Goal: Task Accomplishment & Management: Complete application form

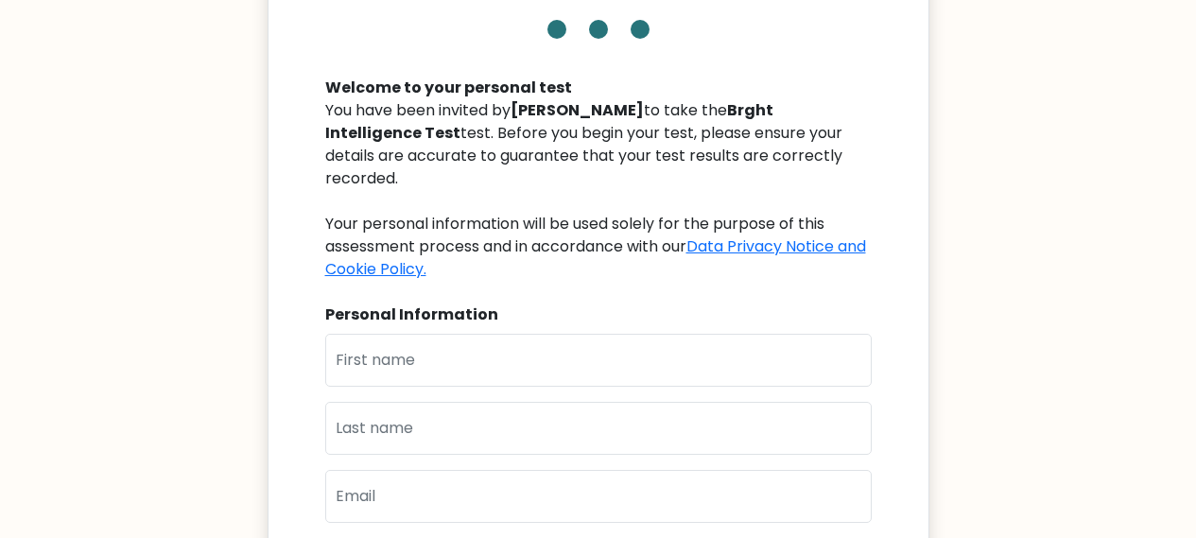
scroll to position [158, 0]
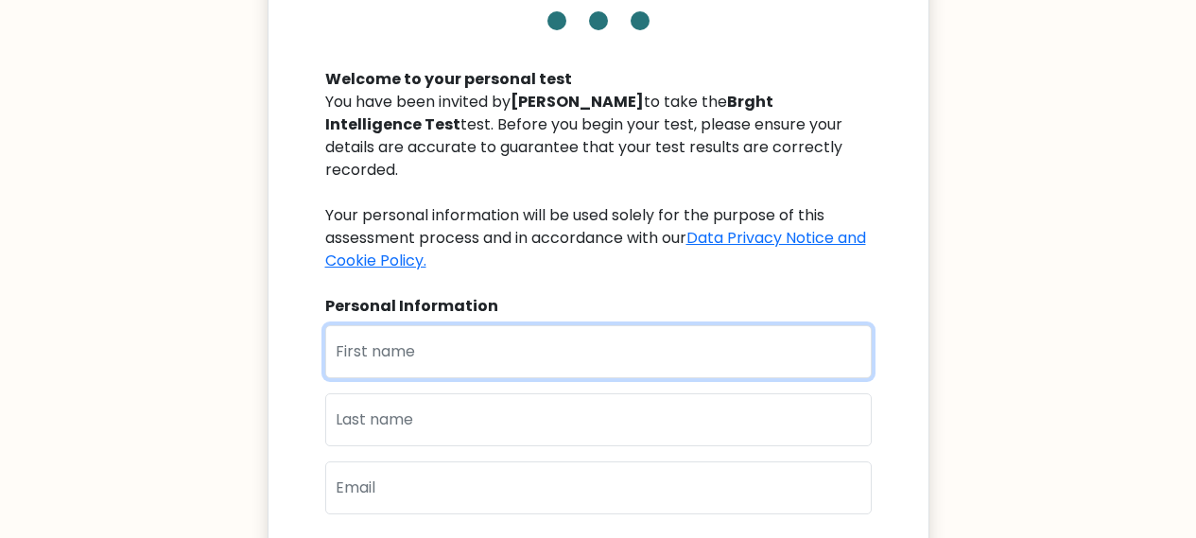
click at [361, 329] on input "text" at bounding box center [598, 351] width 547 height 53
type input "Job"
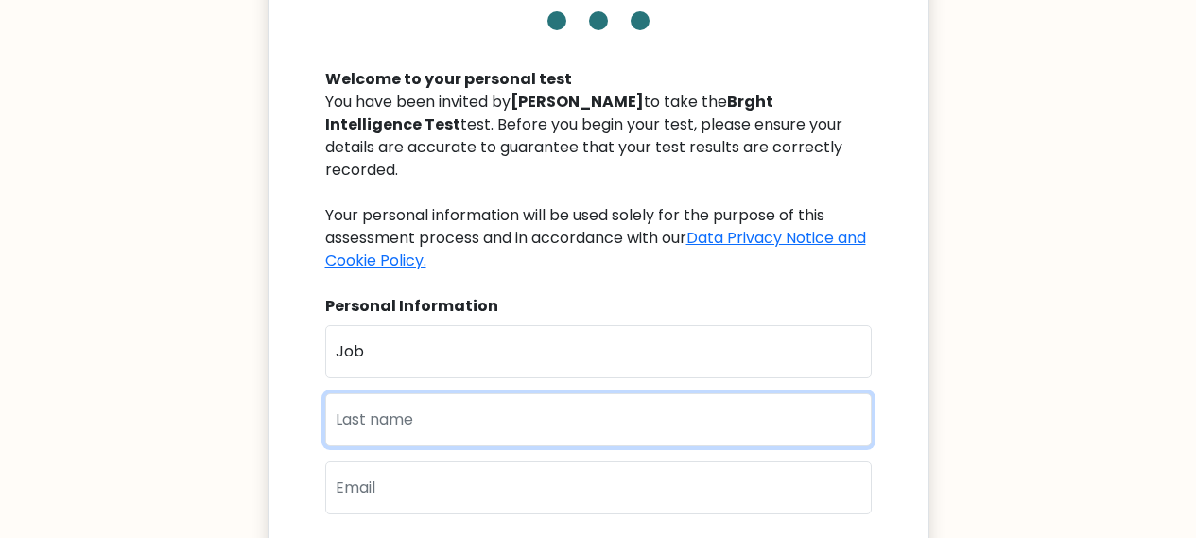
type input "Guantai"
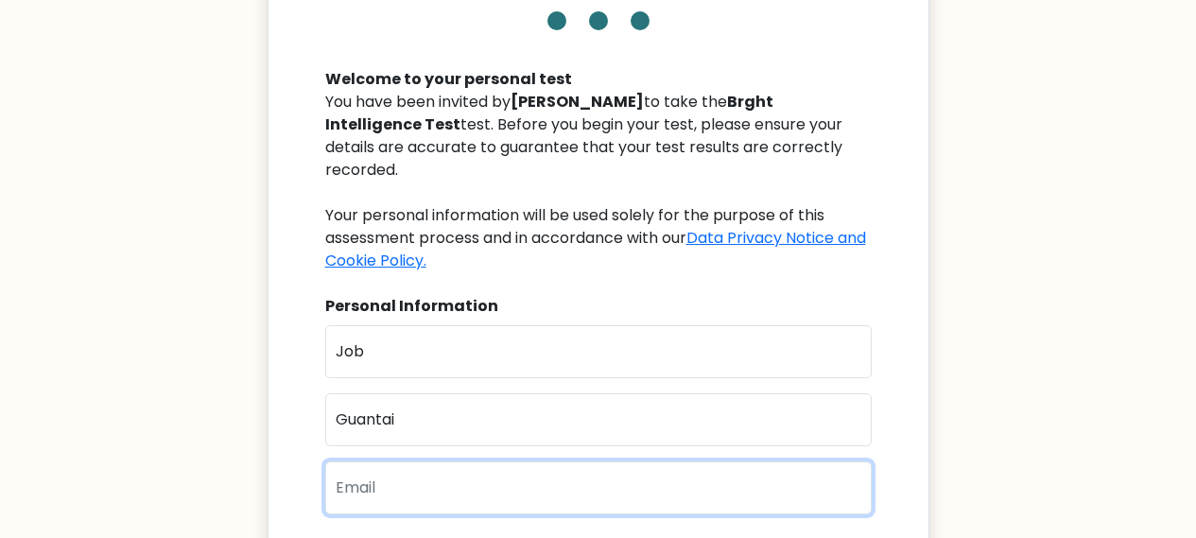
type input "muguna2024@gmail.com"
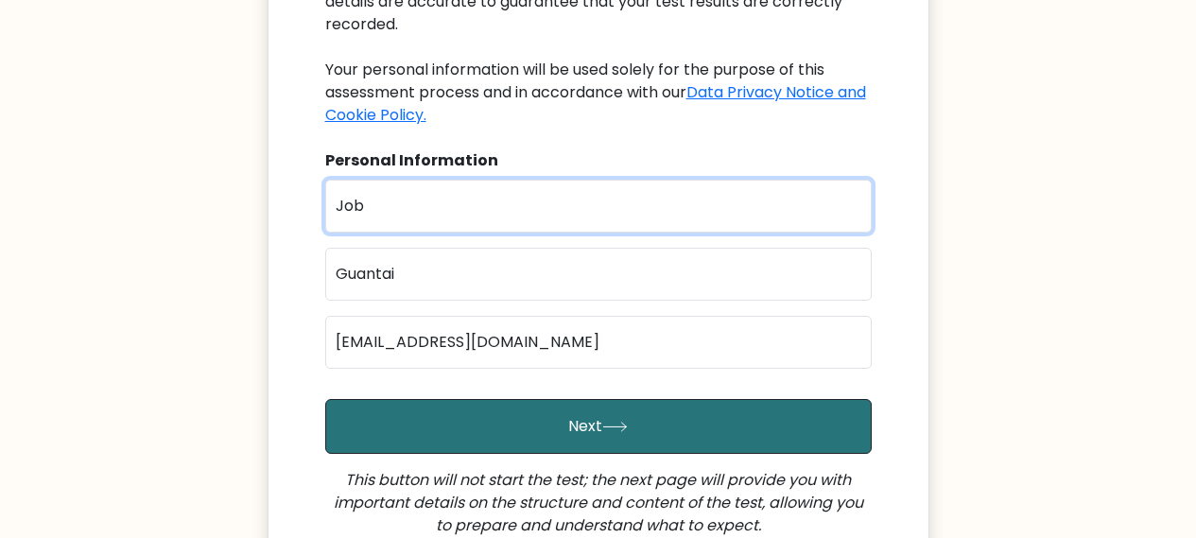
scroll to position [305, 0]
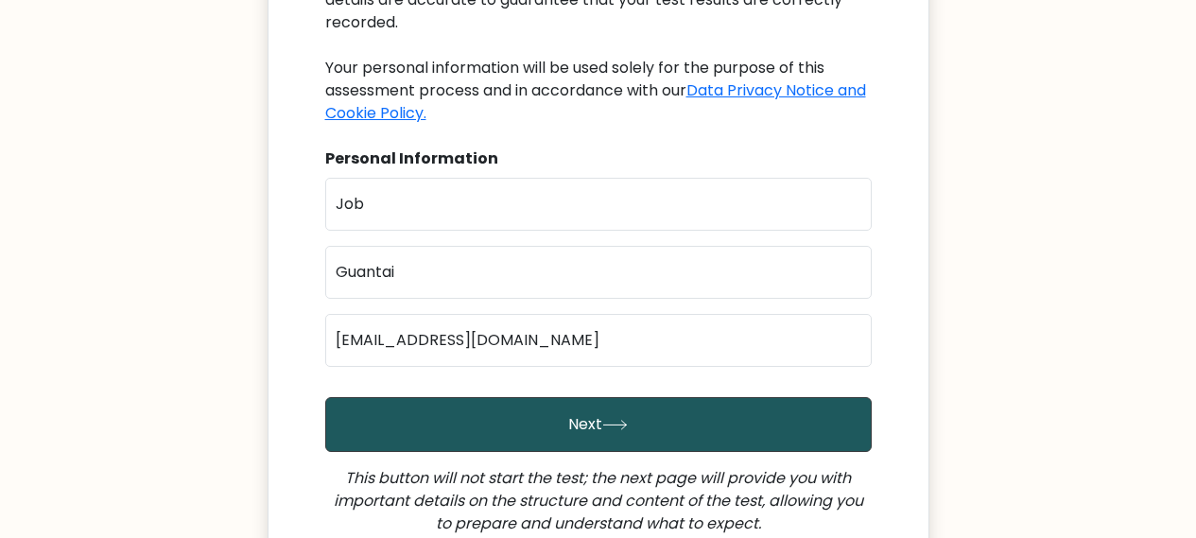
drag, startPoint x: 532, startPoint y: 406, endPoint x: 548, endPoint y: 387, distance: 24.8
click at [534, 402] on button "Next" at bounding box center [598, 424] width 547 height 55
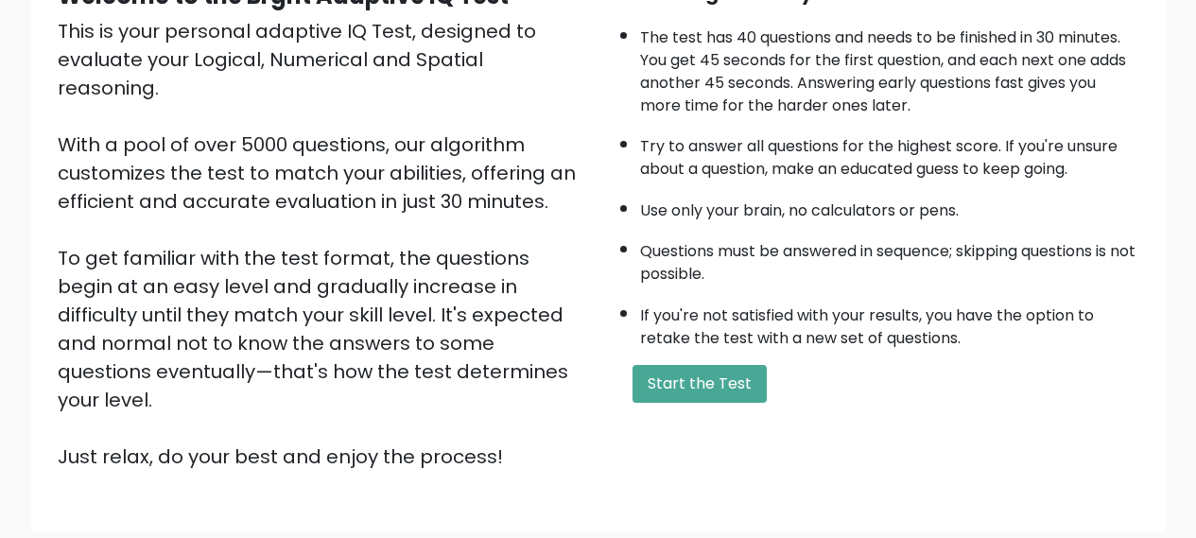
scroll to position [239, 0]
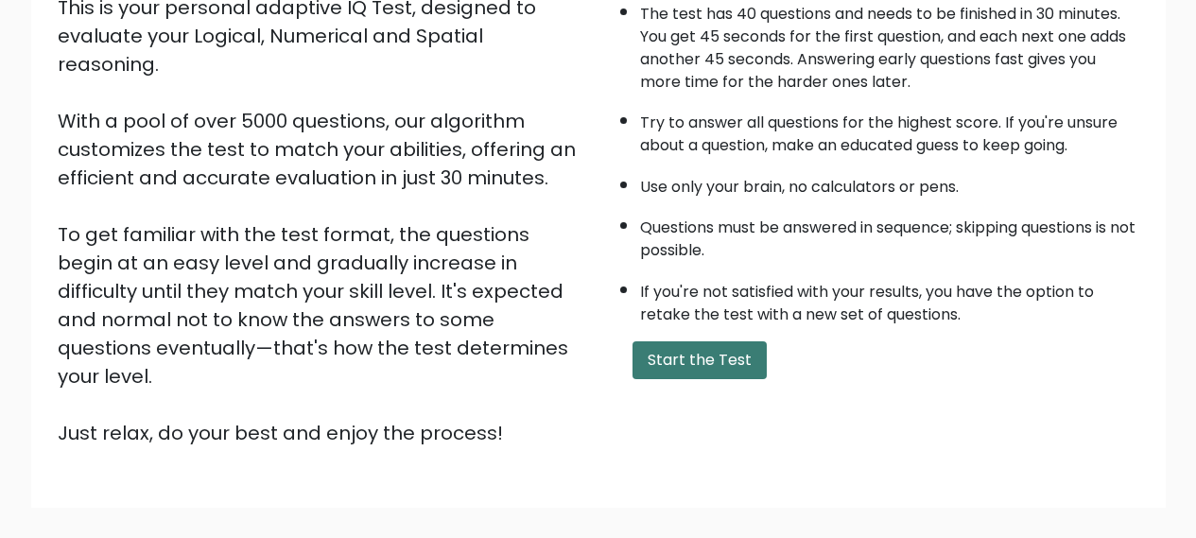
click at [693, 357] on button "Start the Test" at bounding box center [700, 360] width 134 height 38
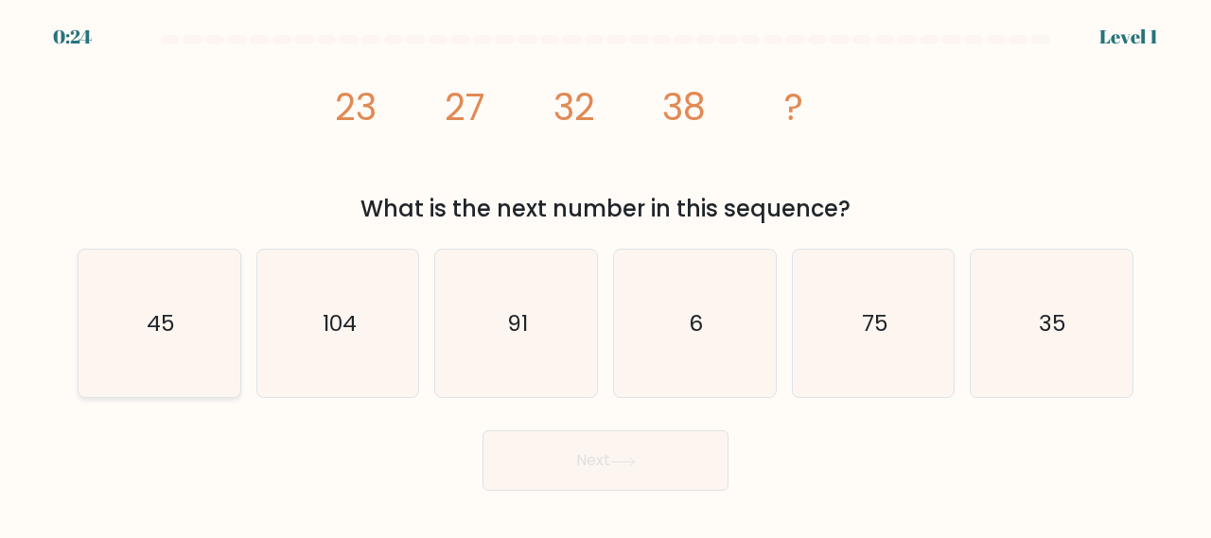
click at [167, 334] on text "45" at bounding box center [161, 322] width 28 height 31
click at [605, 274] on input "a. 45" at bounding box center [605, 272] width 1 height 5
radio input "true"
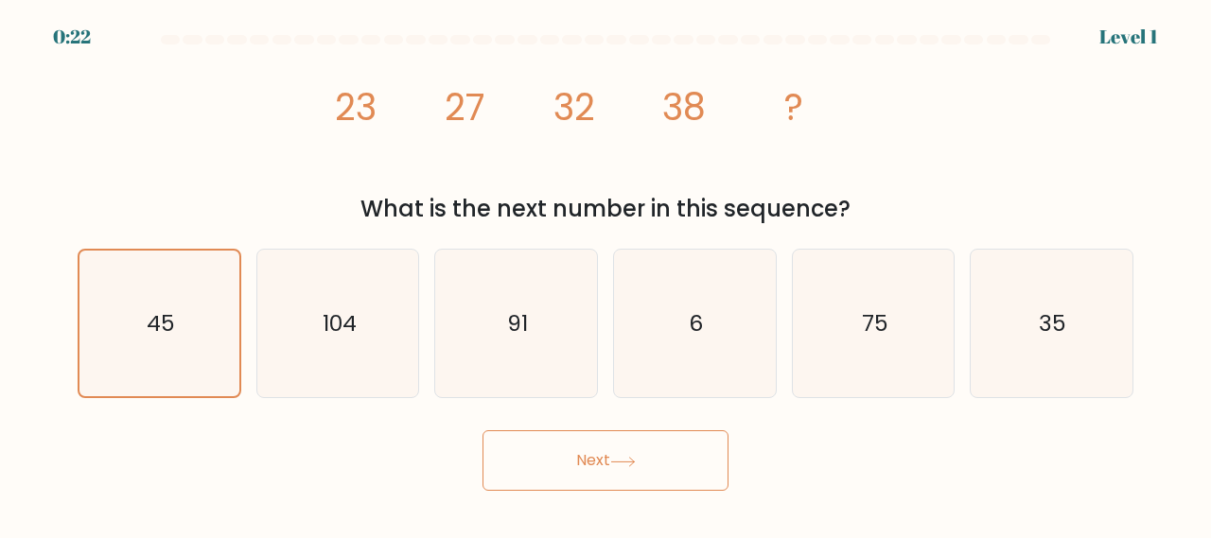
click at [599, 472] on button "Next" at bounding box center [605, 460] width 246 height 61
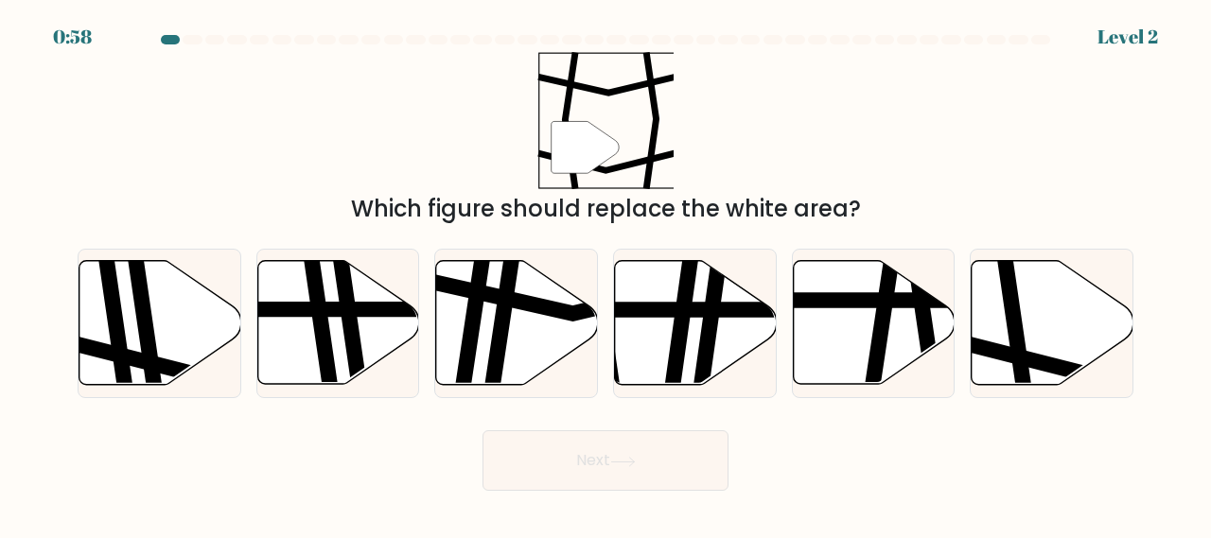
click at [959, 305] on div "e." at bounding box center [873, 324] width 179 height 150
click at [1060, 330] on icon at bounding box center [1052, 323] width 162 height 124
click at [606, 274] on input "f." at bounding box center [605, 272] width 1 height 5
radio input "true"
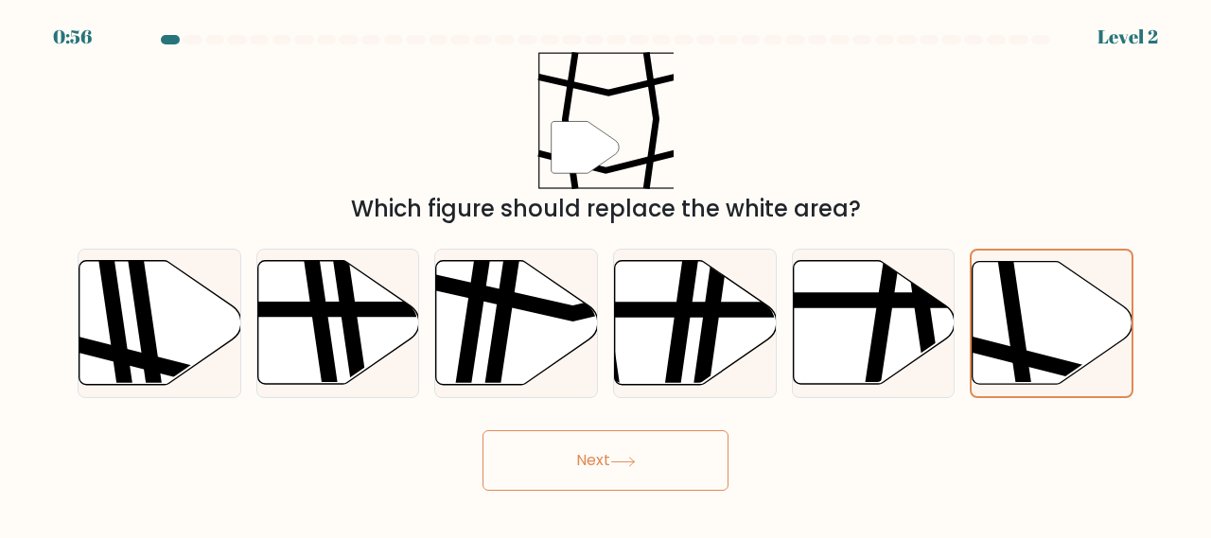
click at [609, 455] on button "Next" at bounding box center [605, 460] width 246 height 61
click at [1057, 340] on icon at bounding box center [1052, 323] width 160 height 122
click at [606, 274] on input "f." at bounding box center [605, 272] width 1 height 5
click at [603, 462] on button "Next" at bounding box center [605, 460] width 246 height 61
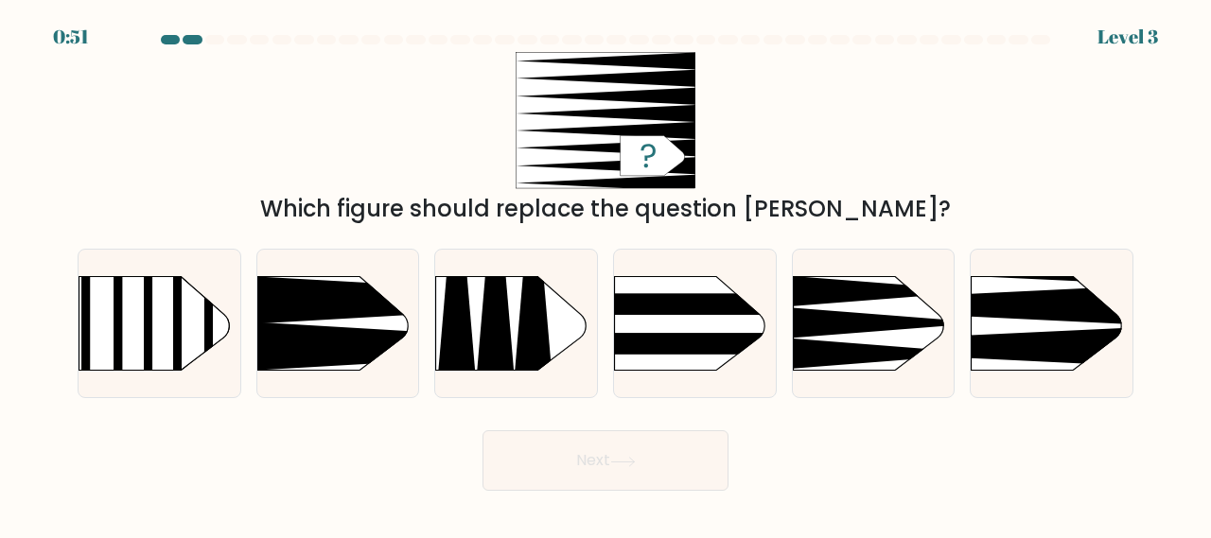
click at [628, 459] on icon at bounding box center [623, 462] width 26 height 10
click at [821, 424] on div "Next" at bounding box center [605, 456] width 1078 height 70
click at [259, 322] on icon at bounding box center [461, 346] width 421 height 49
click at [605, 274] on input "b." at bounding box center [605, 272] width 1 height 5
radio input "true"
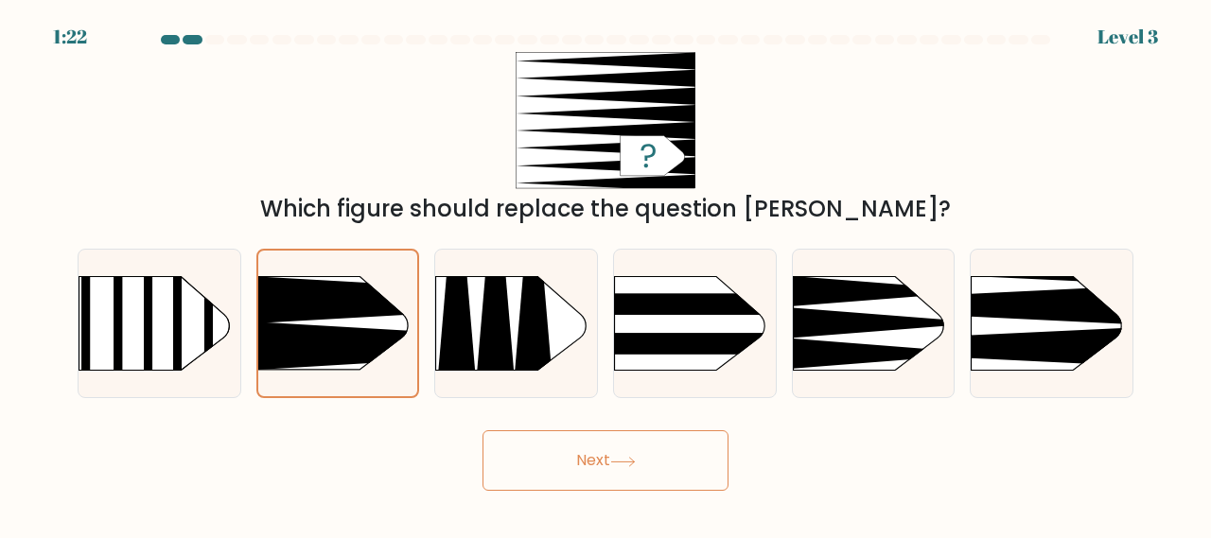
click at [657, 453] on button "Next" at bounding box center [605, 460] width 246 height 61
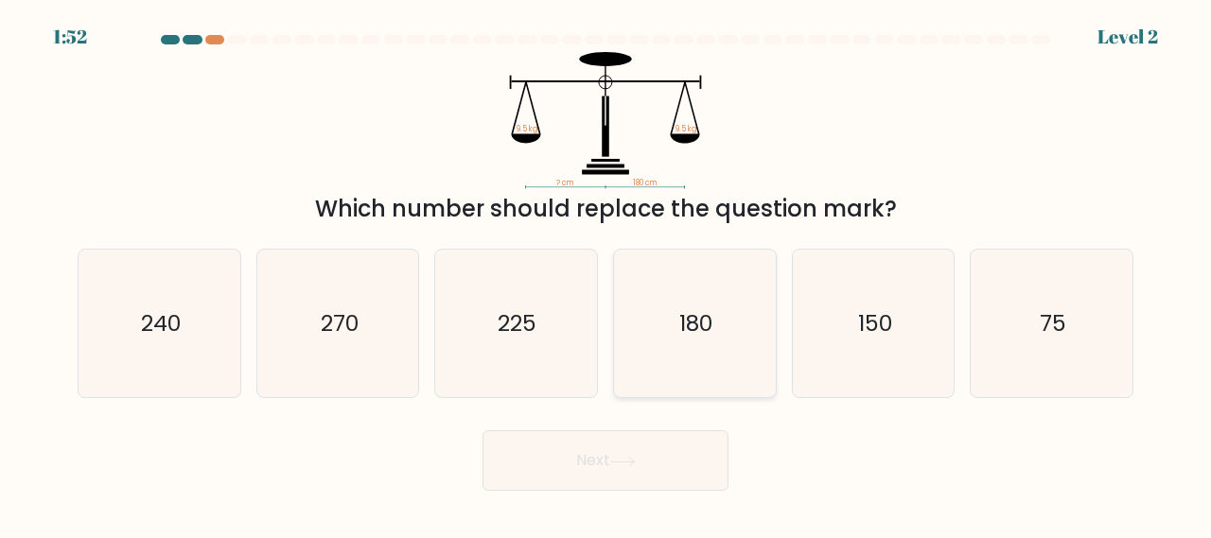
click at [694, 361] on icon "180" at bounding box center [694, 324] width 148 height 148
click at [606, 274] on input "d. 180" at bounding box center [605, 272] width 1 height 5
radio input "true"
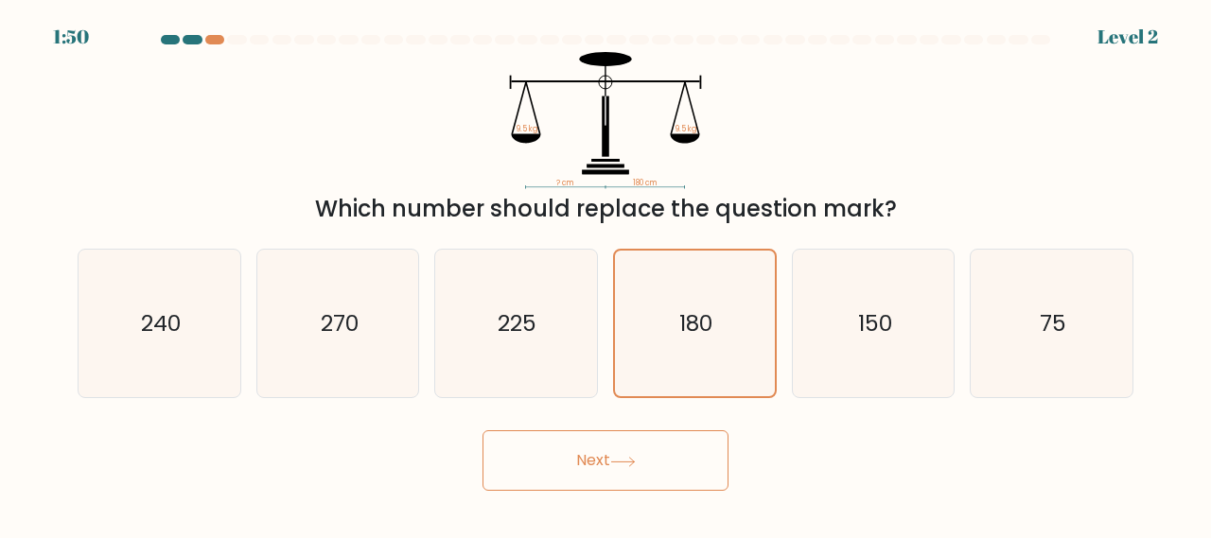
click at [587, 466] on button "Next" at bounding box center [605, 460] width 246 height 61
click at [598, 457] on button "Next" at bounding box center [605, 460] width 246 height 61
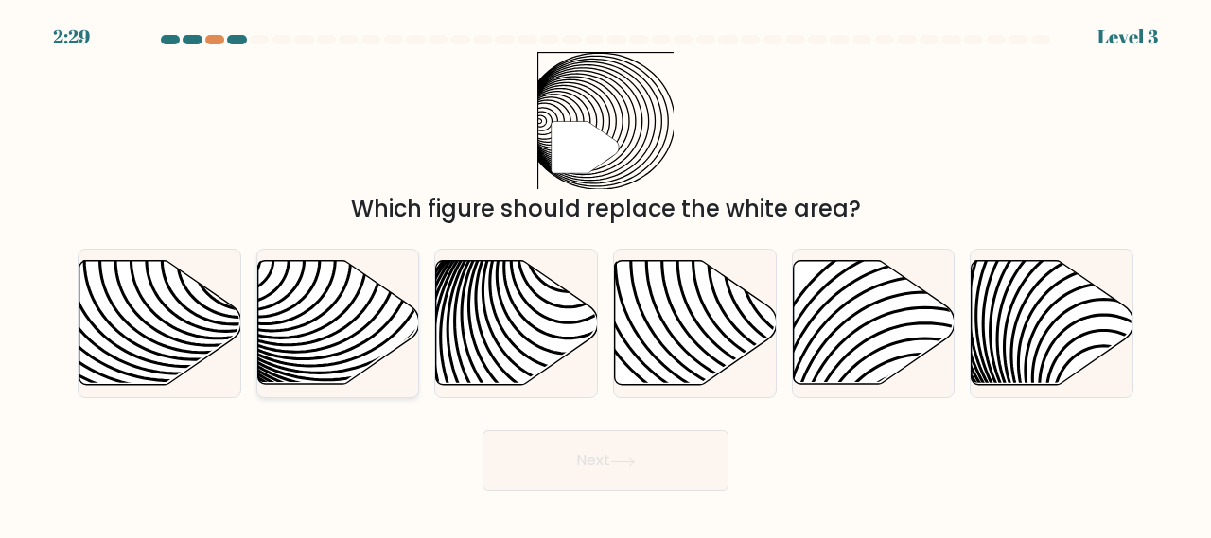
click at [328, 344] on icon at bounding box center [338, 323] width 162 height 124
click at [605, 274] on input "b." at bounding box center [605, 272] width 1 height 5
radio input "true"
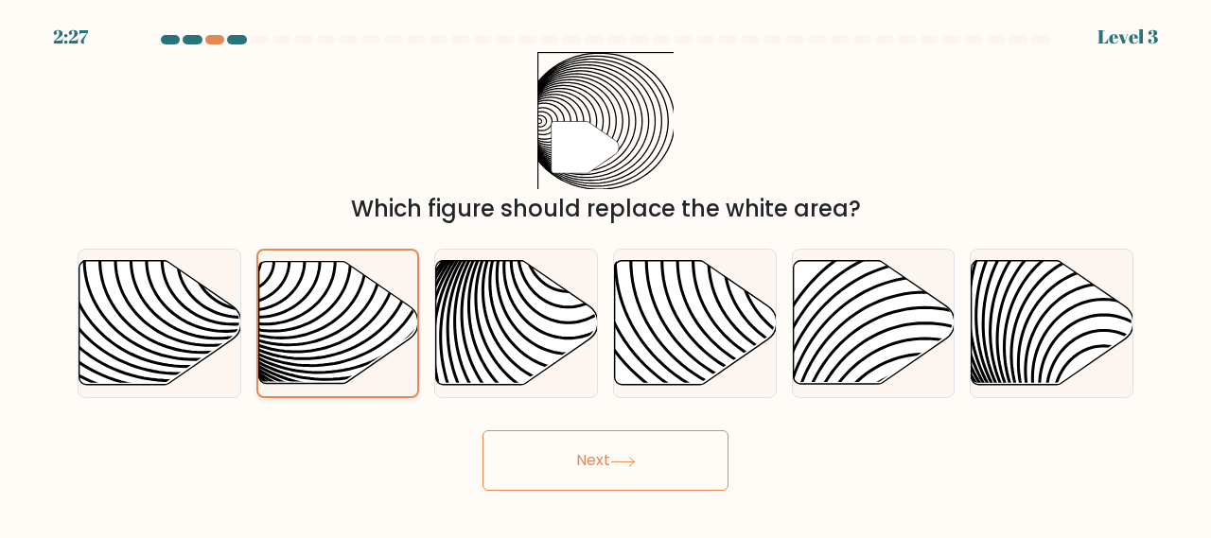
click at [329, 314] on icon at bounding box center [338, 323] width 160 height 122
click at [605, 274] on input "b." at bounding box center [605, 272] width 1 height 5
click at [617, 447] on button "Next" at bounding box center [605, 460] width 246 height 61
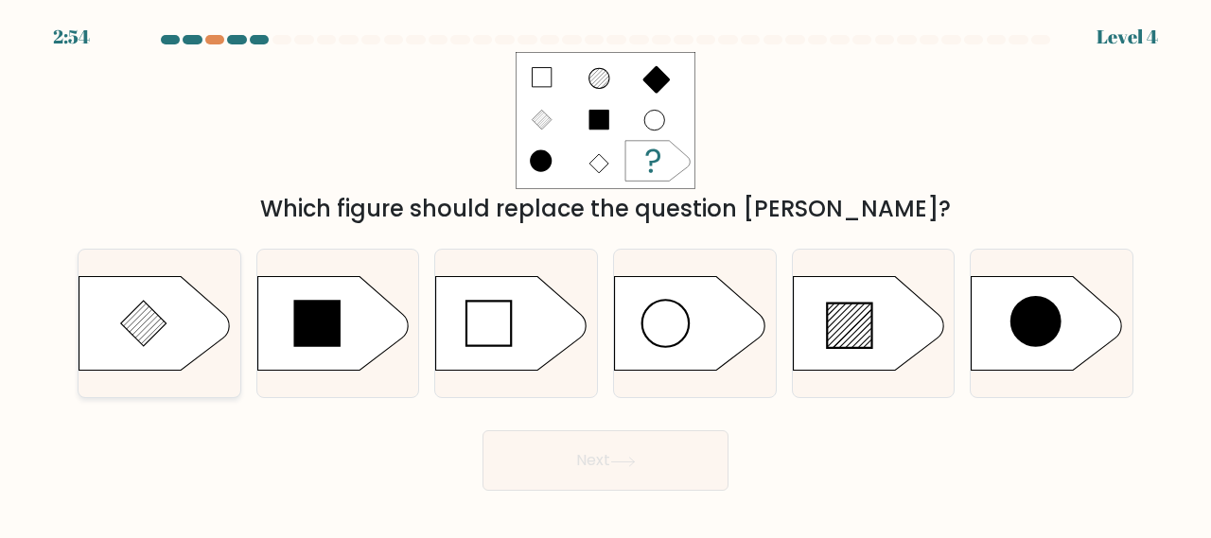
click at [153, 319] on icon at bounding box center [143, 323] width 45 height 45
click at [605, 274] on input "a." at bounding box center [605, 272] width 1 height 5
radio input "true"
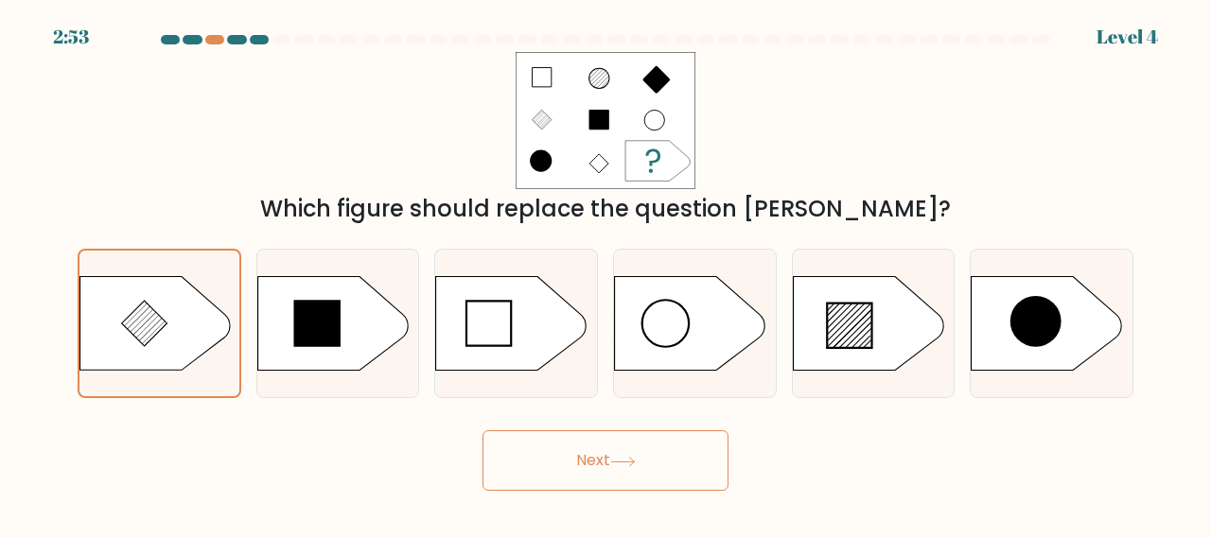
click at [624, 445] on button "Next" at bounding box center [605, 460] width 246 height 61
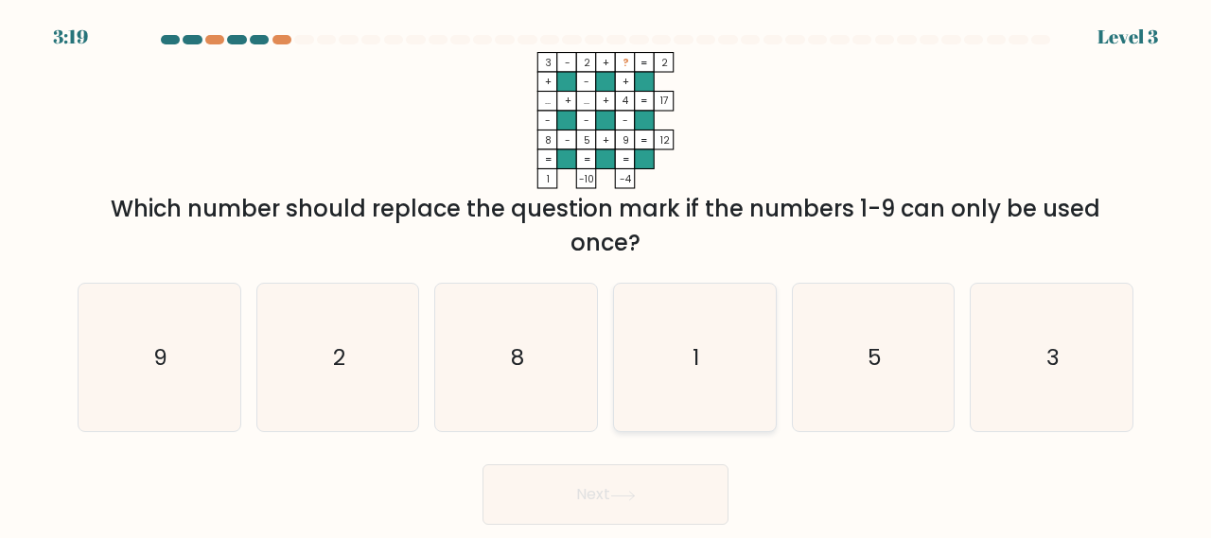
click at [684, 387] on icon "1" at bounding box center [694, 358] width 148 height 148
click at [606, 274] on input "d. 1" at bounding box center [605, 272] width 1 height 5
radio input "true"
click at [616, 494] on icon at bounding box center [623, 496] width 26 height 10
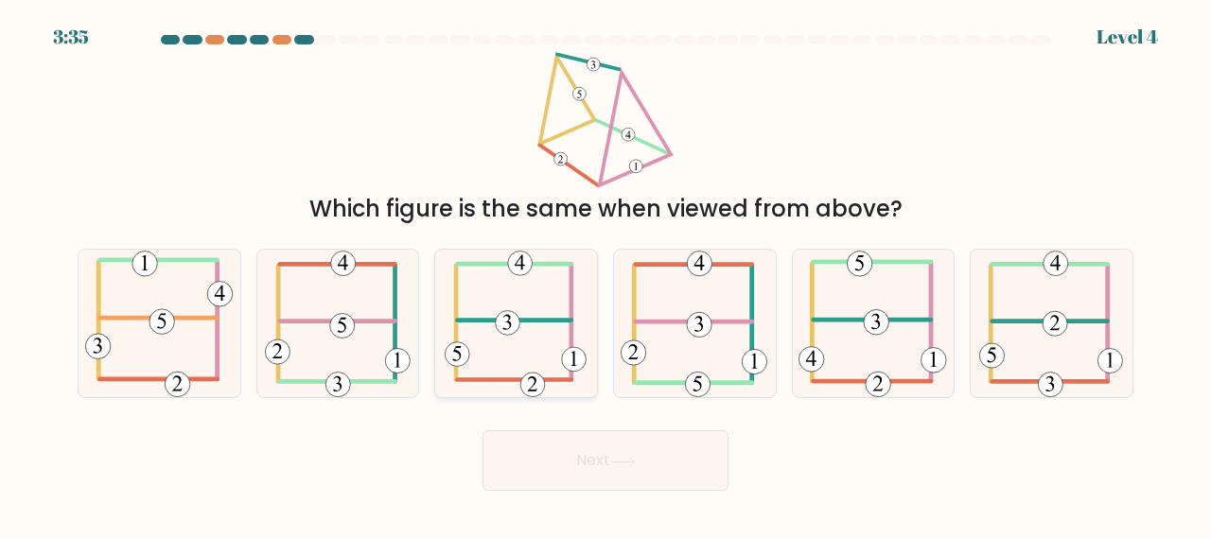
click at [525, 340] on icon at bounding box center [515, 324] width 142 height 148
click at [605, 274] on input "c." at bounding box center [605, 272] width 1 height 5
radio input "true"
click at [603, 454] on button "Next" at bounding box center [605, 460] width 246 height 61
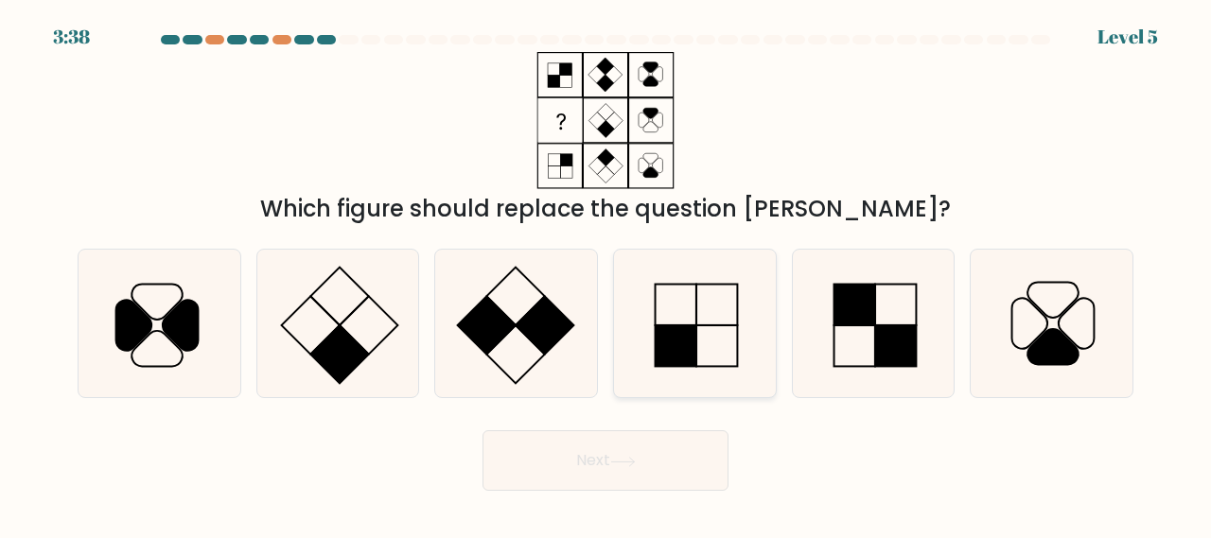
click at [752, 319] on icon at bounding box center [694, 324] width 148 height 148
click at [606, 274] on input "d." at bounding box center [605, 272] width 1 height 5
radio input "true"
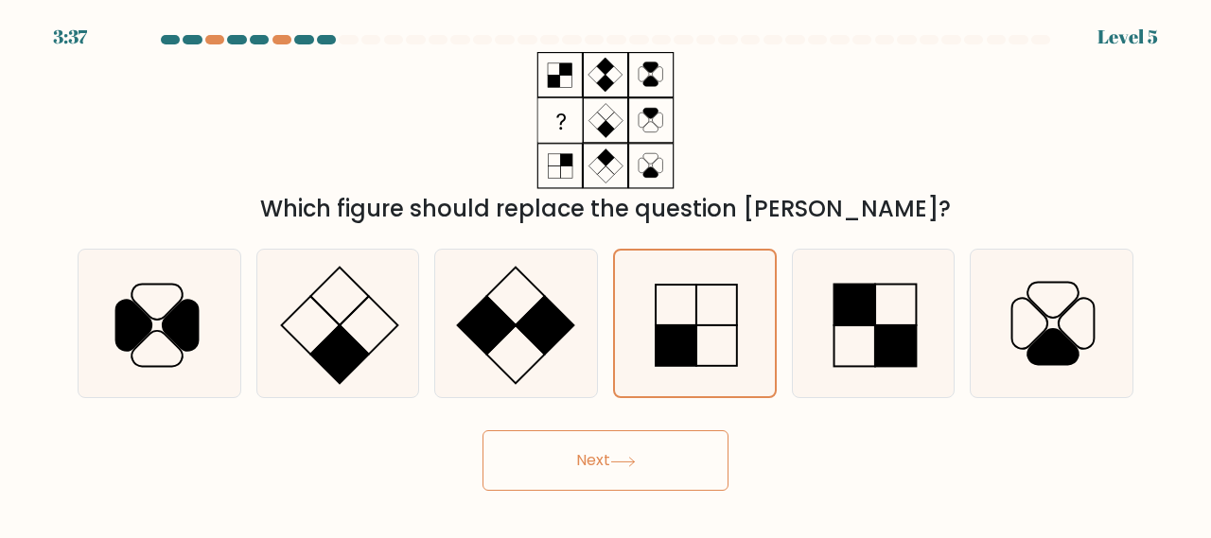
click at [610, 452] on button "Next" at bounding box center [605, 460] width 246 height 61
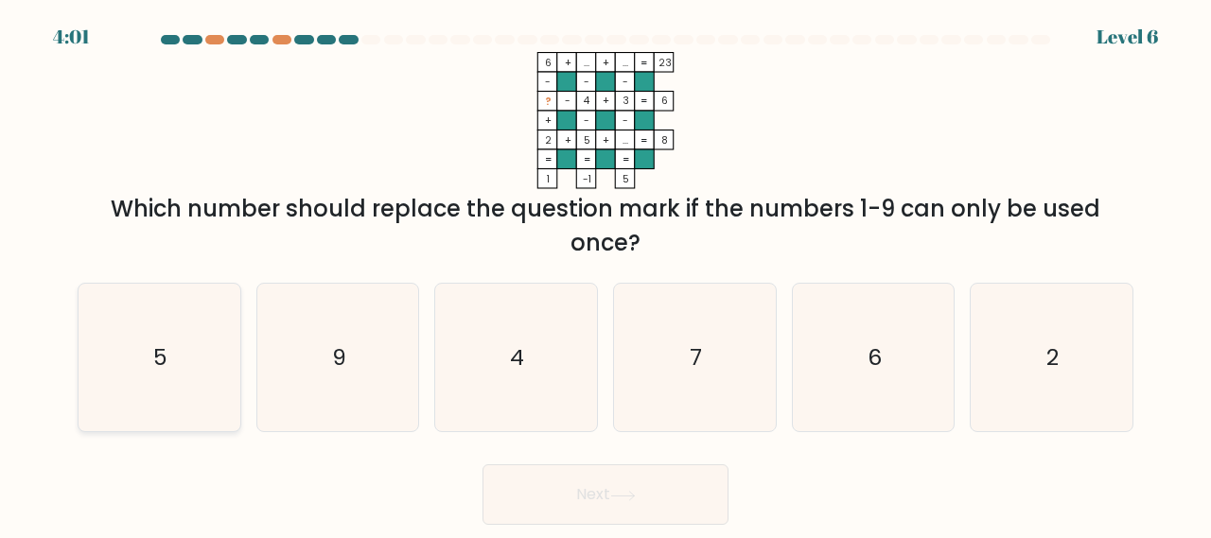
click at [191, 381] on icon "5" at bounding box center [159, 358] width 148 height 148
click at [605, 274] on input "a. 5" at bounding box center [605, 272] width 1 height 5
radio input "true"
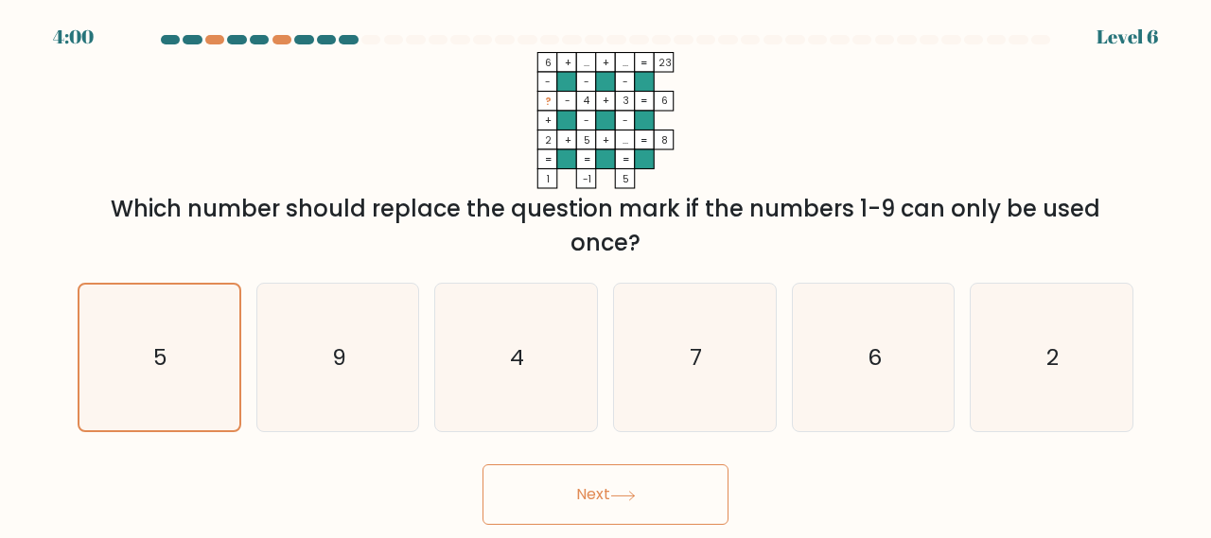
click at [641, 494] on button "Next" at bounding box center [605, 494] width 246 height 61
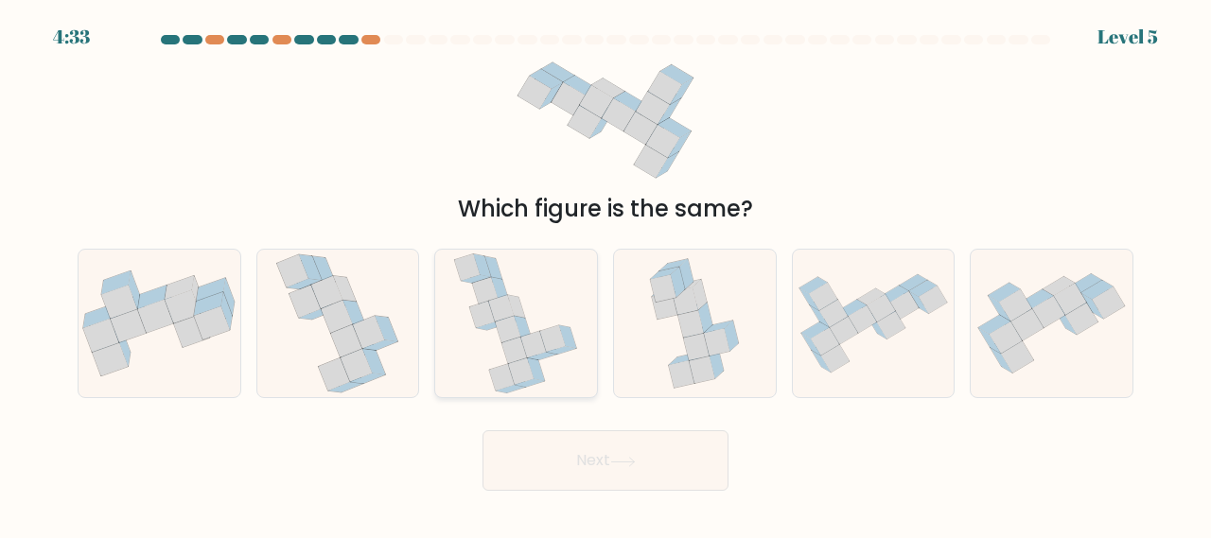
click at [536, 345] on icon at bounding box center [534, 344] width 26 height 26
click at [605, 274] on input "c." at bounding box center [605, 272] width 1 height 5
radio input "true"
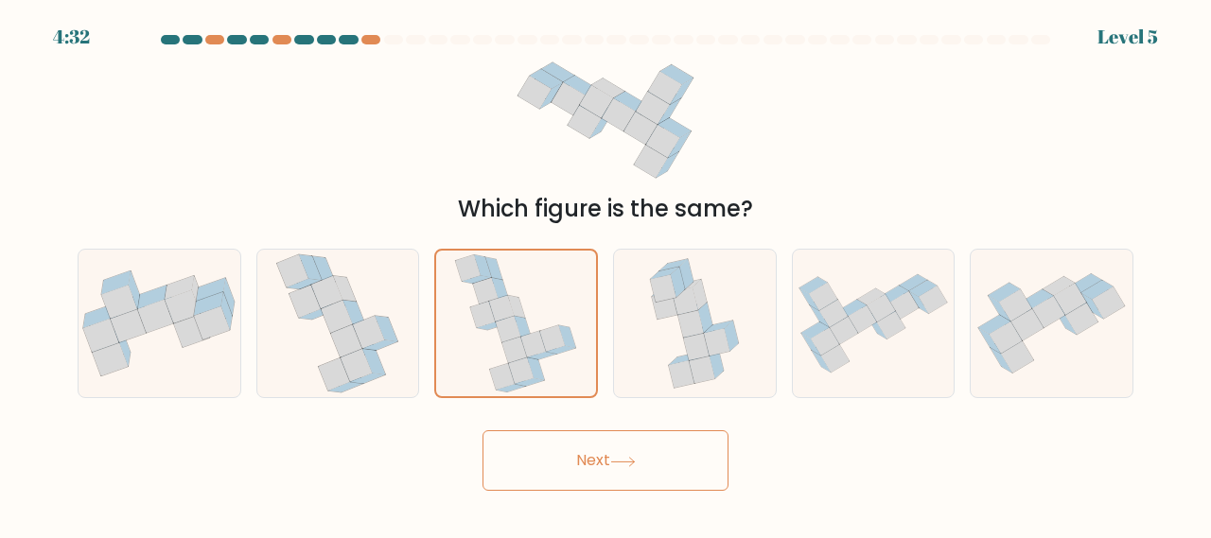
click at [664, 466] on button "Next" at bounding box center [605, 460] width 246 height 61
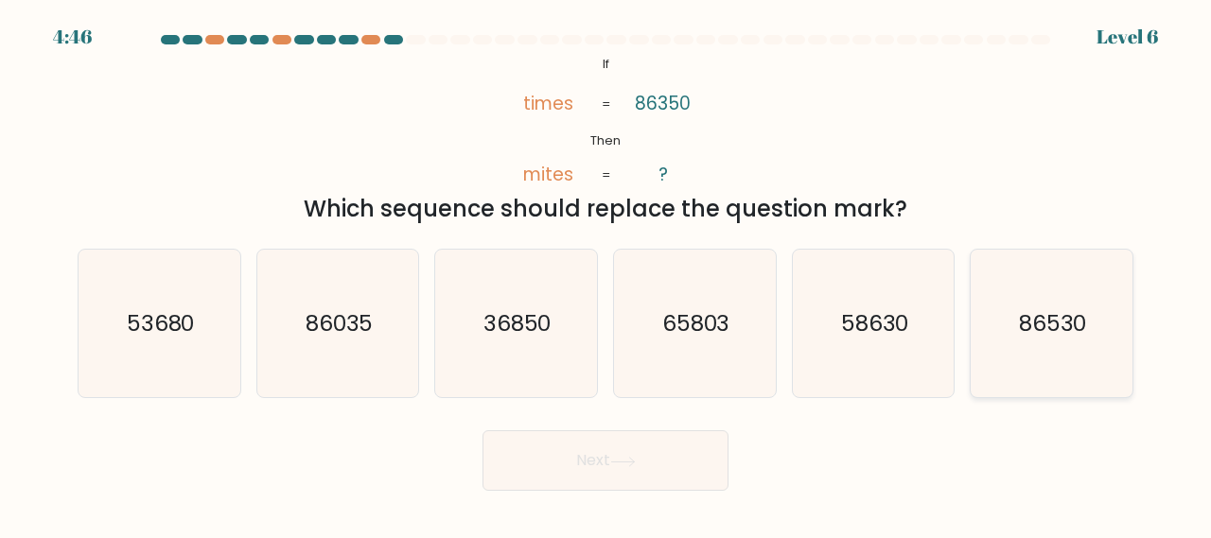
click at [1076, 336] on text "86530" at bounding box center [1053, 322] width 68 height 31
click at [606, 274] on input "f. 86530" at bounding box center [605, 272] width 1 height 5
radio input "true"
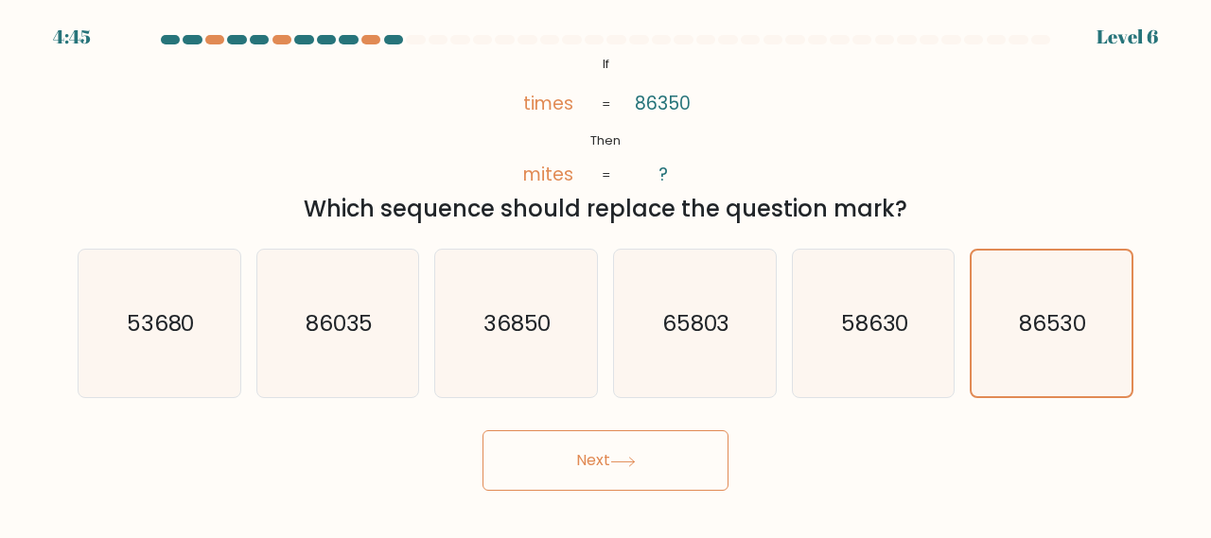
click at [623, 460] on icon at bounding box center [623, 462] width 26 height 10
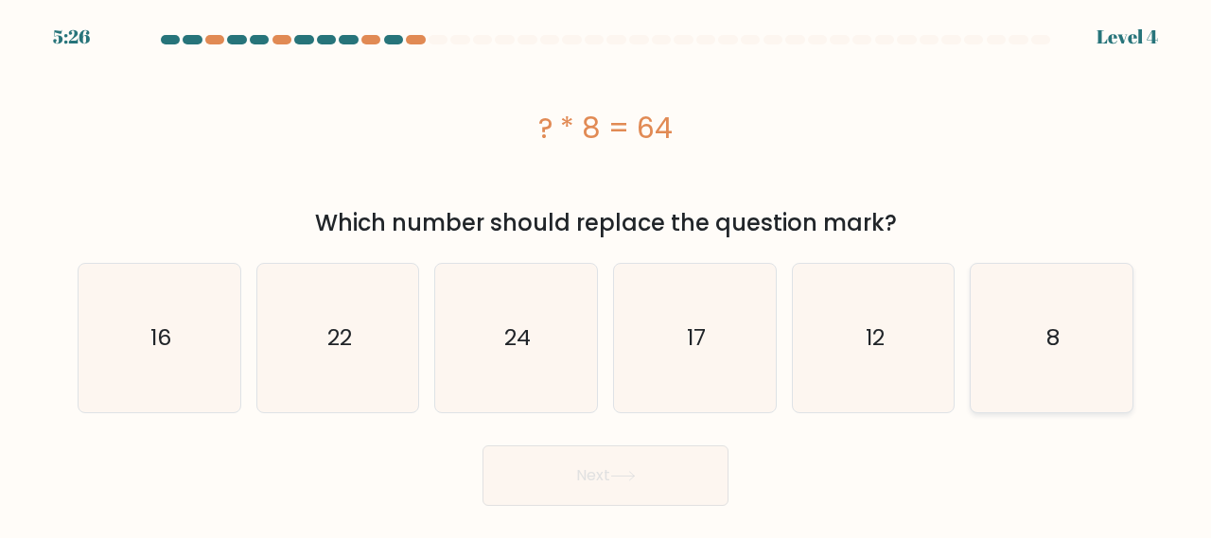
drag, startPoint x: 1144, startPoint y: 345, endPoint x: 1078, endPoint y: 348, distance: 66.3
click at [1143, 345] on form "a. 8" at bounding box center [605, 270] width 1211 height 471
click at [1073, 348] on icon "8" at bounding box center [1051, 338] width 148 height 148
click at [606, 274] on input "f. 8" at bounding box center [605, 272] width 1 height 5
radio input "true"
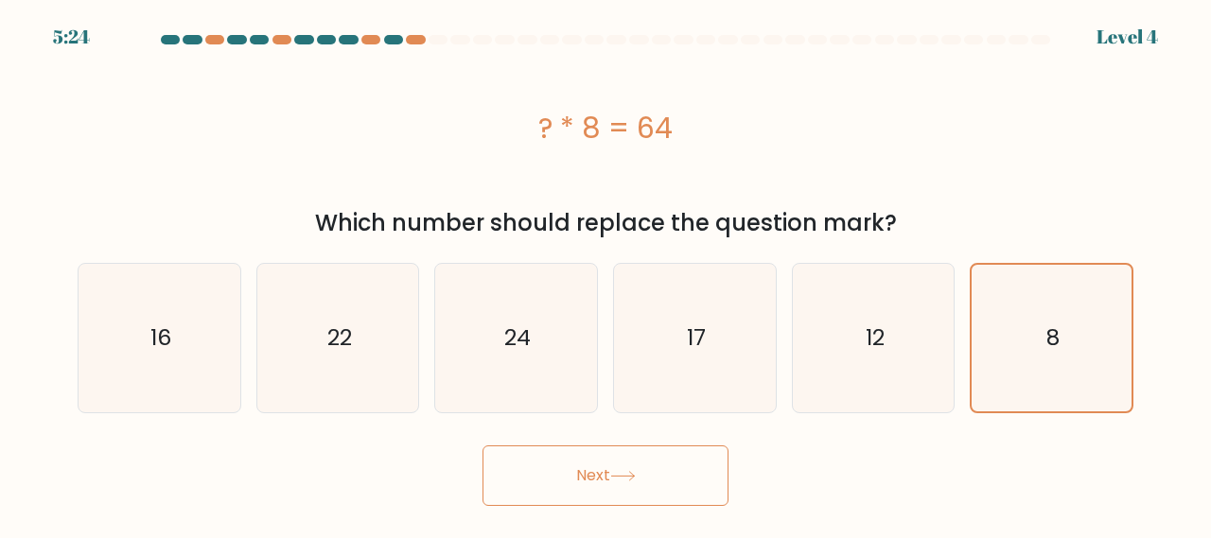
click at [559, 477] on button "Next" at bounding box center [605, 475] width 246 height 61
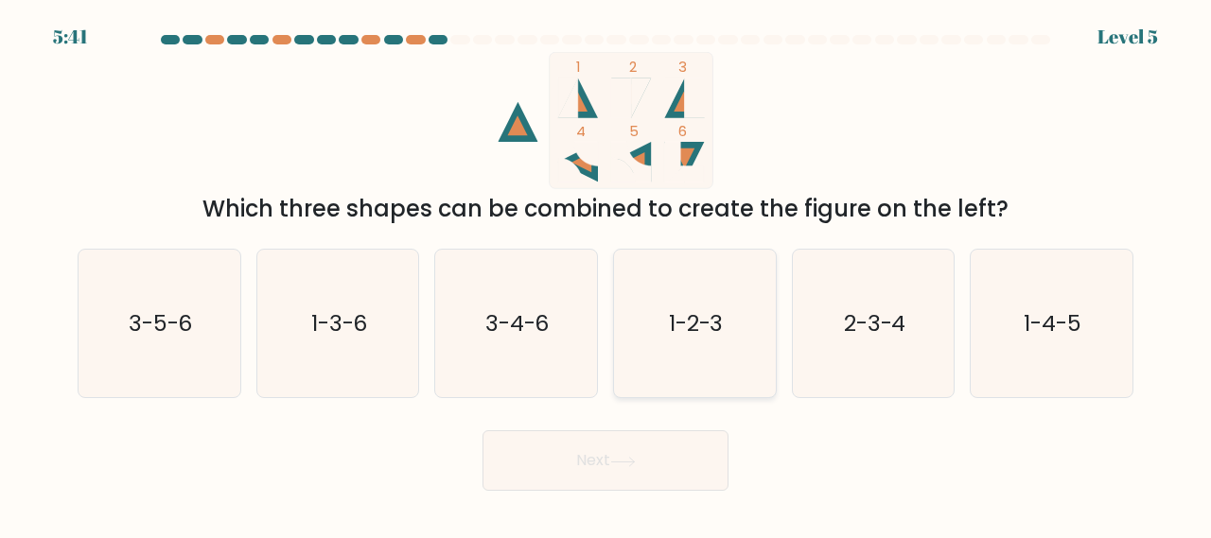
click at [694, 326] on text "1-2-3" at bounding box center [696, 322] width 55 height 31
click at [606, 274] on input "d. 1-2-3" at bounding box center [605, 272] width 1 height 5
radio input "true"
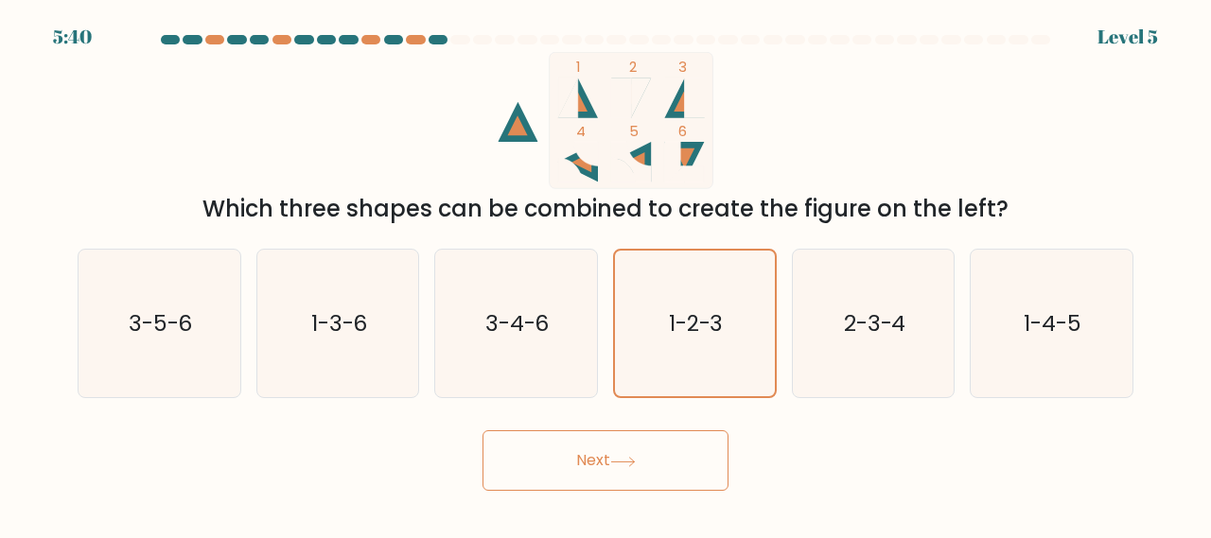
click at [621, 458] on icon at bounding box center [623, 462] width 26 height 10
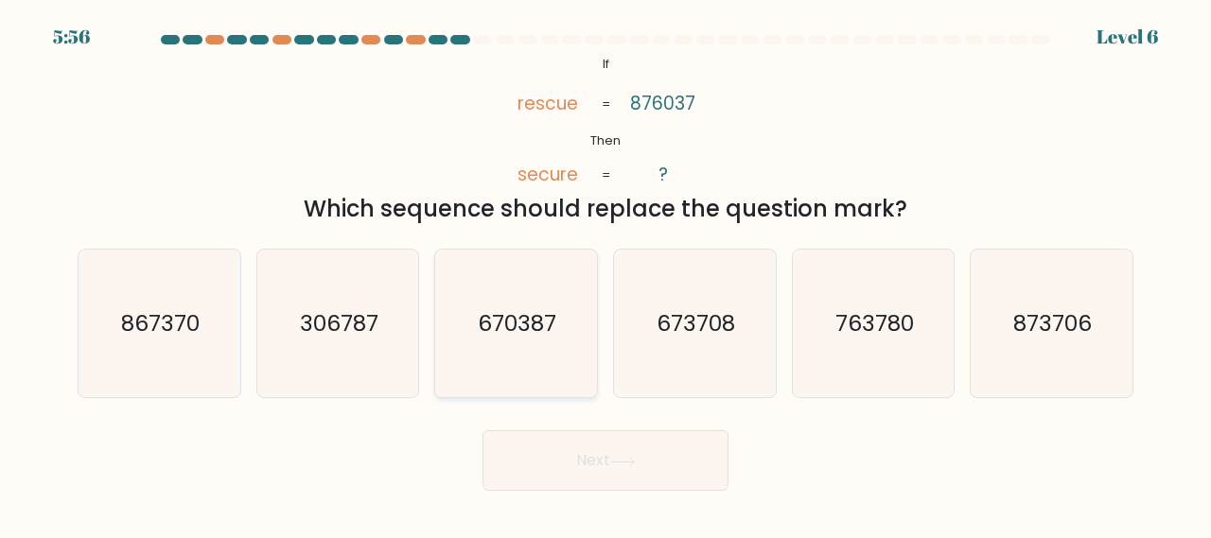
click at [542, 329] on text "670387" at bounding box center [518, 322] width 78 height 31
click at [605, 274] on input "c. 670387" at bounding box center [605, 272] width 1 height 5
radio input "true"
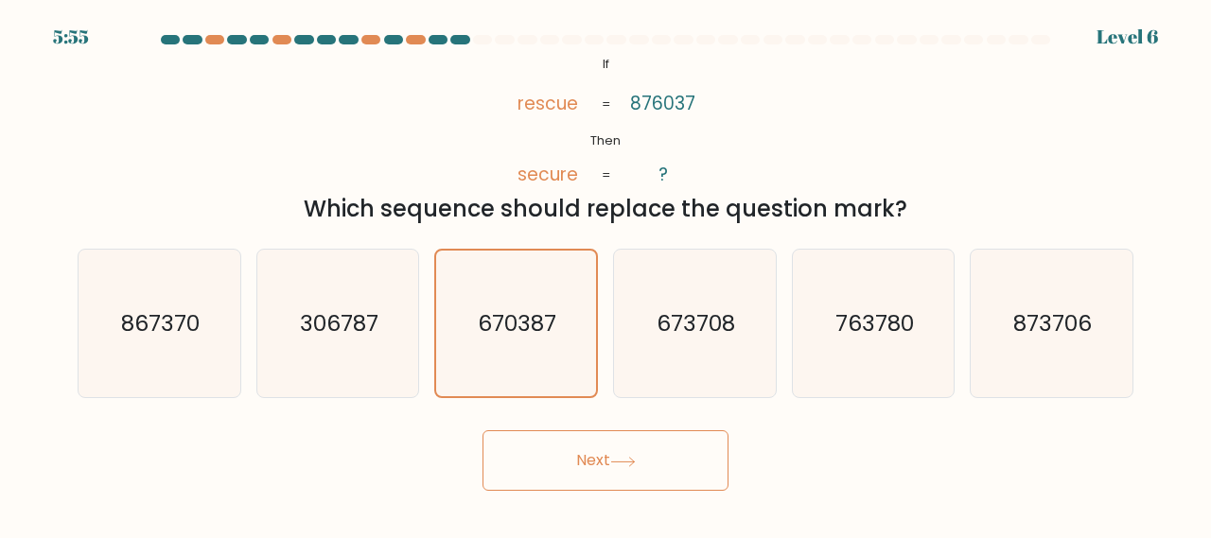
click at [629, 458] on icon at bounding box center [623, 462] width 26 height 10
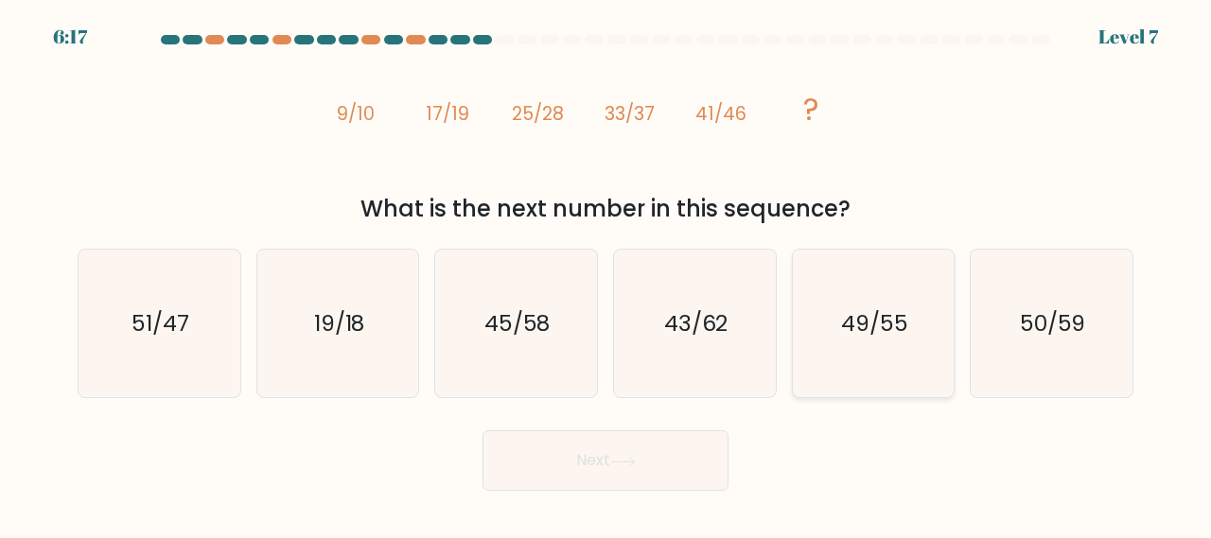
click at [865, 318] on text "49/55" at bounding box center [874, 322] width 67 height 31
click at [606, 274] on input "e. 49/55" at bounding box center [605, 272] width 1 height 5
radio input "true"
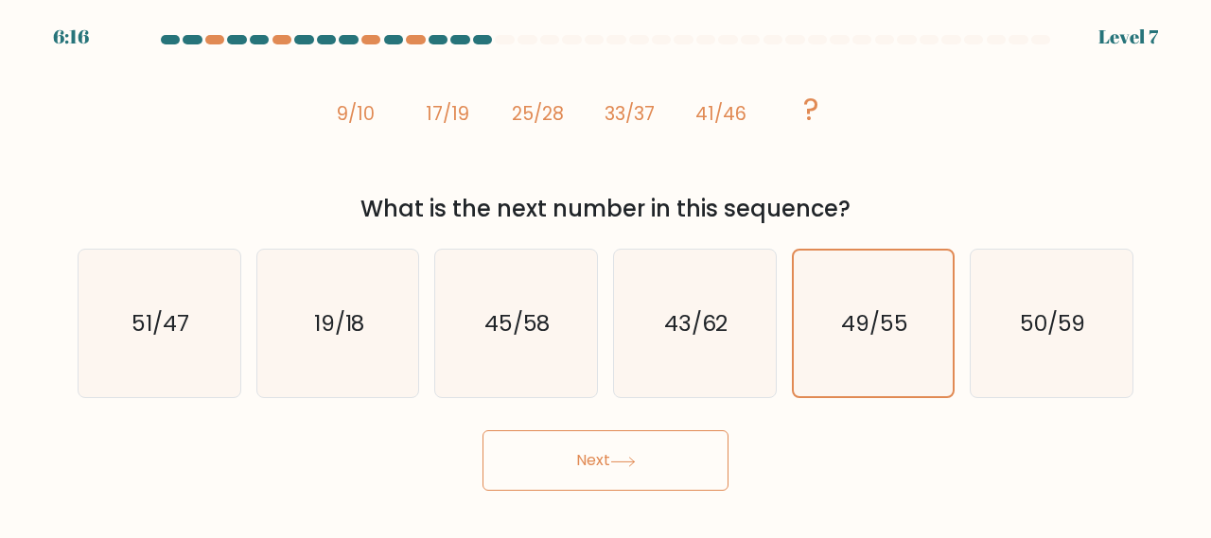
click at [540, 459] on button "Next" at bounding box center [605, 460] width 246 height 61
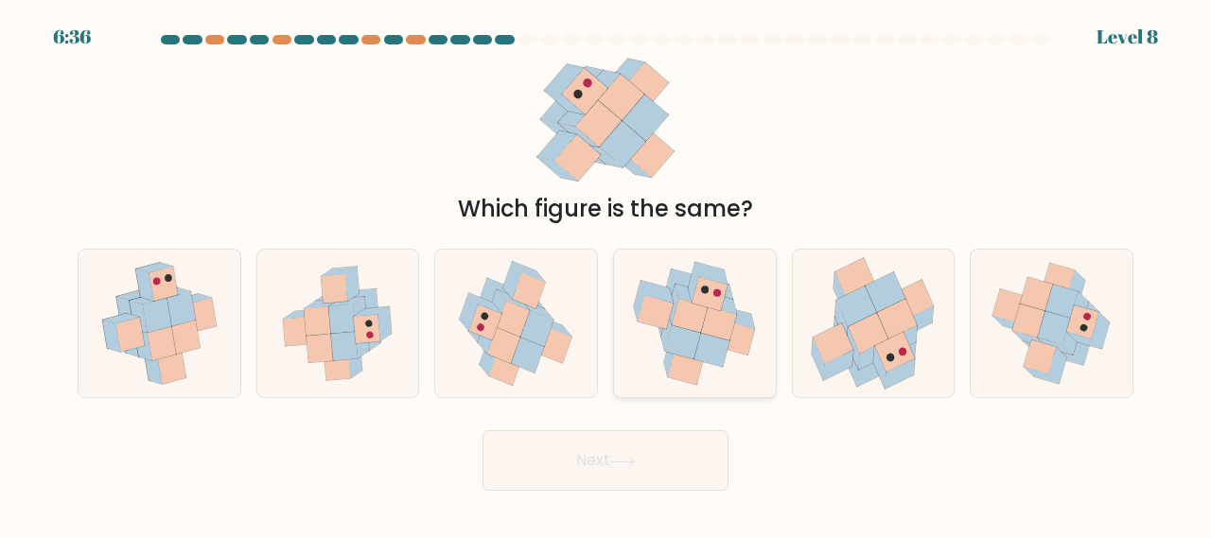
click at [689, 314] on icon at bounding box center [690, 316] width 36 height 34
click at [606, 274] on input "d." at bounding box center [605, 272] width 1 height 5
radio input "true"
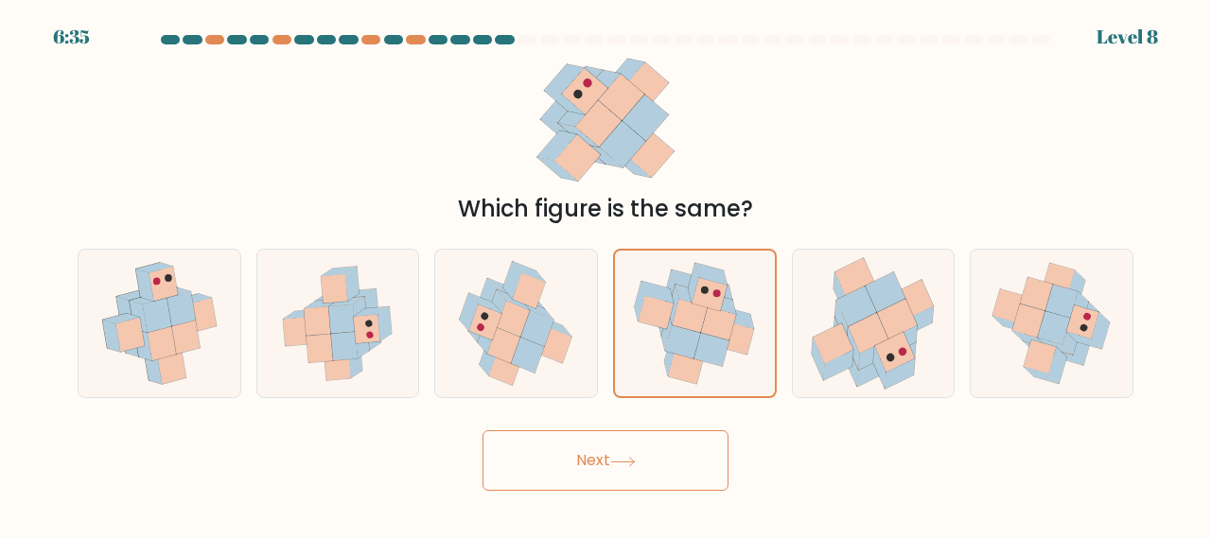
click at [588, 461] on button "Next" at bounding box center [605, 460] width 246 height 61
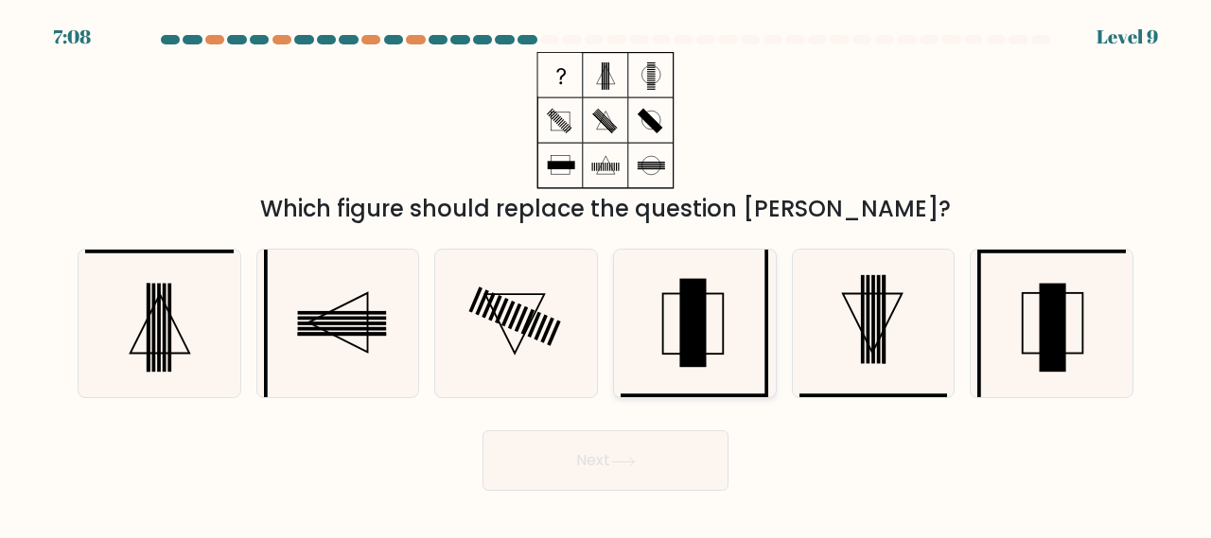
click at [683, 312] on rect at bounding box center [693, 322] width 26 height 89
click at [606, 274] on input "d." at bounding box center [605, 272] width 1 height 5
radio input "true"
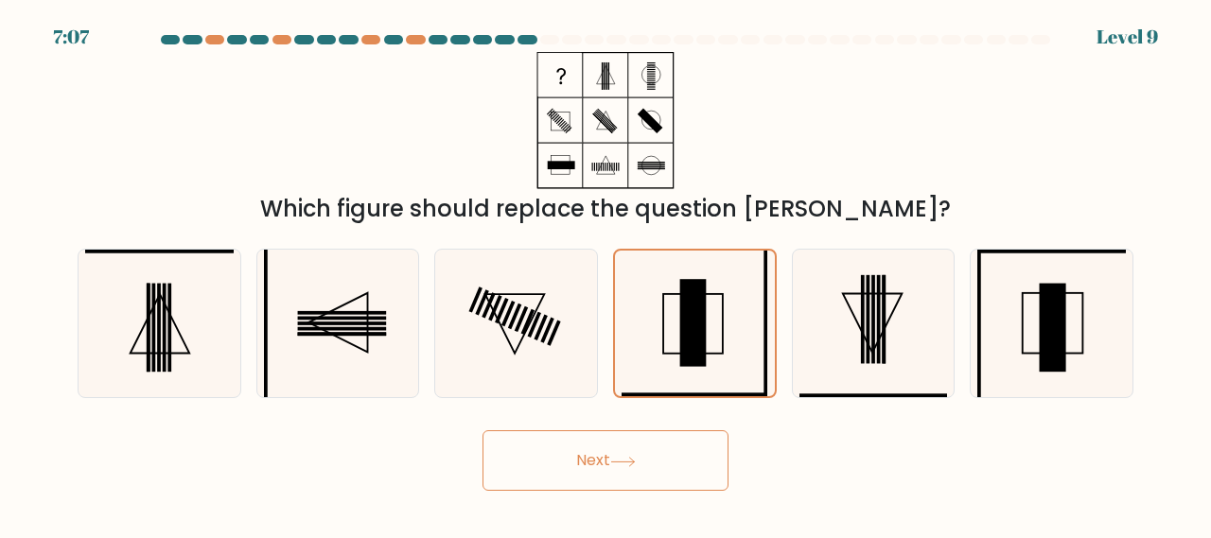
click at [609, 458] on button "Next" at bounding box center [605, 460] width 246 height 61
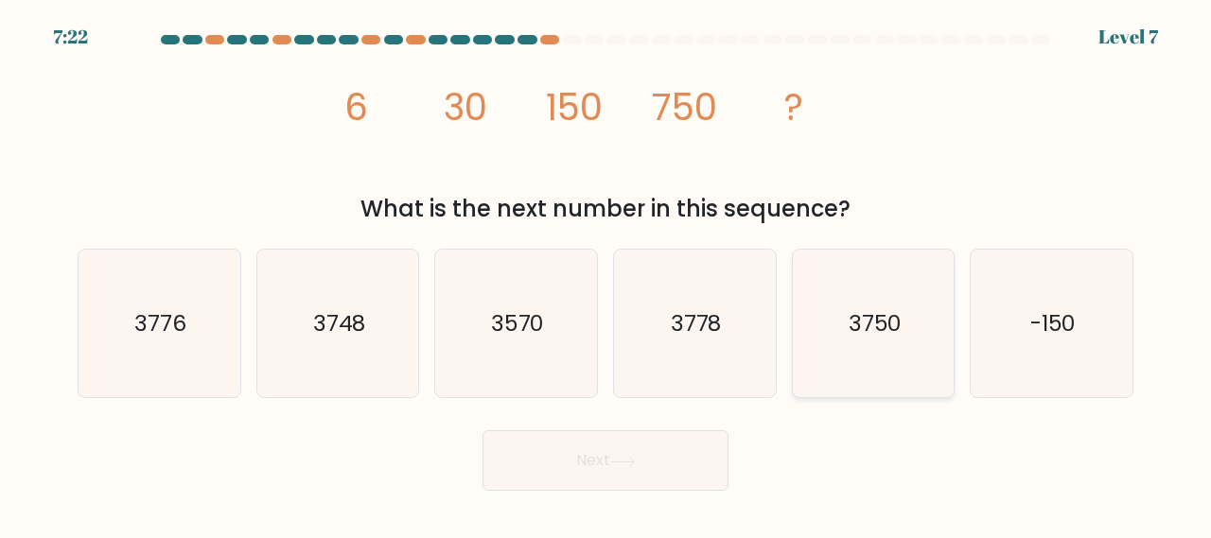
click at [902, 326] on icon "3750" at bounding box center [873, 324] width 148 height 148
click at [606, 274] on input "e. 3750" at bounding box center [605, 272] width 1 height 5
radio input "true"
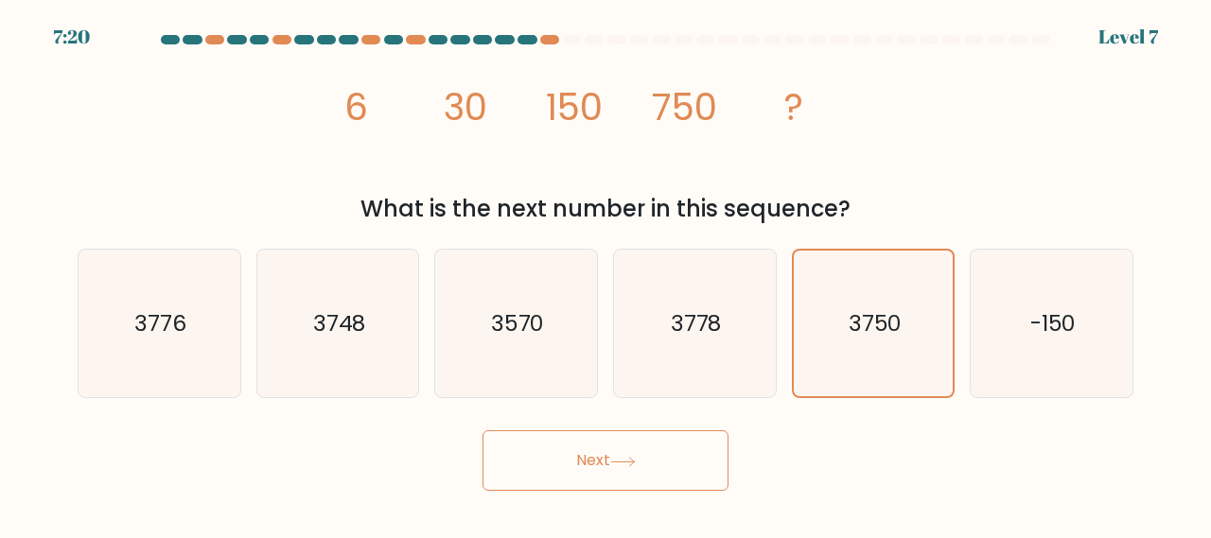
click at [548, 449] on button "Next" at bounding box center [605, 460] width 246 height 61
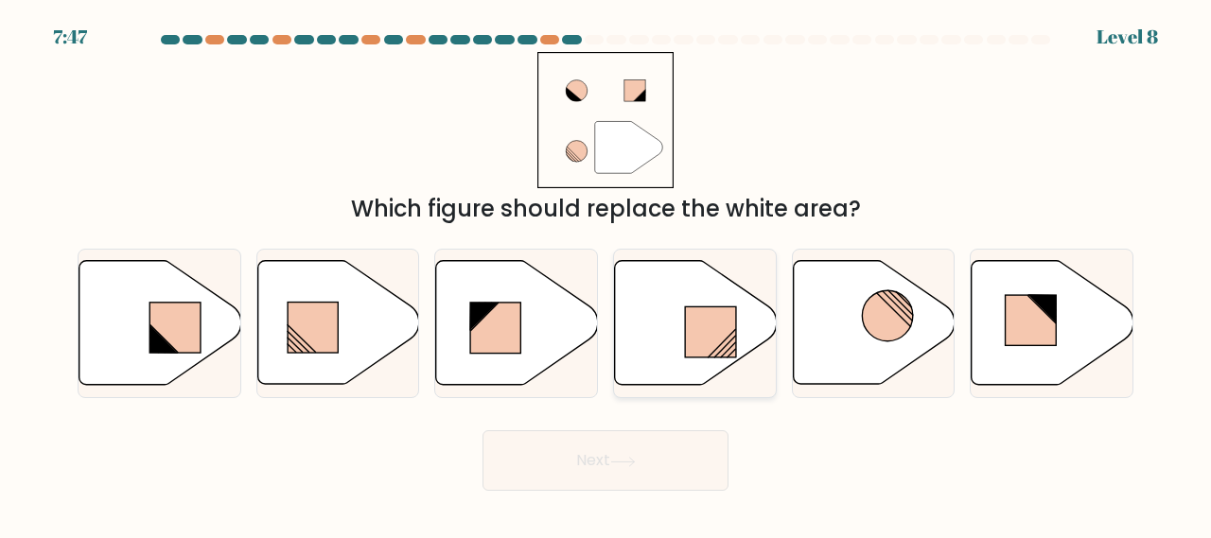
click at [711, 342] on rect at bounding box center [710, 332] width 51 height 50
click at [606, 274] on input "d." at bounding box center [605, 272] width 1 height 5
radio input "true"
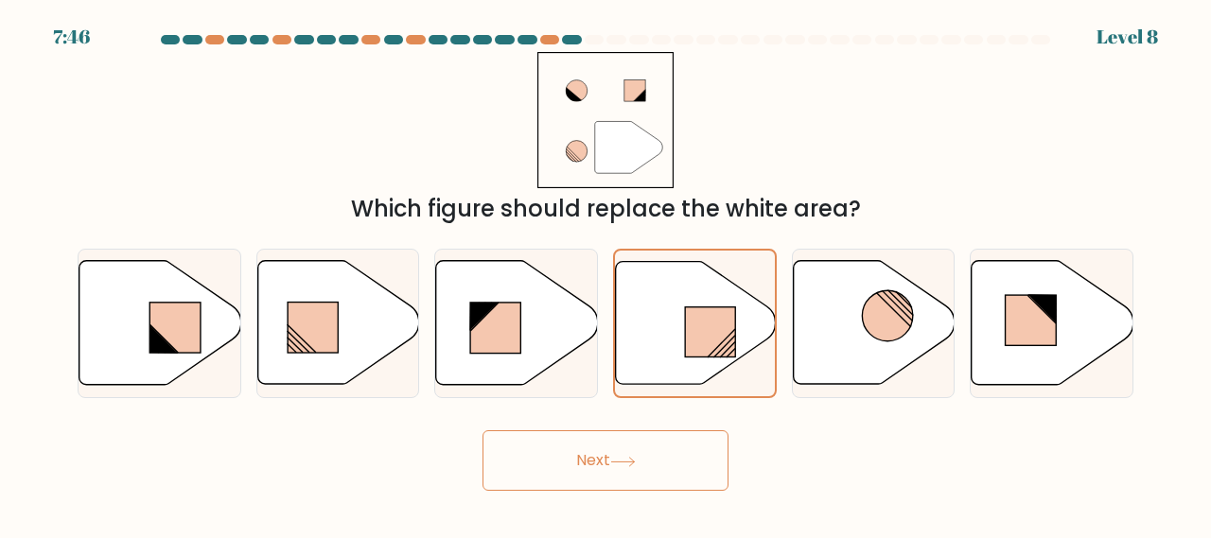
click at [653, 460] on button "Next" at bounding box center [605, 460] width 246 height 61
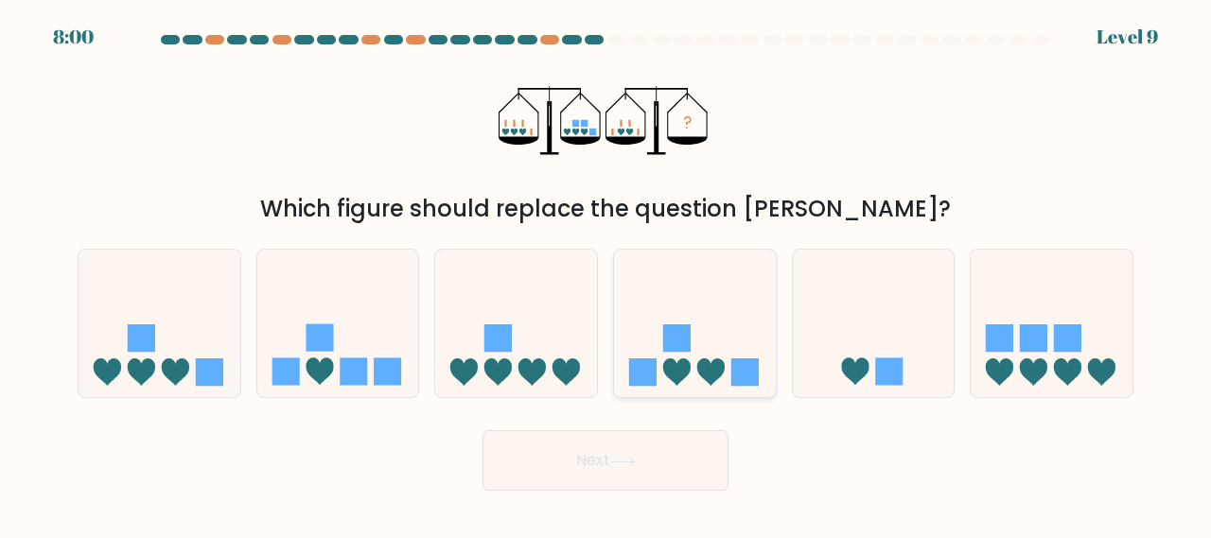
click at [671, 350] on rect at bounding box center [676, 337] width 27 height 27
click at [606, 274] on input "d." at bounding box center [605, 272] width 1 height 5
radio input "true"
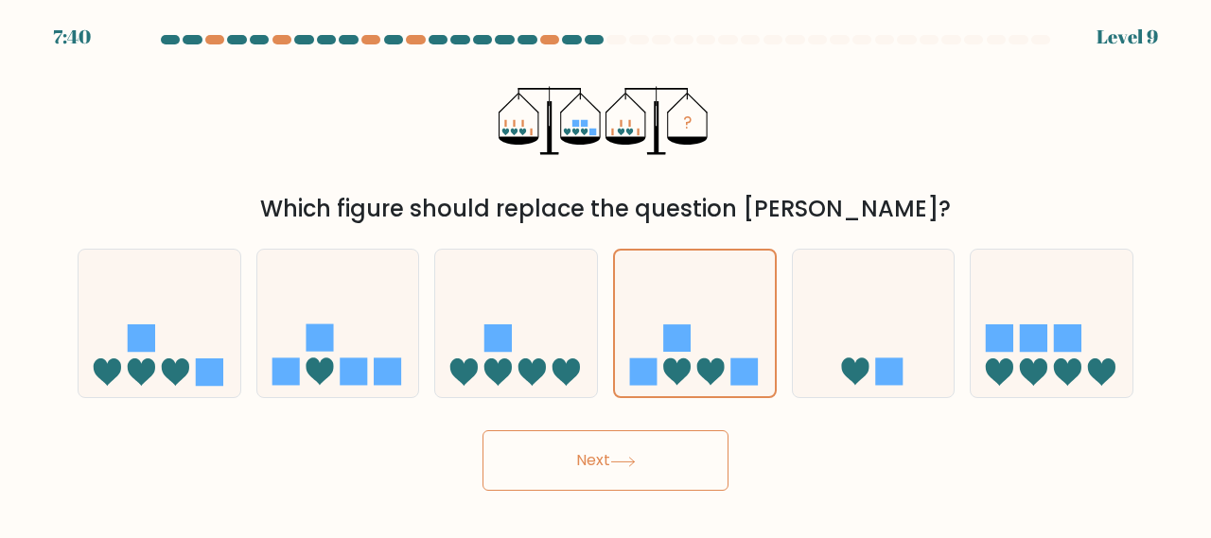
click at [603, 448] on button "Next" at bounding box center [605, 460] width 246 height 61
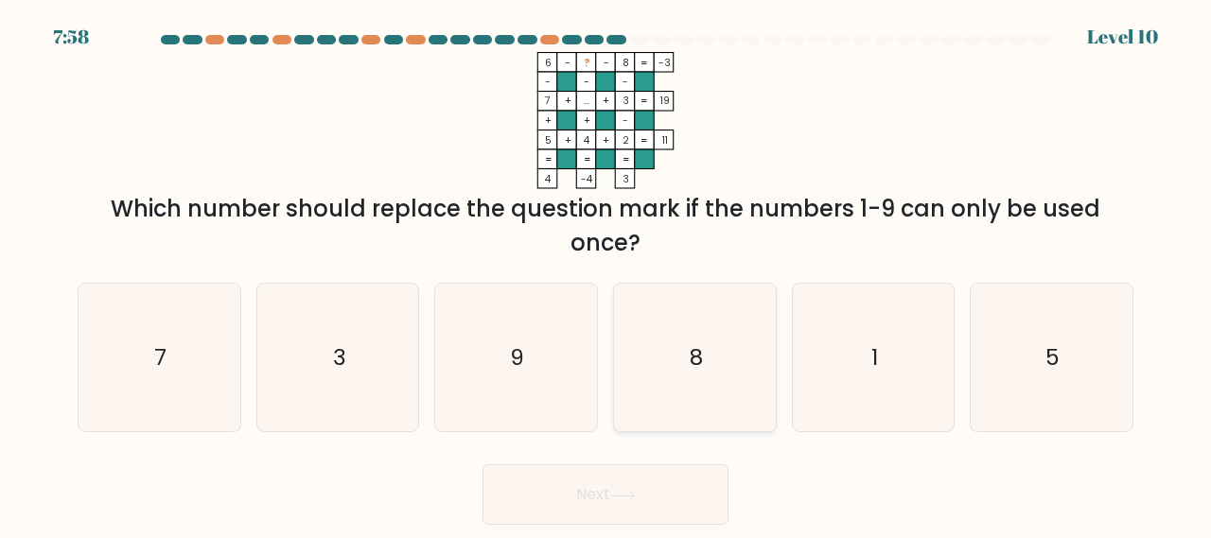
drag, startPoint x: 916, startPoint y: 333, endPoint x: 753, endPoint y: 403, distance: 178.0
click at [915, 333] on icon "1" at bounding box center [873, 358] width 148 height 148
click at [606, 274] on input "e. 1" at bounding box center [605, 272] width 1 height 5
radio input "true"
click at [616, 482] on button "Next" at bounding box center [605, 494] width 246 height 61
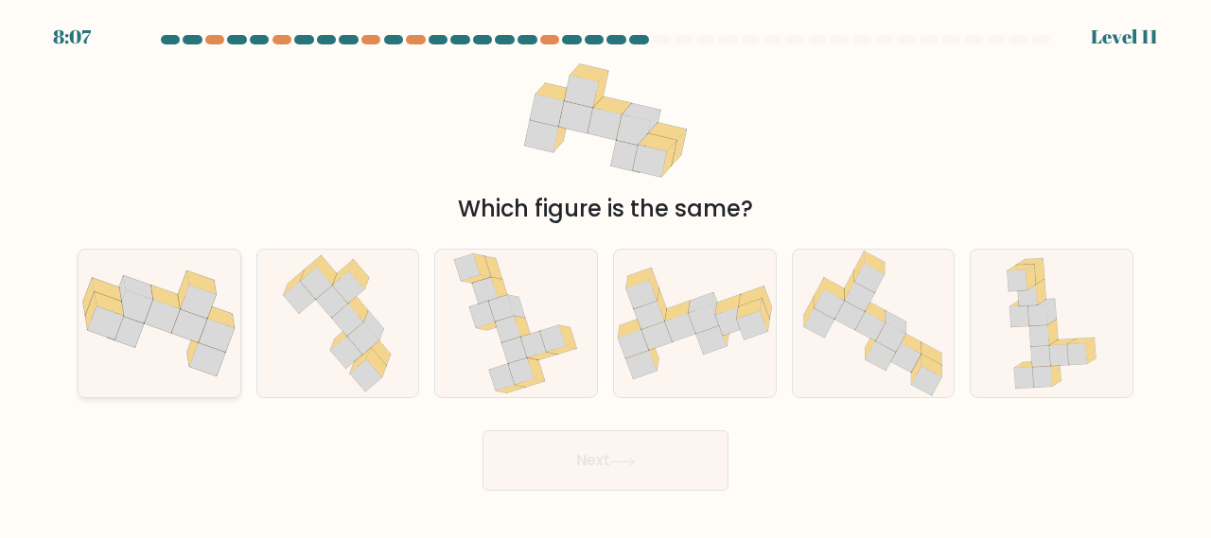
click at [148, 331] on icon at bounding box center [159, 323] width 162 height 107
click at [605, 274] on input "a." at bounding box center [605, 272] width 1 height 5
radio input "true"
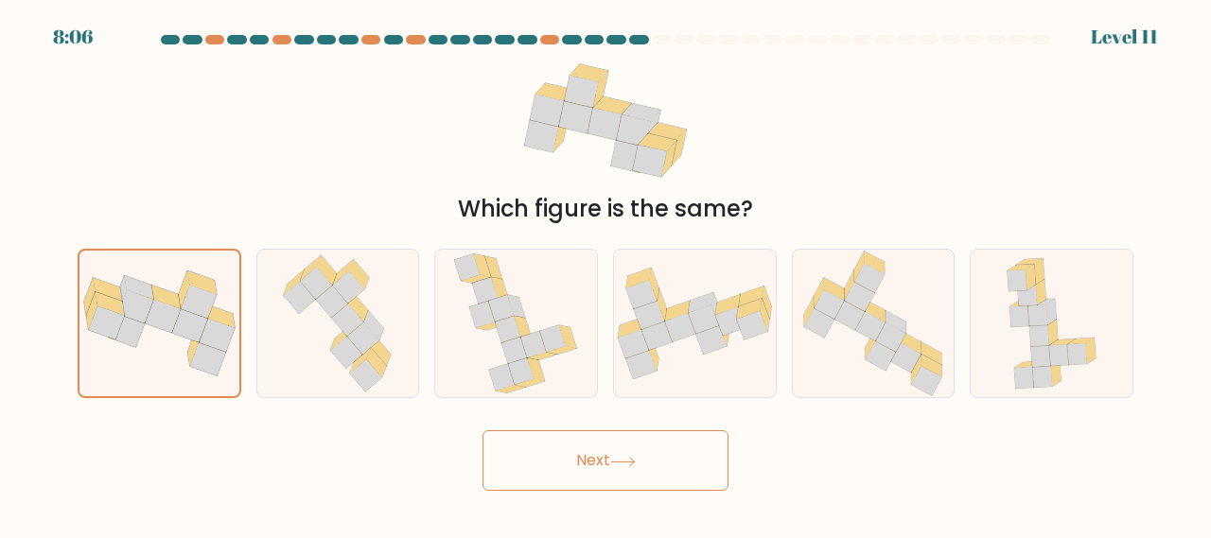
click at [551, 464] on button "Next" at bounding box center [605, 460] width 246 height 61
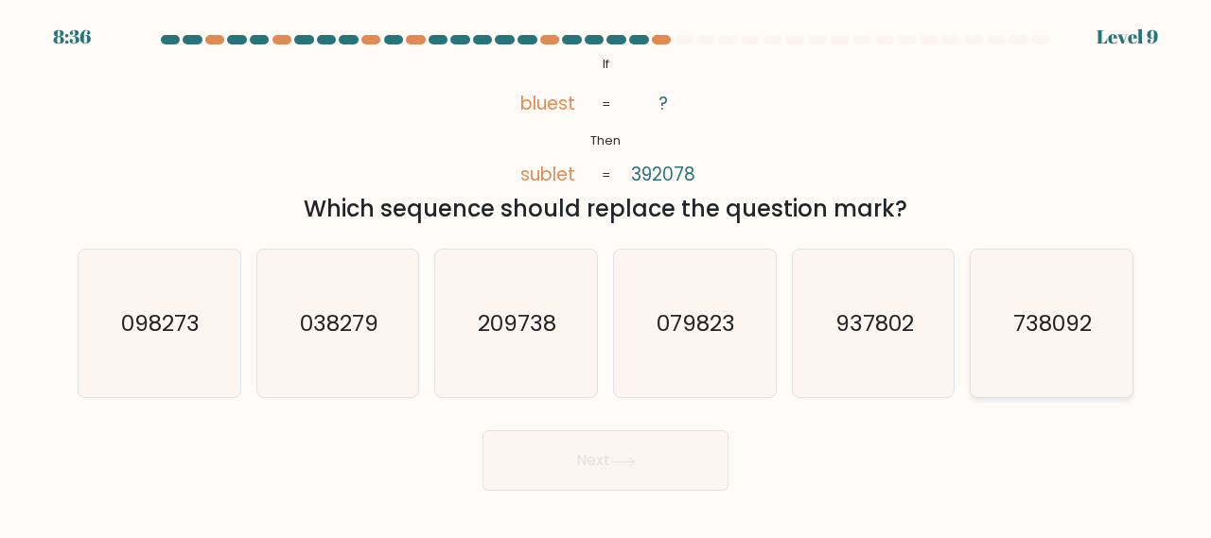
click at [1043, 312] on text "738092" at bounding box center [1053, 322] width 78 height 31
click at [606, 274] on input "f. 738092" at bounding box center [605, 272] width 1 height 5
radio input "true"
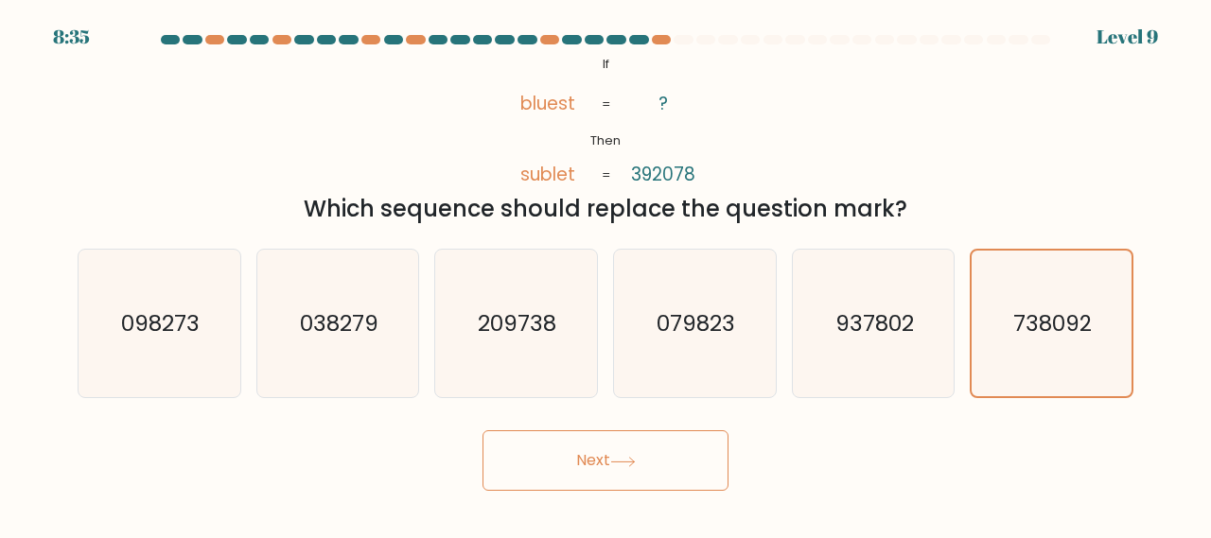
click at [628, 472] on button "Next" at bounding box center [605, 460] width 246 height 61
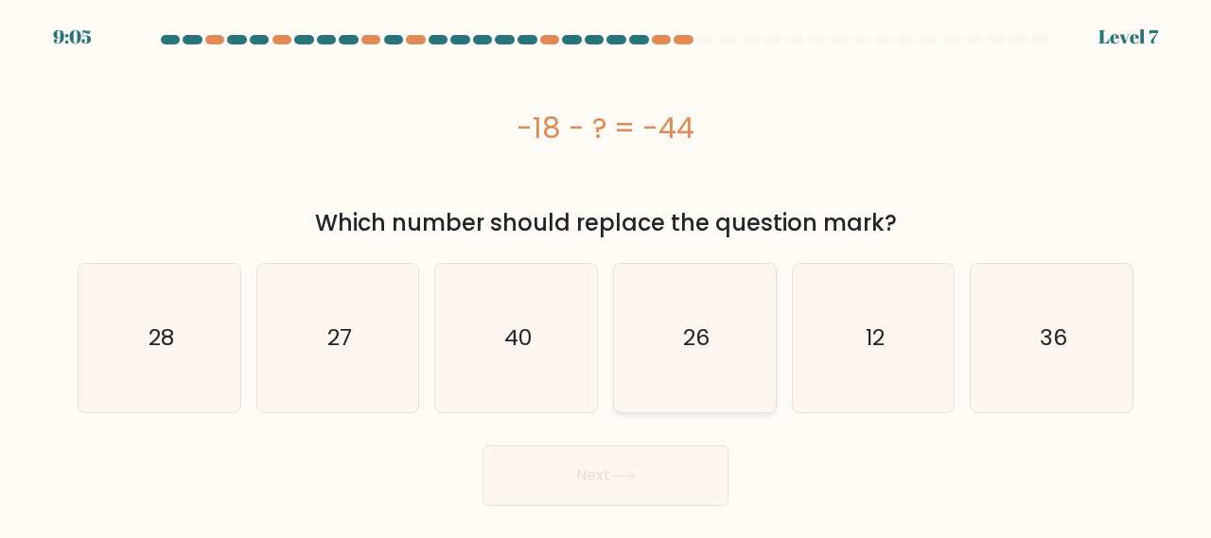
click at [669, 358] on icon "26" at bounding box center [694, 338] width 148 height 148
click at [606, 274] on input "d. 26" at bounding box center [605, 272] width 1 height 5
radio input "true"
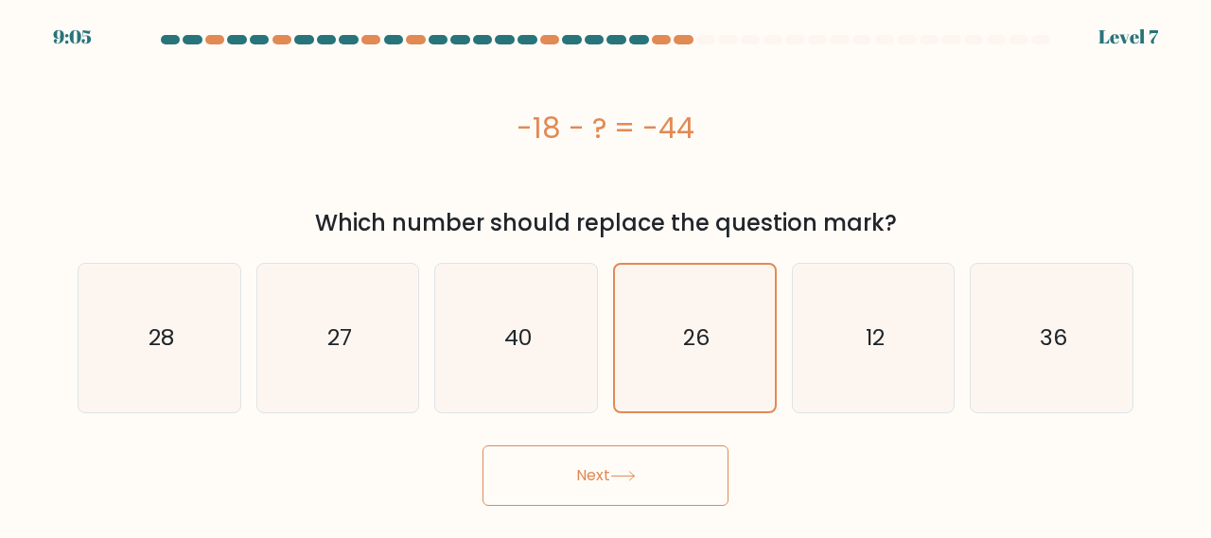
click at [600, 461] on button "Next" at bounding box center [605, 475] width 246 height 61
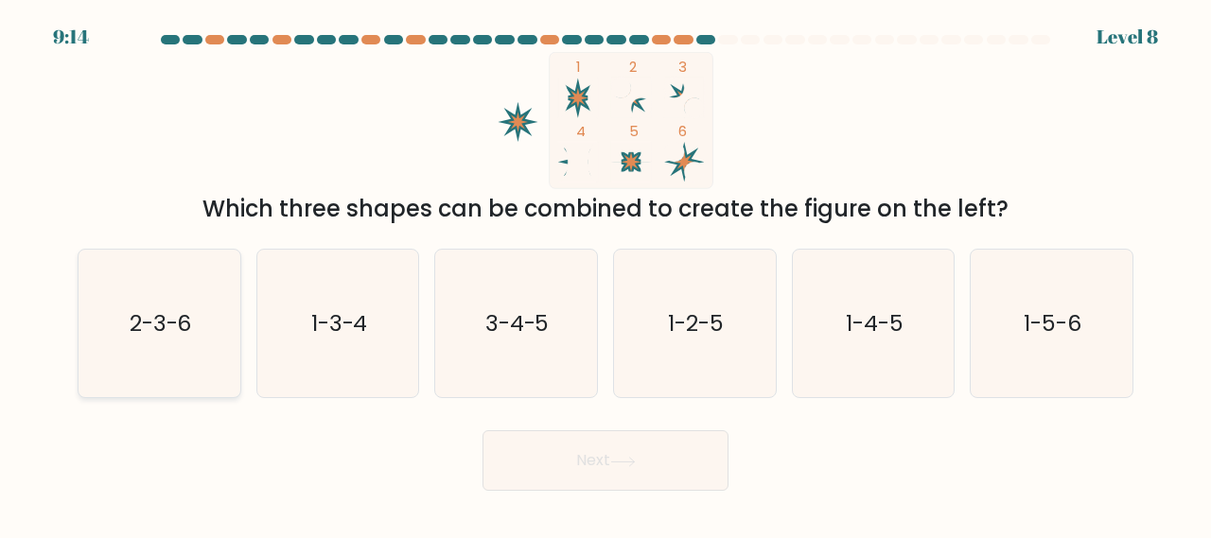
click at [187, 304] on icon "2-3-6" at bounding box center [159, 324] width 148 height 148
click at [605, 274] on input "a. 2-3-6" at bounding box center [605, 272] width 1 height 5
radio input "true"
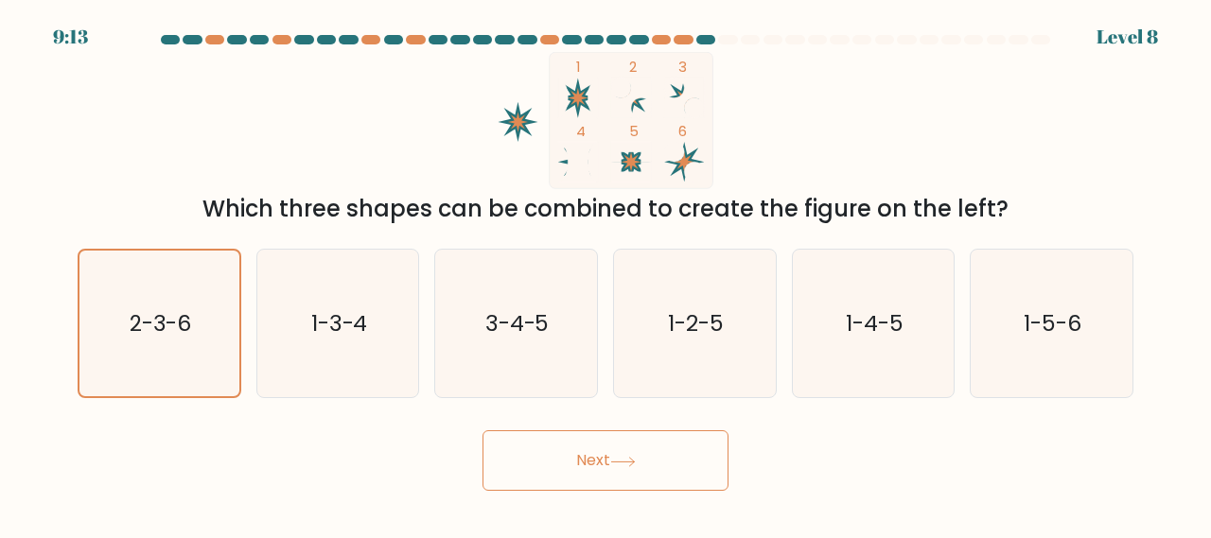
click at [663, 463] on button "Next" at bounding box center [605, 460] width 246 height 61
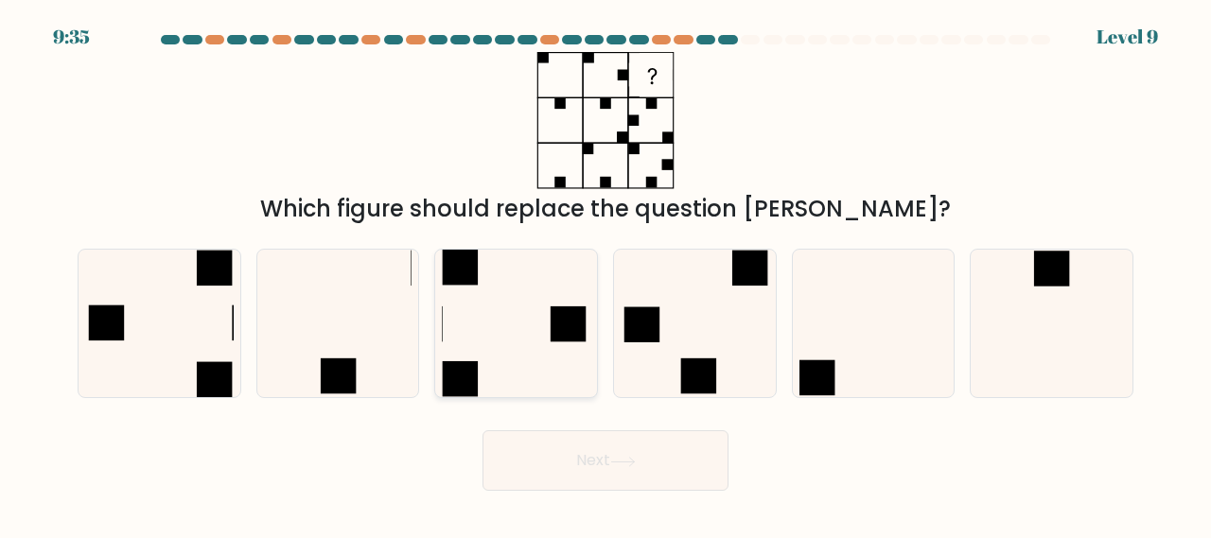
click at [497, 316] on icon at bounding box center [516, 324] width 148 height 148
click at [605, 274] on input "c." at bounding box center [605, 272] width 1 height 5
radio input "true"
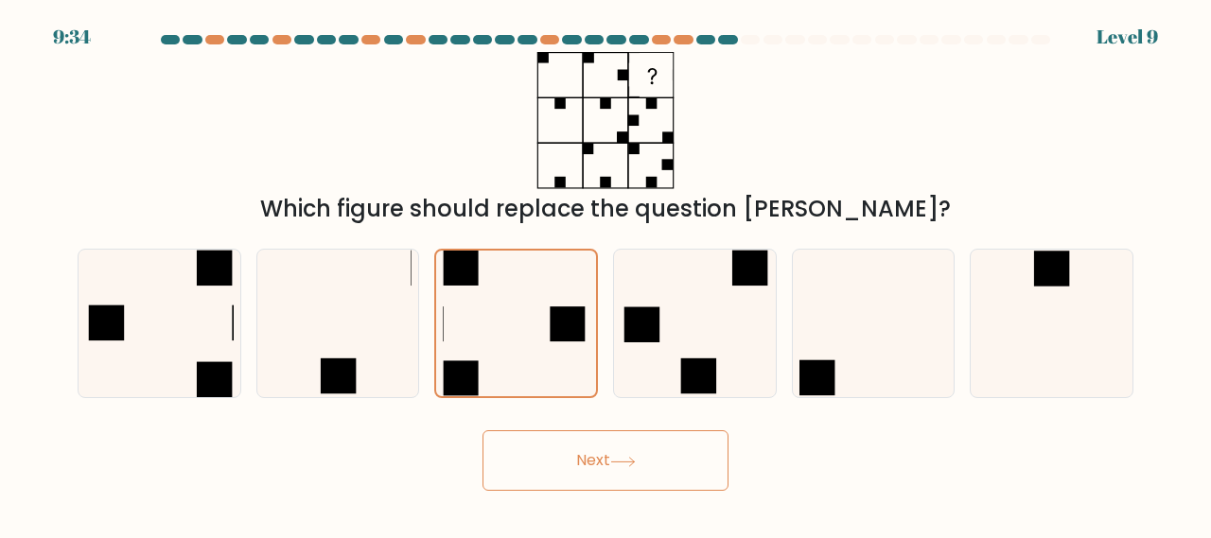
click at [601, 463] on button "Next" at bounding box center [605, 460] width 246 height 61
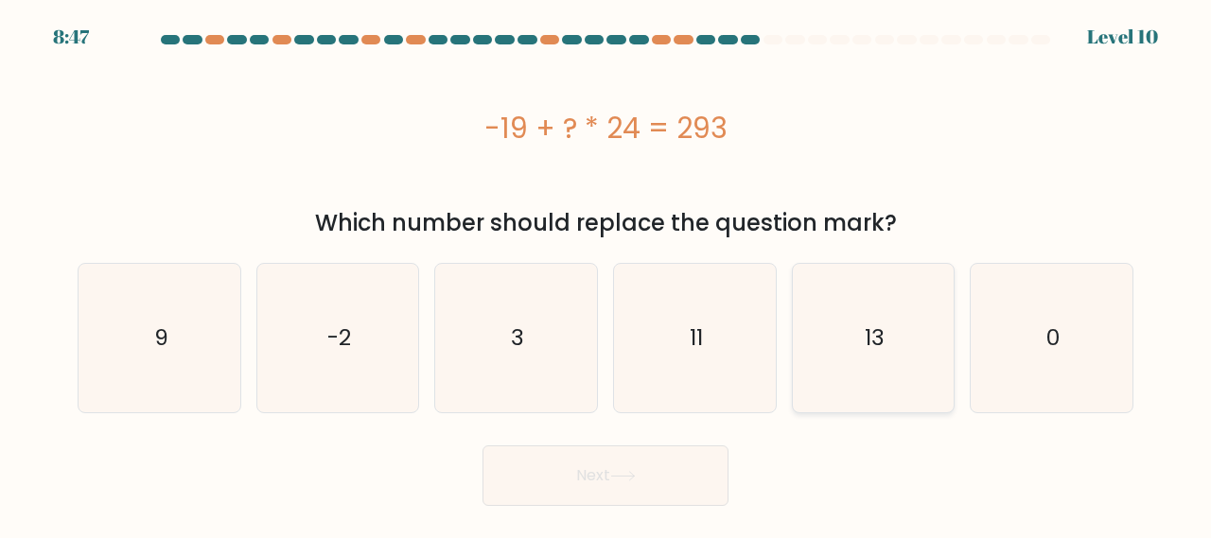
click at [903, 360] on icon "13" at bounding box center [873, 338] width 148 height 148
click at [606, 274] on input "e. 13" at bounding box center [605, 272] width 1 height 5
radio input "true"
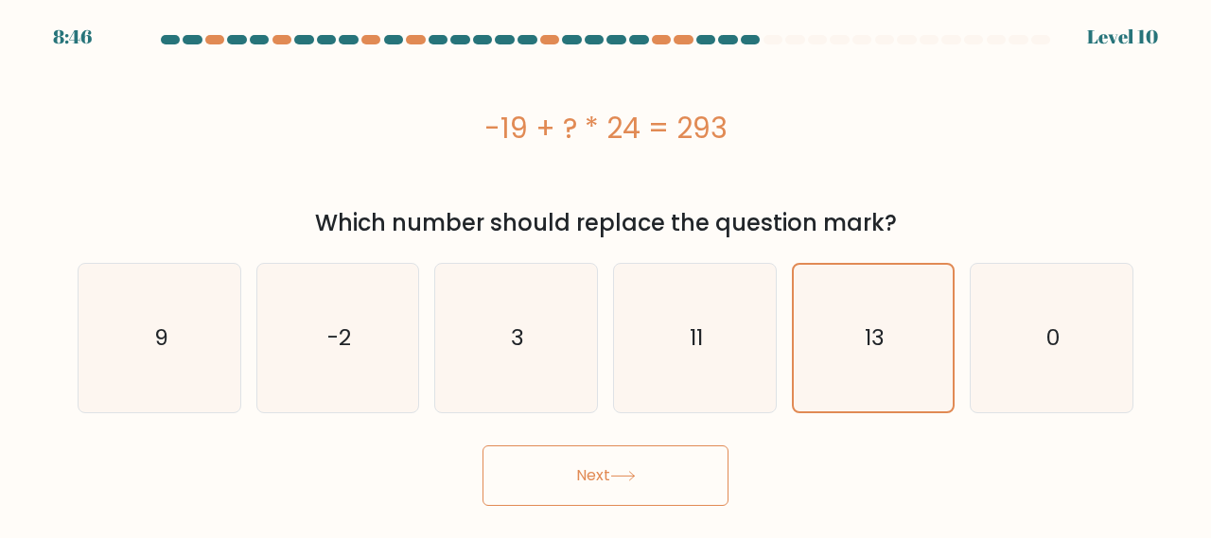
click at [606, 462] on button "Next" at bounding box center [605, 475] width 246 height 61
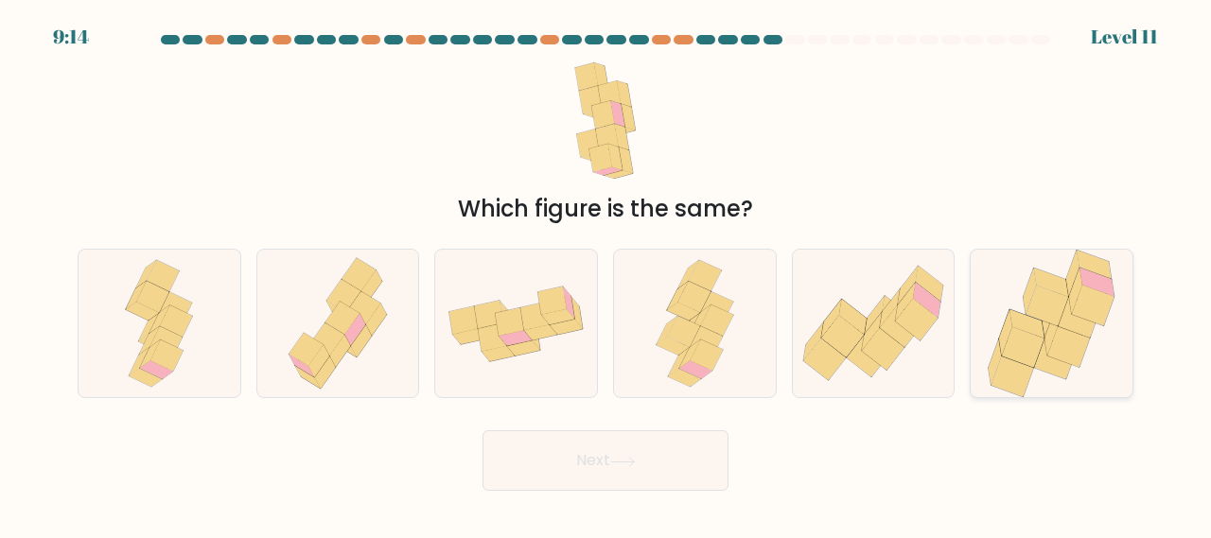
click at [1042, 359] on icon at bounding box center [1055, 359] width 43 height 41
click at [606, 274] on input "f." at bounding box center [605, 272] width 1 height 5
radio input "true"
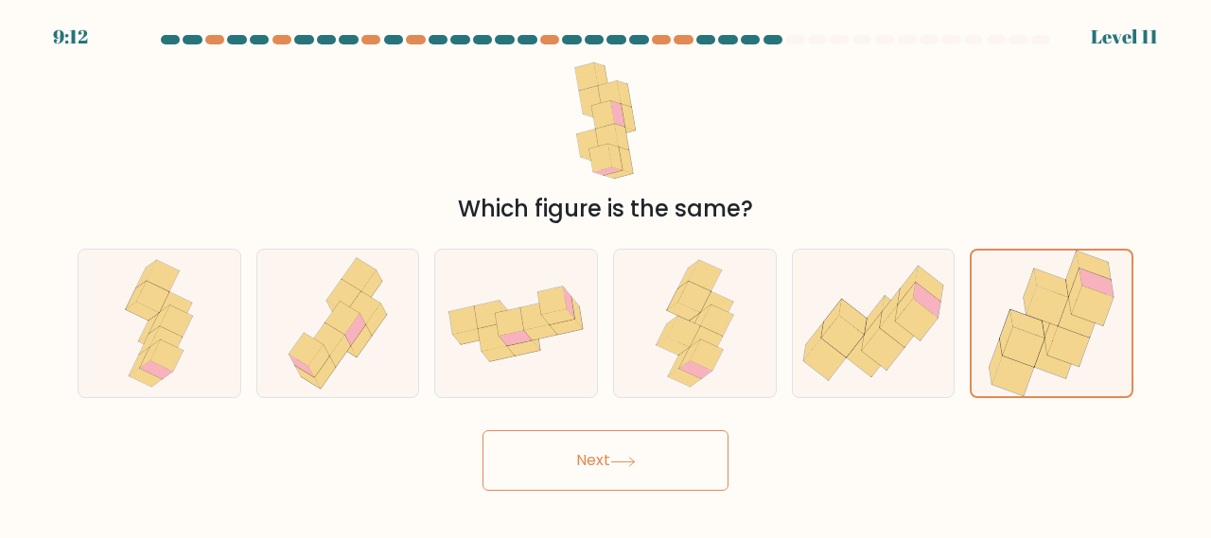
click at [573, 452] on button "Next" at bounding box center [605, 460] width 246 height 61
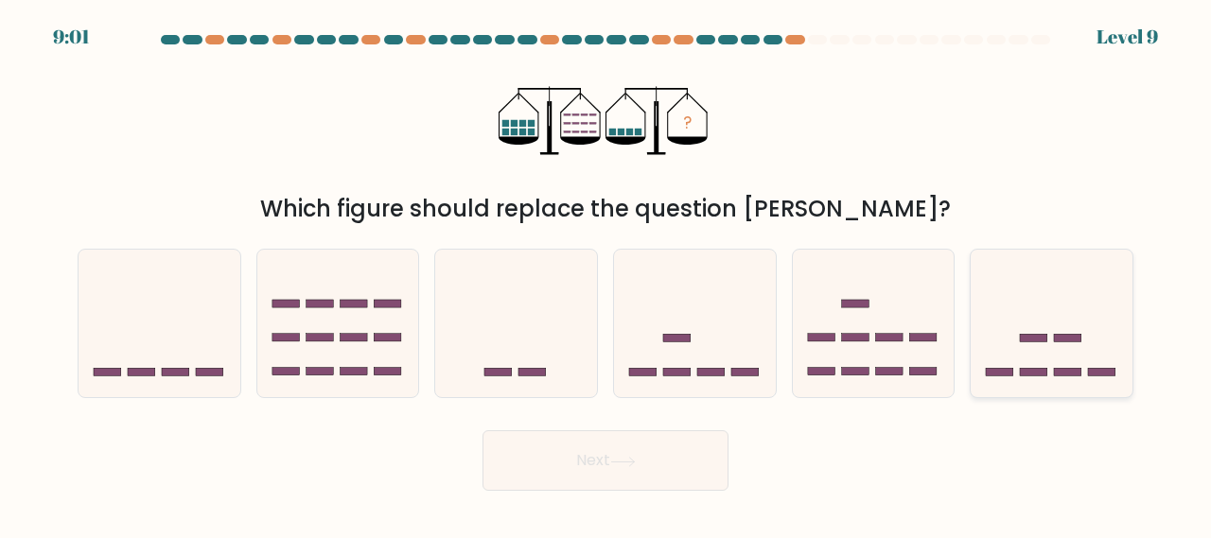
click at [1037, 357] on icon at bounding box center [1051, 322] width 162 height 133
click at [606, 274] on input "f." at bounding box center [605, 272] width 1 height 5
radio input "true"
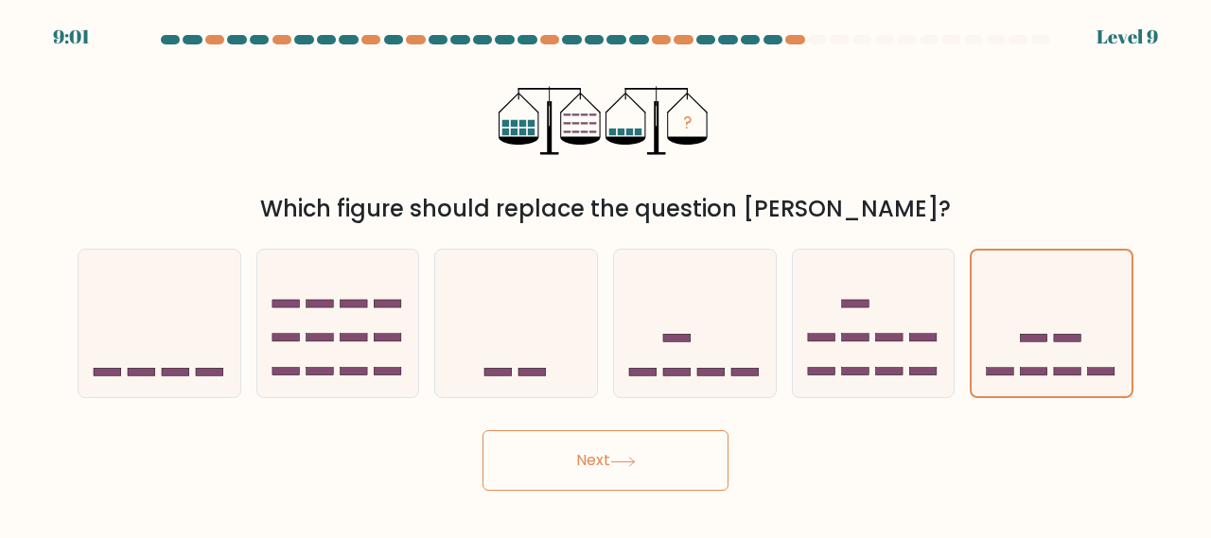
click at [660, 468] on button "Next" at bounding box center [605, 460] width 246 height 61
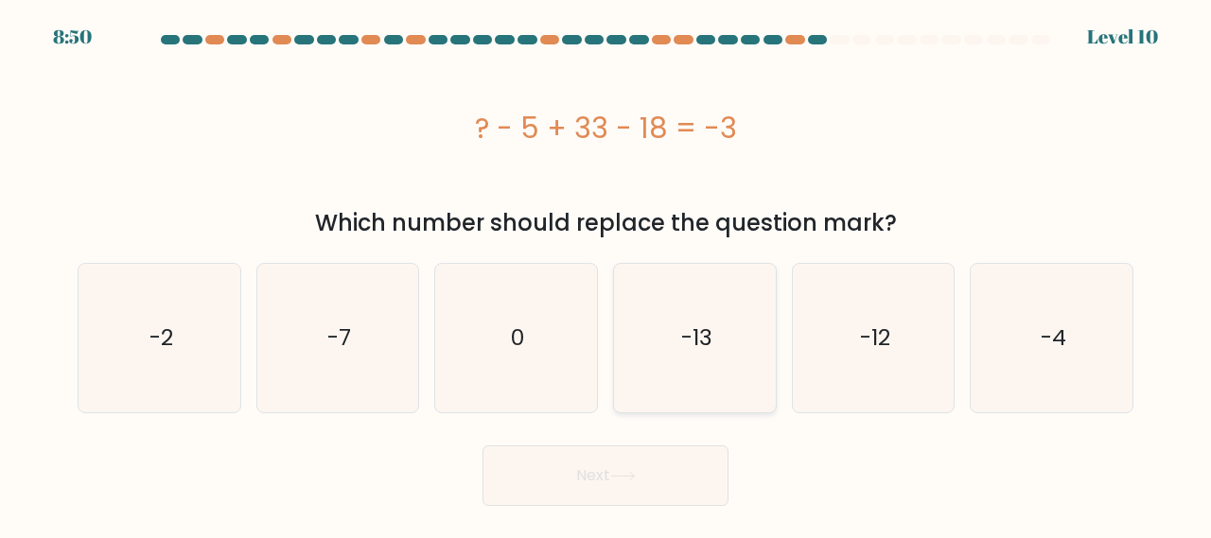
click at [705, 357] on icon "-13" at bounding box center [694, 338] width 148 height 148
click at [606, 274] on input "d. -13" at bounding box center [605, 272] width 1 height 5
radio input "true"
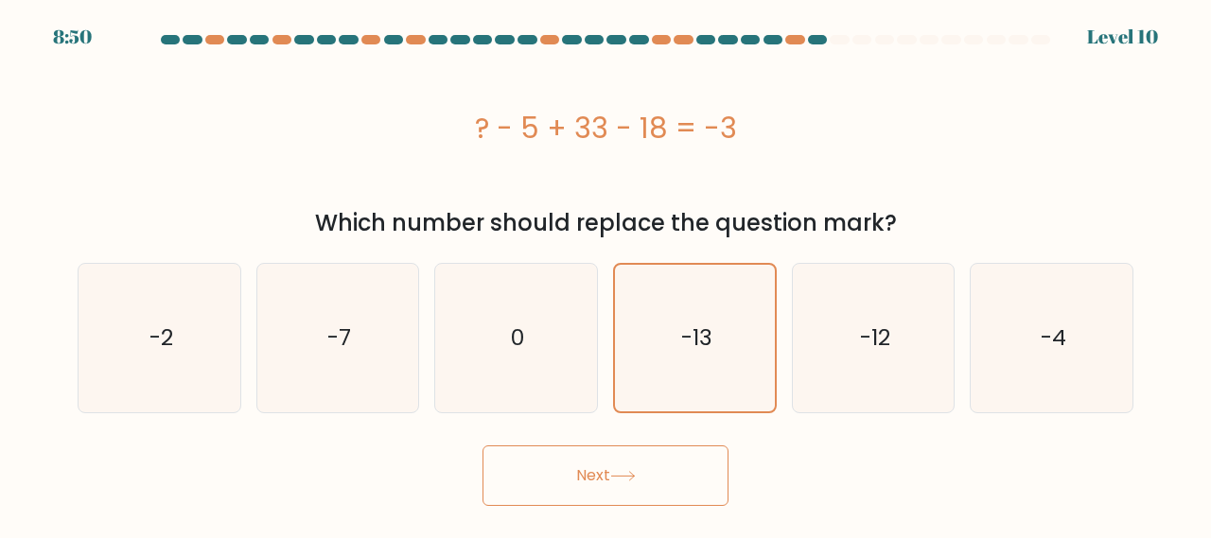
click at [604, 471] on button "Next" at bounding box center [605, 475] width 246 height 61
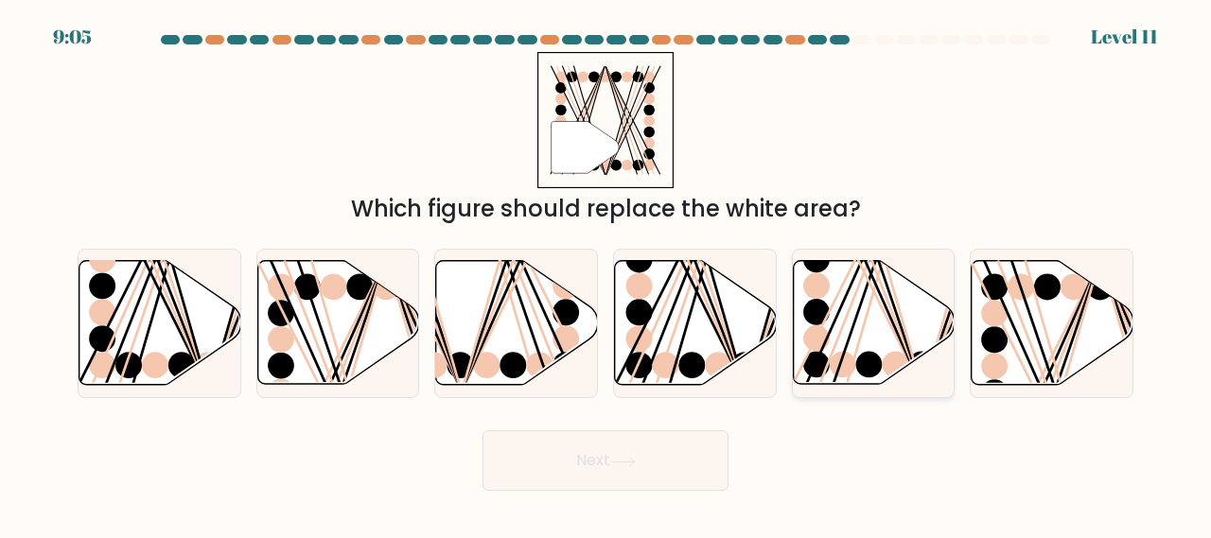
click at [865, 313] on icon at bounding box center [874, 323] width 162 height 124
click at [606, 274] on input "e." at bounding box center [605, 272] width 1 height 5
radio input "true"
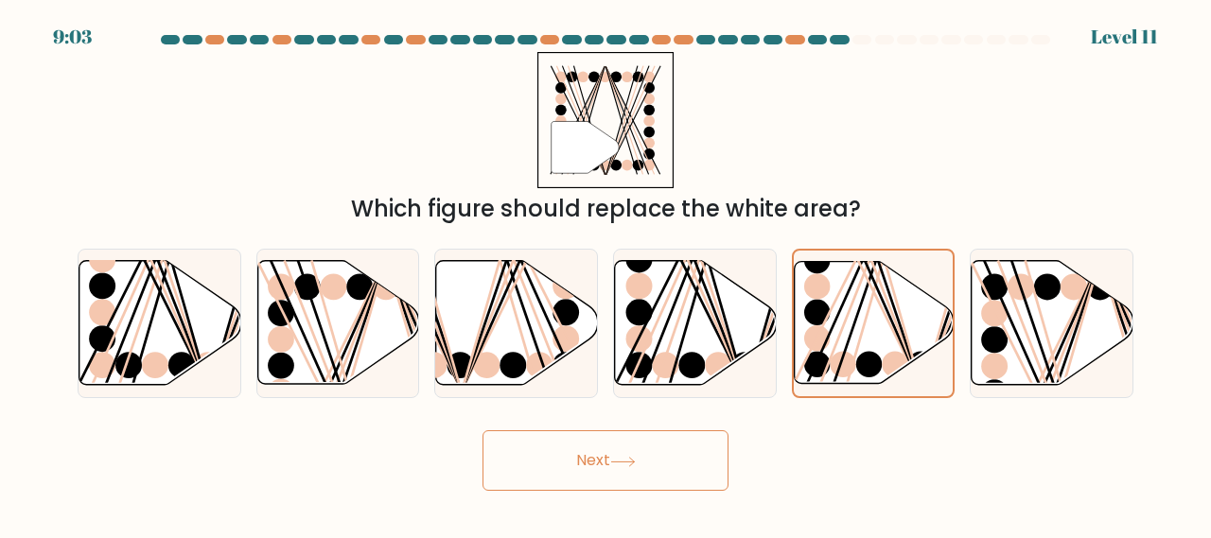
click at [611, 454] on button "Next" at bounding box center [605, 460] width 246 height 61
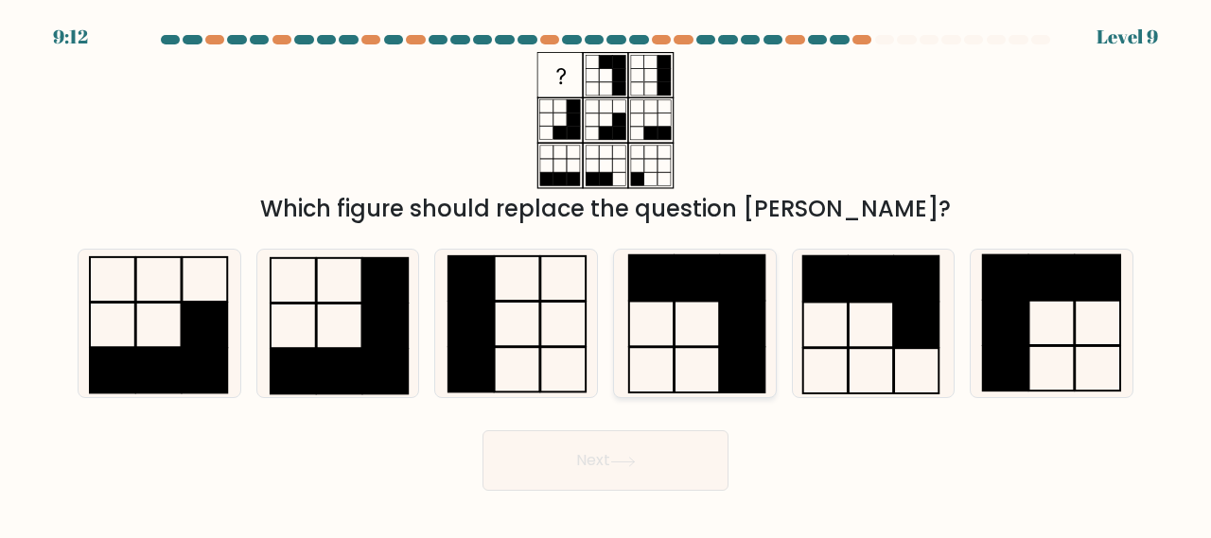
click at [715, 336] on icon at bounding box center [694, 324] width 148 height 148
click at [606, 274] on input "d." at bounding box center [605, 272] width 1 height 5
radio input "true"
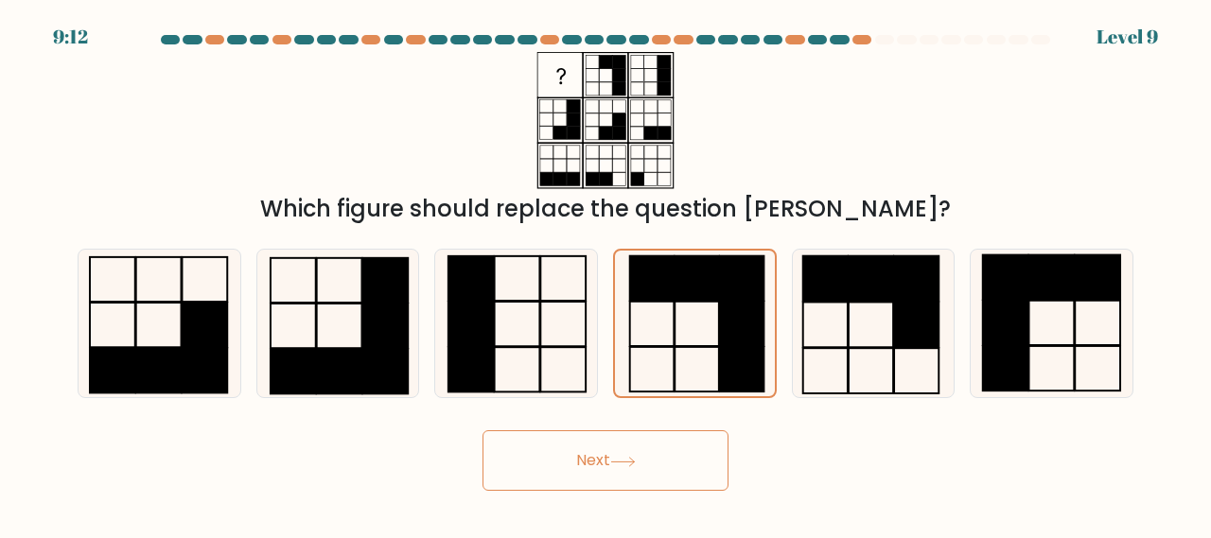
click at [582, 452] on button "Next" at bounding box center [605, 460] width 246 height 61
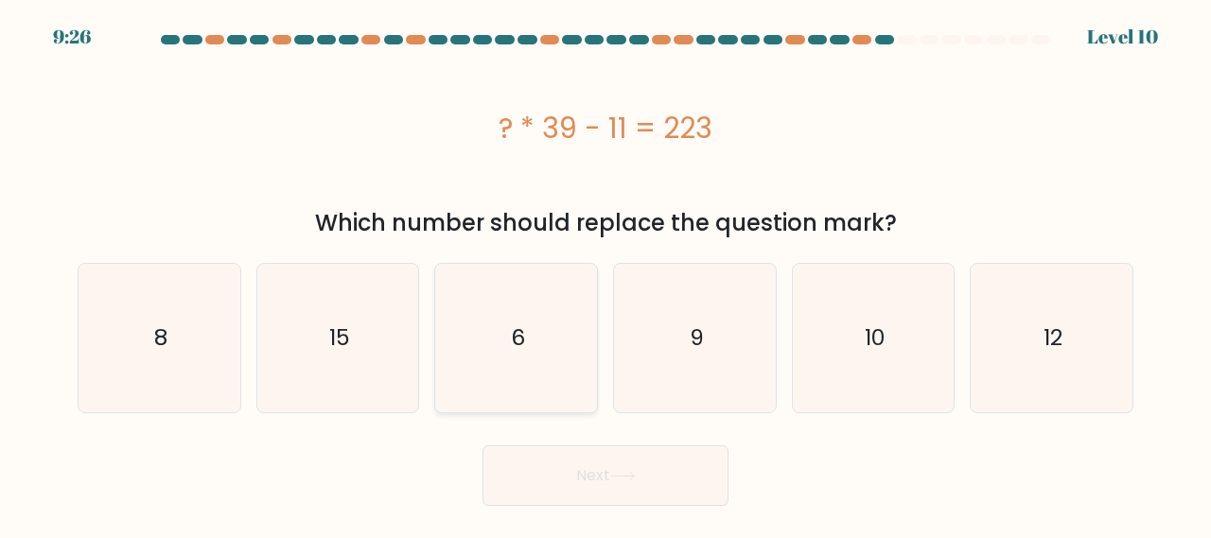
click at [515, 357] on icon "6" at bounding box center [516, 338] width 148 height 148
click at [605, 274] on input "c. 6" at bounding box center [605, 272] width 1 height 5
radio input "true"
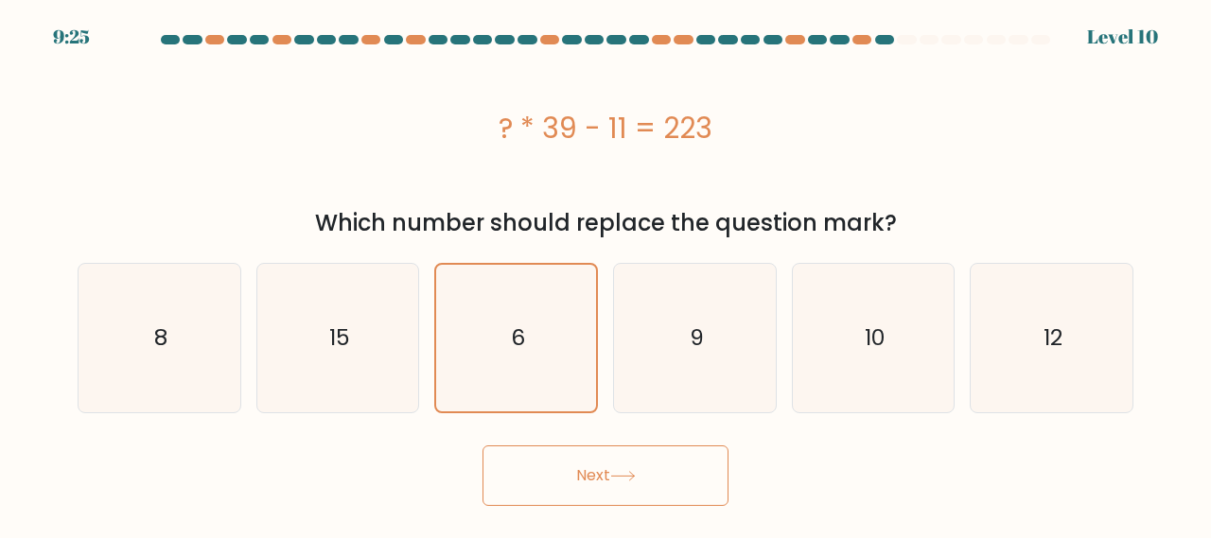
click at [571, 456] on button "Next" at bounding box center [605, 475] width 246 height 61
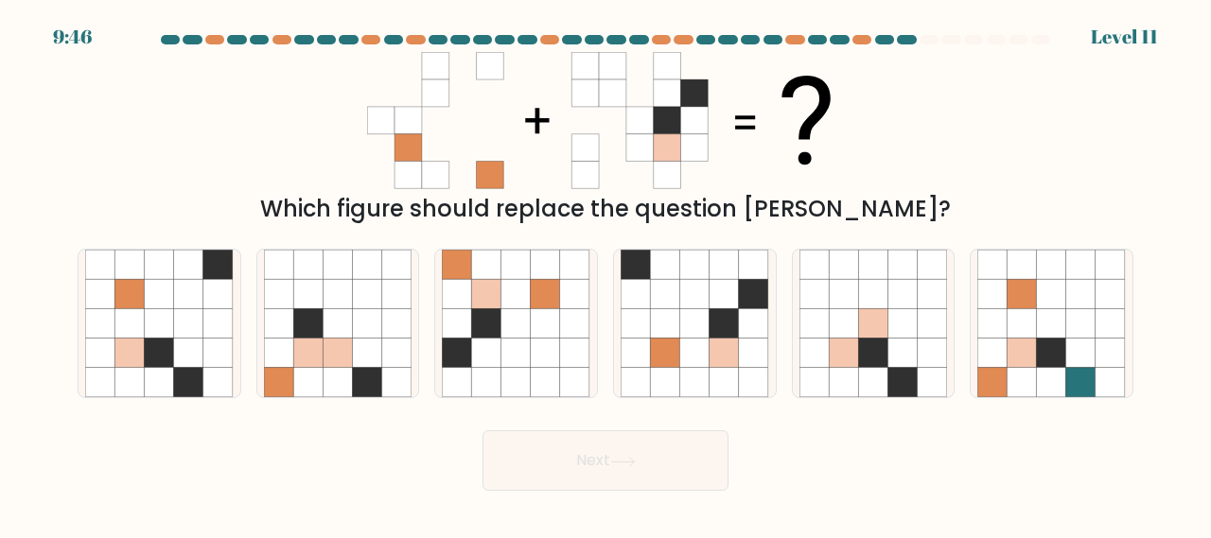
drag, startPoint x: 416, startPoint y: 155, endPoint x: 616, endPoint y: 111, distance: 204.4
click at [616, 111] on 1 at bounding box center [598, 120] width 462 height 136
click at [513, 341] on icon at bounding box center [515, 353] width 29 height 29
click at [605, 274] on input "c." at bounding box center [605, 272] width 1 height 5
radio input "true"
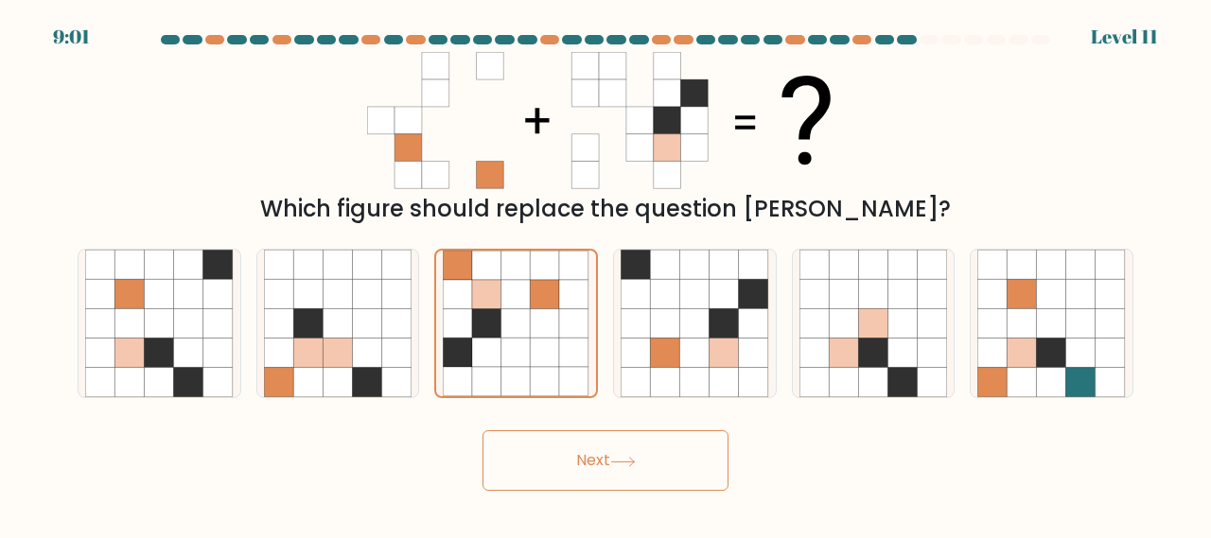
click at [569, 458] on button "Next" at bounding box center [605, 460] width 246 height 61
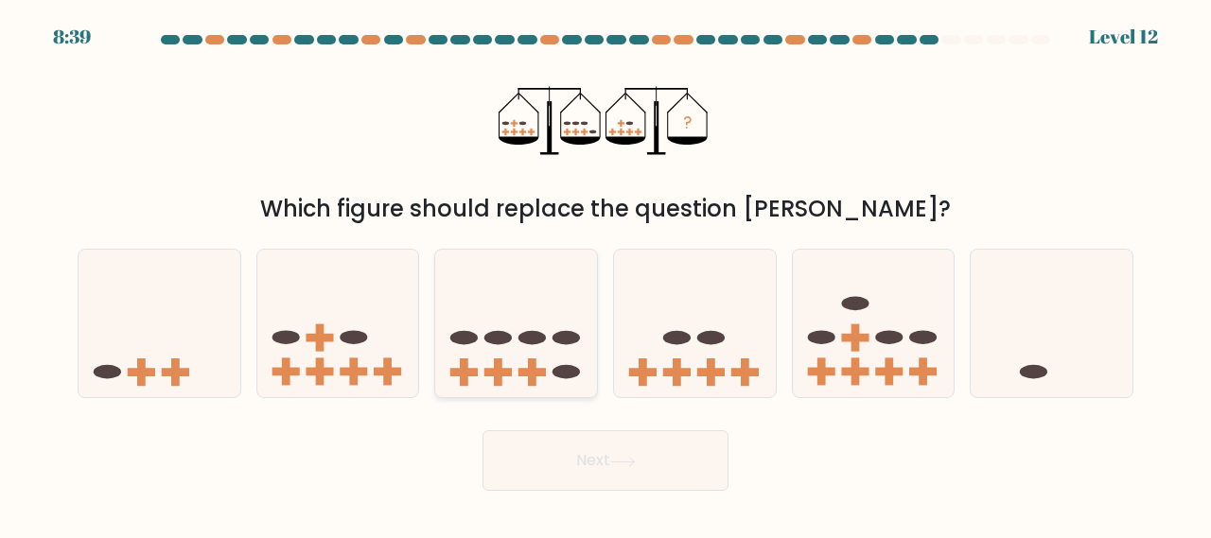
drag, startPoint x: 470, startPoint y: 328, endPoint x: 483, endPoint y: 386, distance: 59.2
click at [468, 329] on icon at bounding box center [516, 322] width 162 height 133
click at [605, 274] on input "c." at bounding box center [605, 272] width 1 height 5
radio input "true"
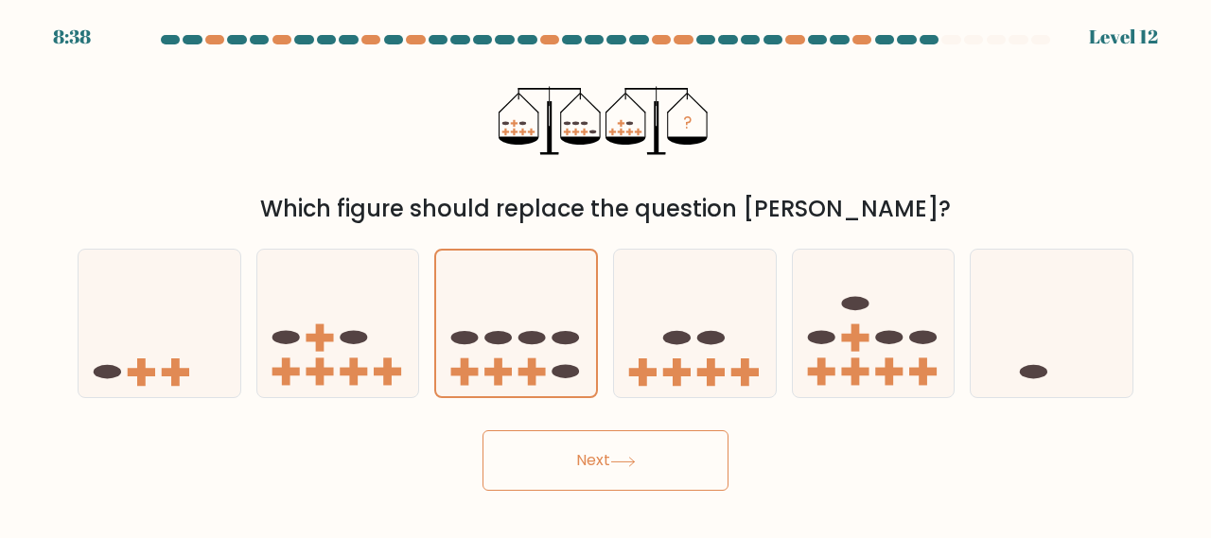
click at [532, 462] on button "Next" at bounding box center [605, 460] width 246 height 61
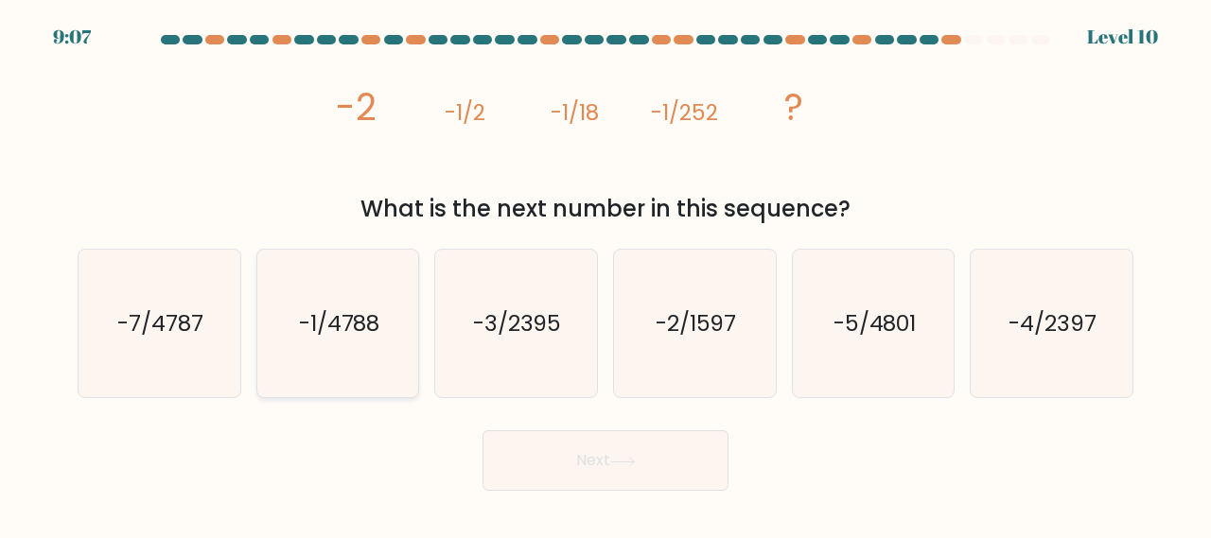
click at [345, 335] on text "-1/4788" at bounding box center [339, 322] width 81 height 31
click at [605, 274] on input "b. -1/4788" at bounding box center [605, 272] width 1 height 5
radio input "true"
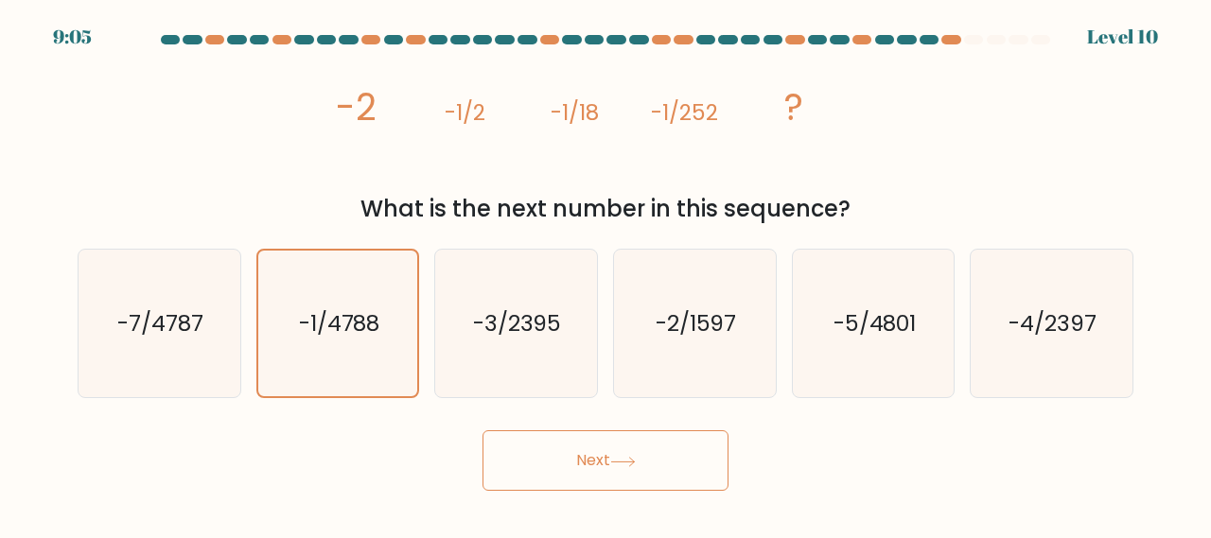
click at [581, 461] on button "Next" at bounding box center [605, 460] width 246 height 61
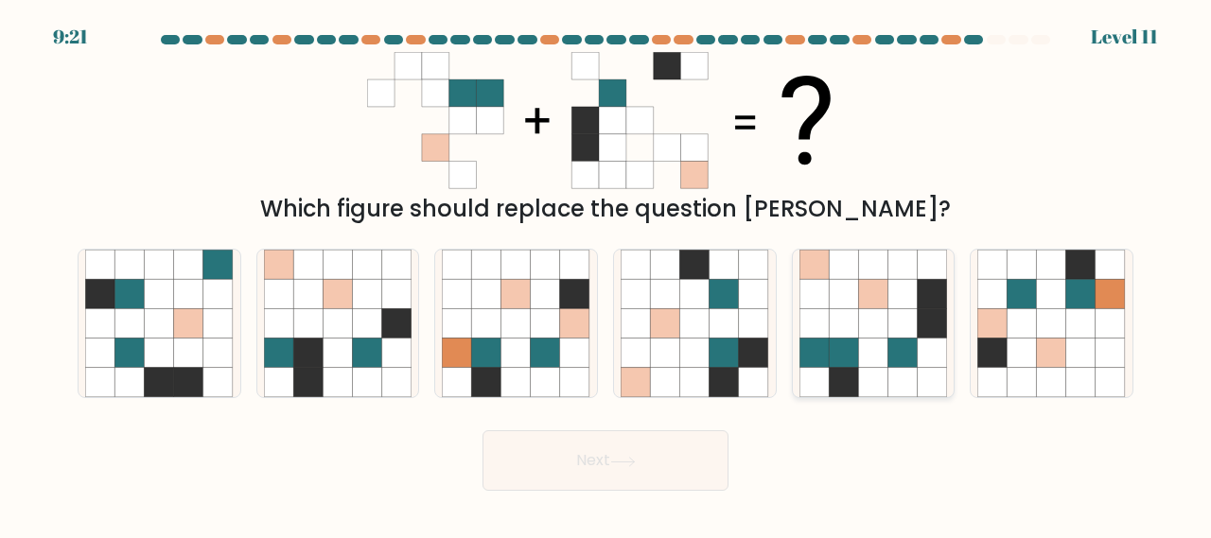
click at [899, 349] on icon at bounding box center [902, 353] width 29 height 29
click at [606, 274] on input "e." at bounding box center [605, 272] width 1 height 5
radio input "true"
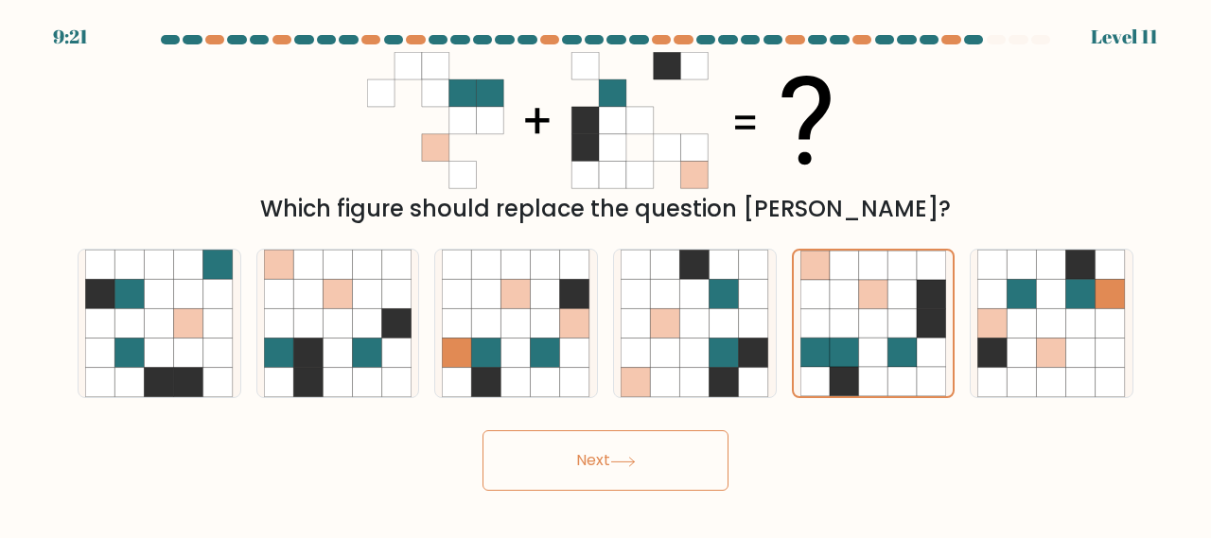
click at [628, 451] on button "Next" at bounding box center [605, 460] width 246 height 61
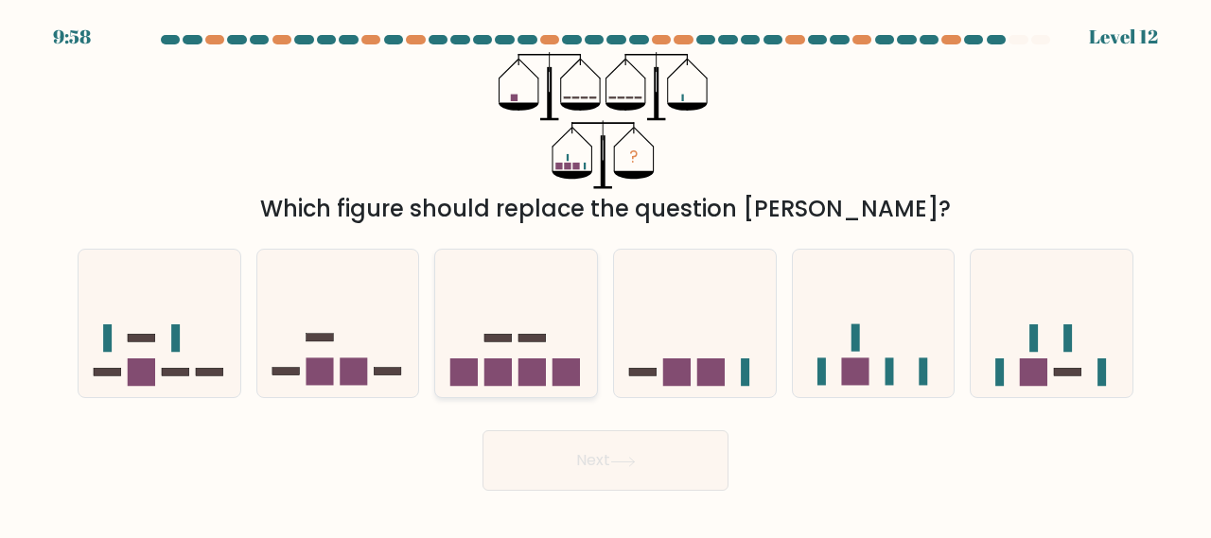
click at [511, 351] on icon at bounding box center [516, 322] width 162 height 133
click at [605, 274] on input "c." at bounding box center [605, 272] width 1 height 5
radio input "true"
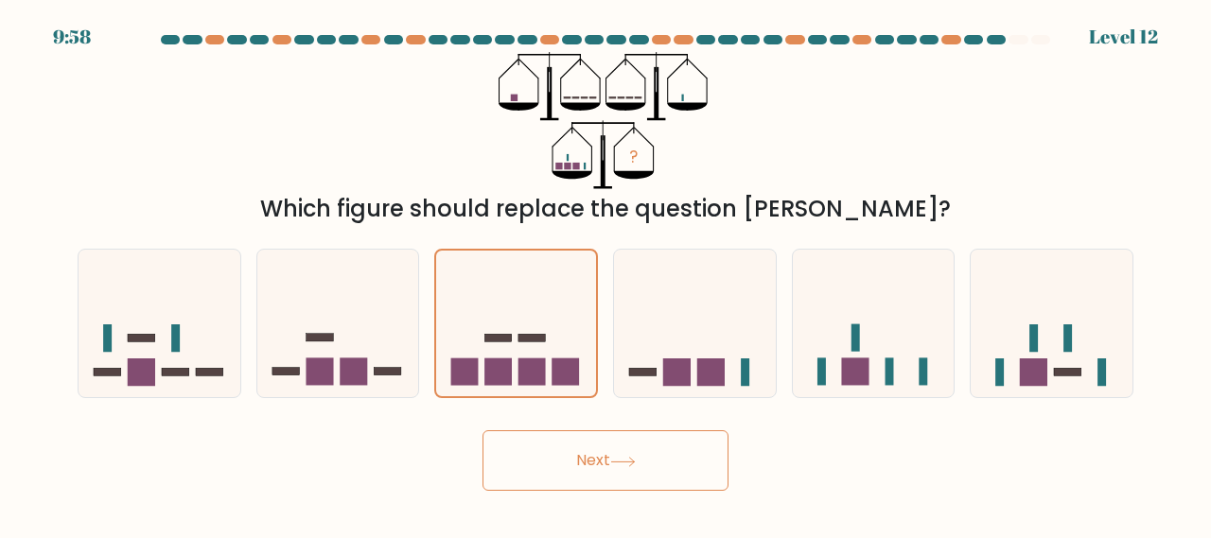
click at [586, 456] on button "Next" at bounding box center [605, 460] width 246 height 61
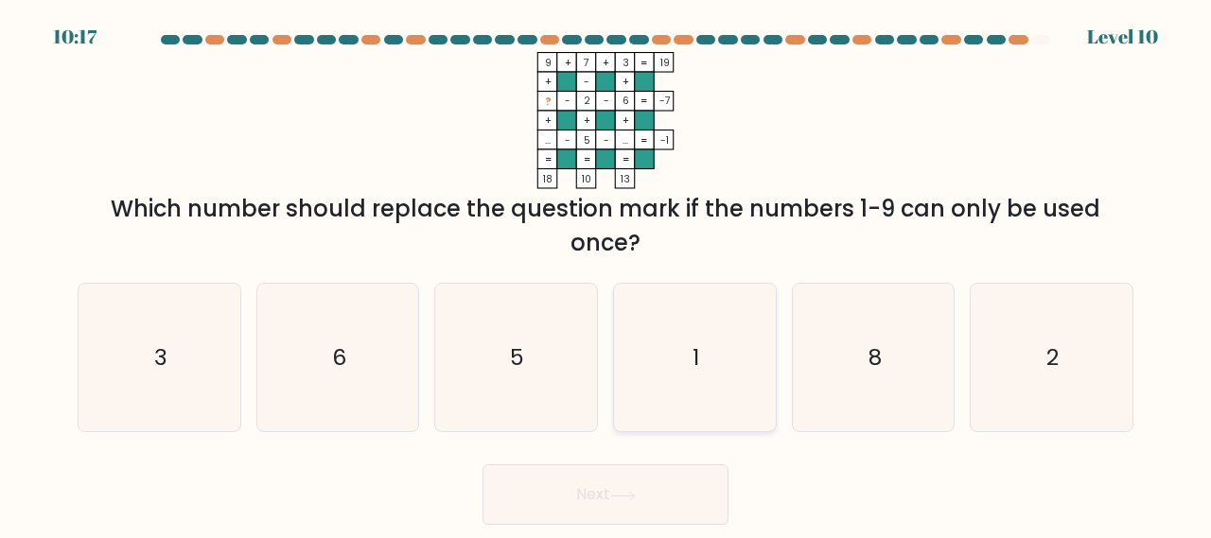
click at [701, 394] on icon "1" at bounding box center [694, 358] width 148 height 148
click at [606, 274] on input "d. 1" at bounding box center [605, 272] width 1 height 5
radio input "true"
click at [619, 481] on button "Next" at bounding box center [605, 494] width 246 height 61
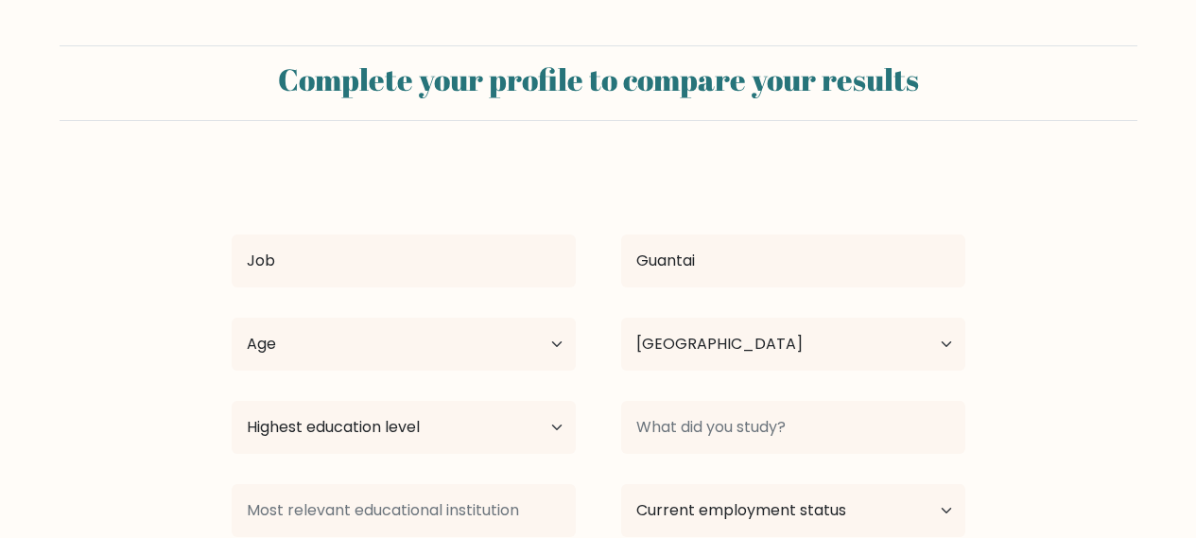
select select "KE"
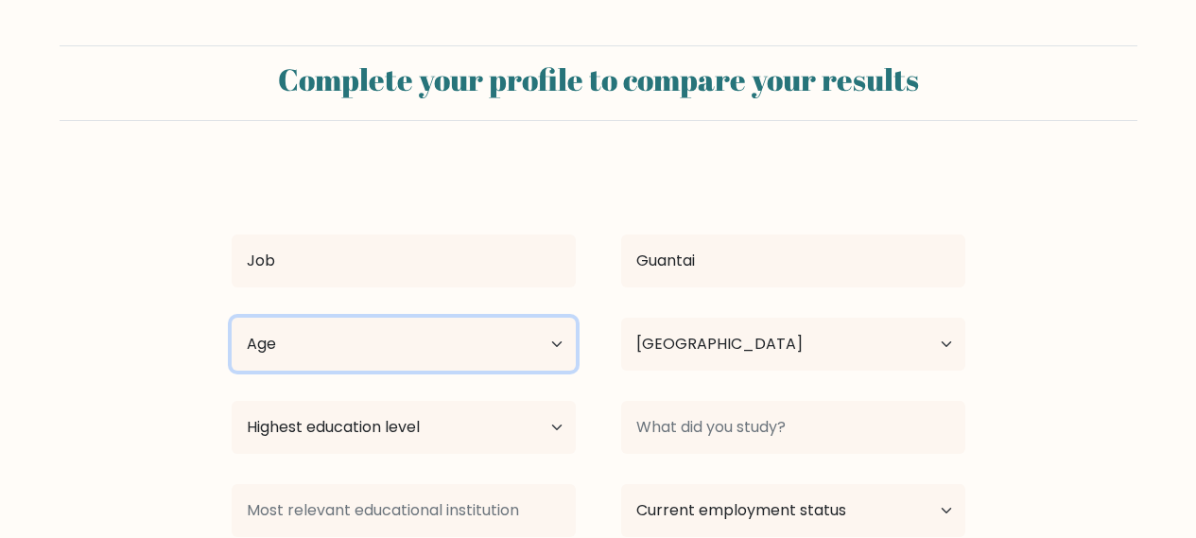
click at [560, 342] on select "Age Under 18 years old 18-24 years old 25-34 years old 35-44 years old 45-54 ye…" at bounding box center [404, 344] width 344 height 53
select select "18_24"
click at [232, 318] on select "Age Under 18 years old 18-24 years old 25-34 years old 35-44 years old 45-54 ye…" at bounding box center [404, 344] width 344 height 53
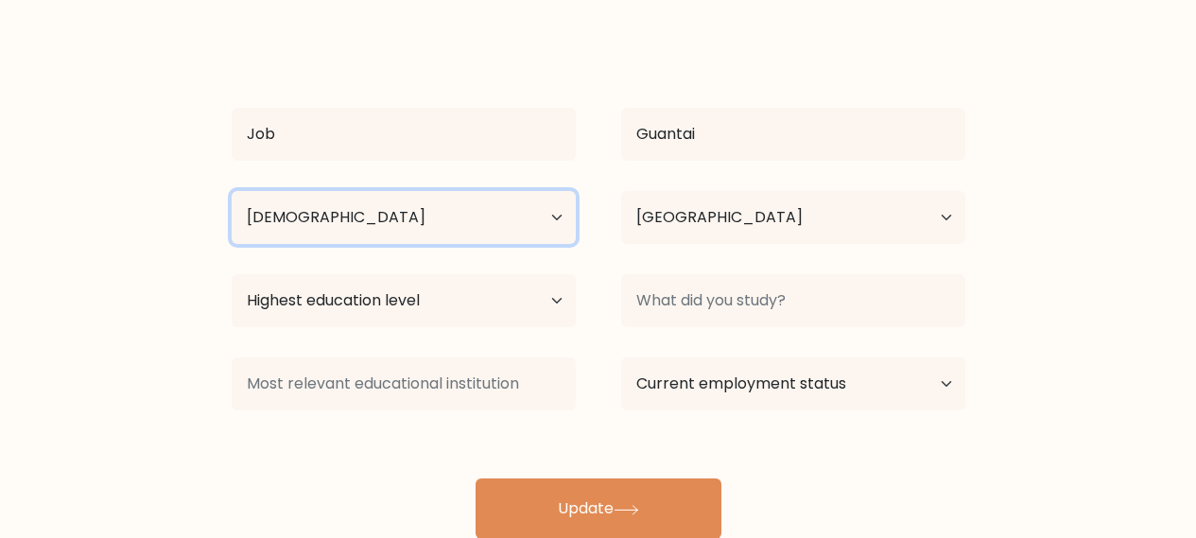
scroll to position [131, 0]
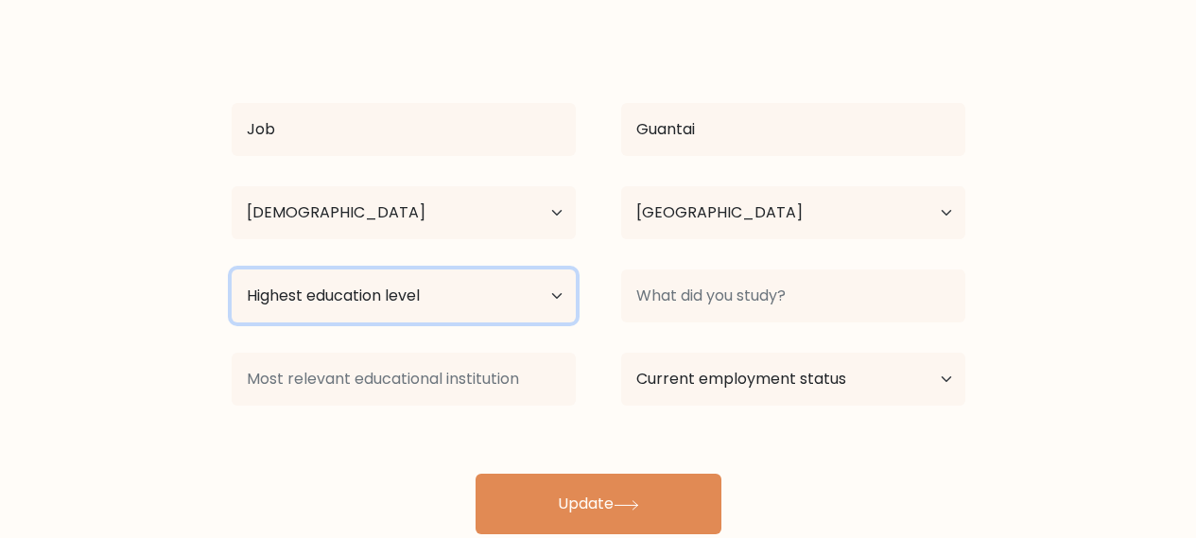
click at [558, 290] on select "Highest education level No schooling Primary Lower Secondary Upper Secondary Oc…" at bounding box center [404, 296] width 344 height 53
select select "bachelors_degree"
click at [232, 270] on select "Highest education level No schooling Primary Lower Secondary Upper Secondary Oc…" at bounding box center [404, 296] width 344 height 53
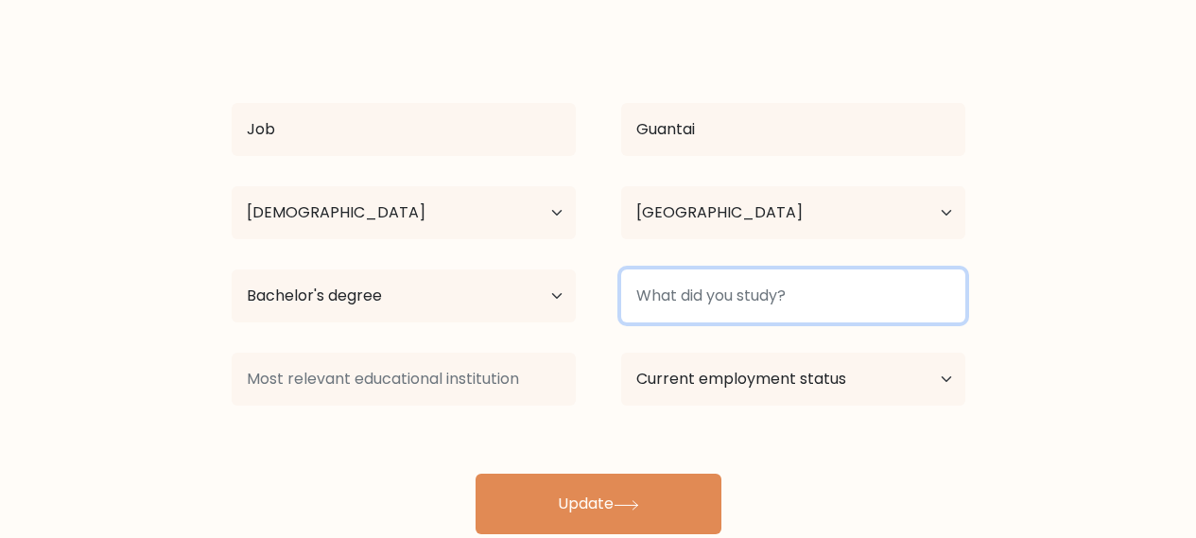
click at [900, 302] on input at bounding box center [793, 296] width 344 height 53
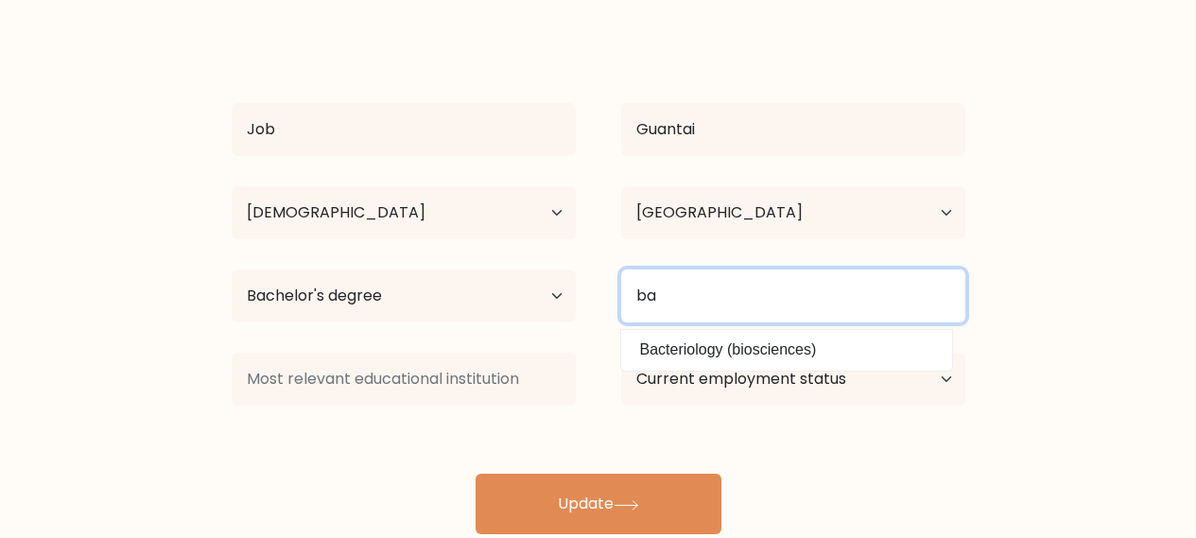
type input "b"
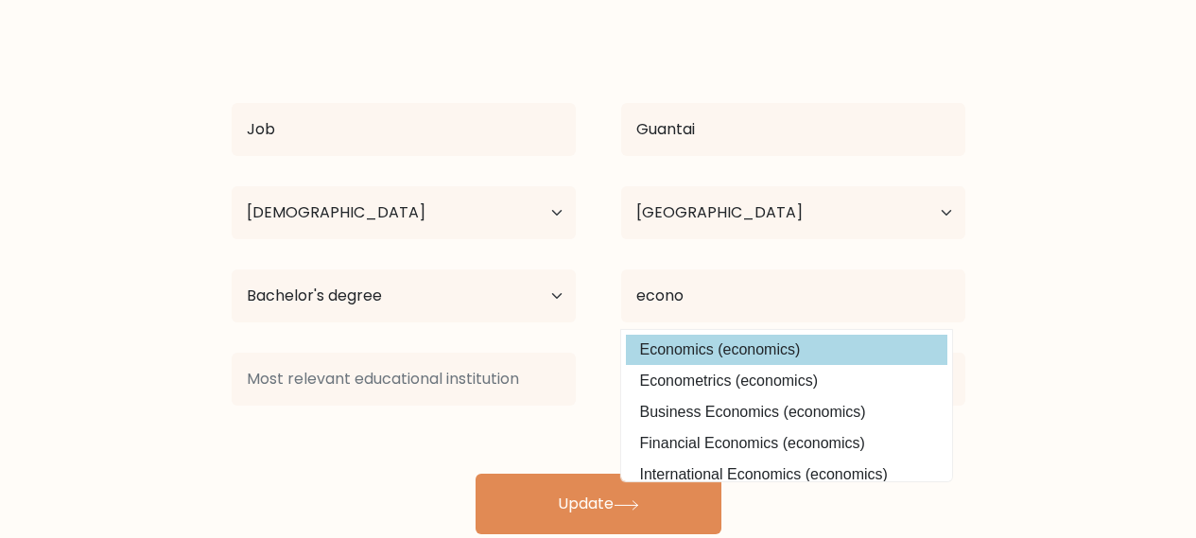
click at [745, 357] on option "Economics (economics)" at bounding box center [787, 350] width 322 height 30
type input "Economics"
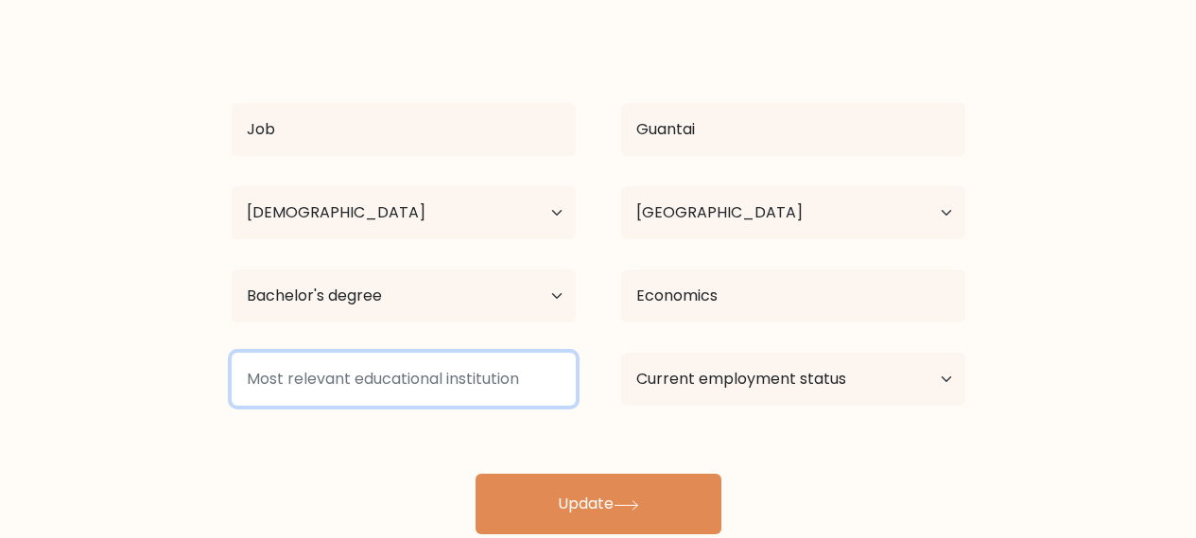
click at [532, 377] on input at bounding box center [404, 379] width 344 height 53
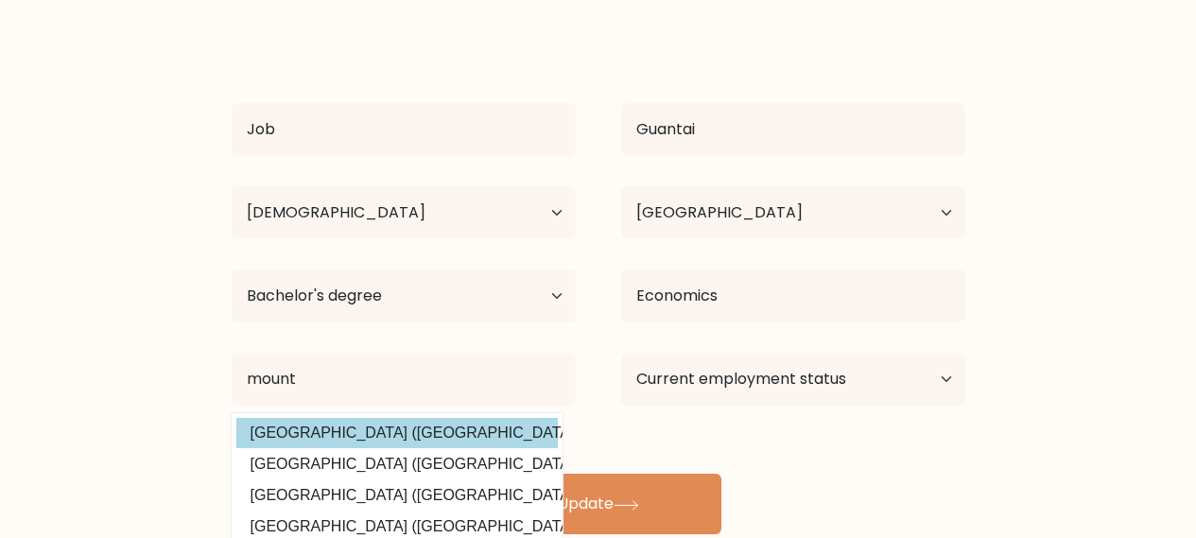
click at [322, 438] on option "Mount Kenya University (Kenya)" at bounding box center [397, 433] width 322 height 30
type input "[GEOGRAPHIC_DATA]"
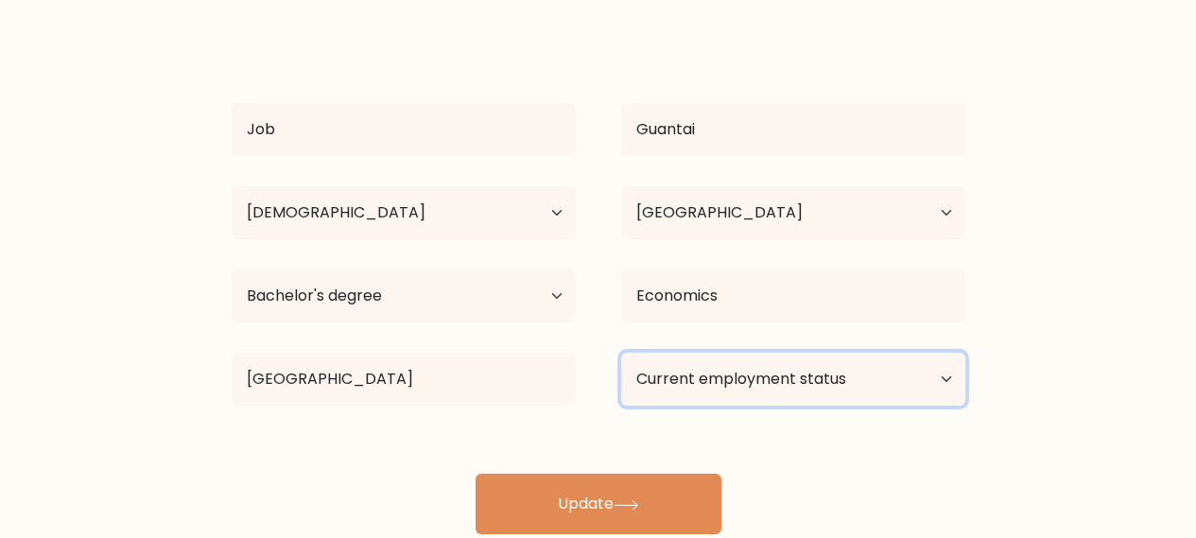
click at [946, 375] on select "Current employment status Employed Student Retired Other / prefer not to answer" at bounding box center [793, 379] width 344 height 53
select select "student"
click at [621, 353] on select "Current employment status Employed Student Retired Other / prefer not to answer" at bounding box center [793, 379] width 344 height 53
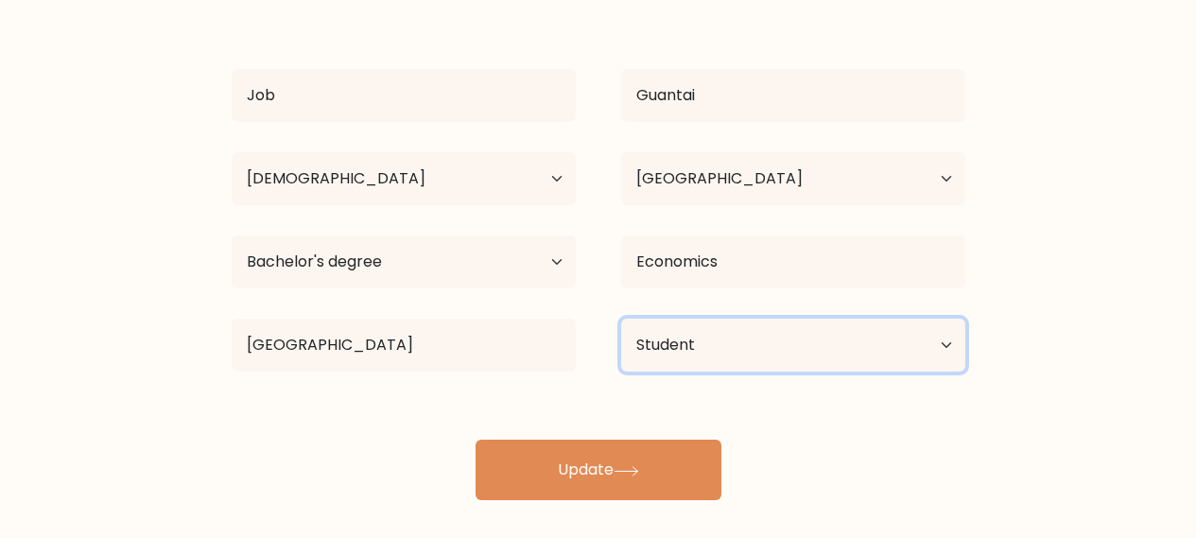
scroll to position [179, 0]
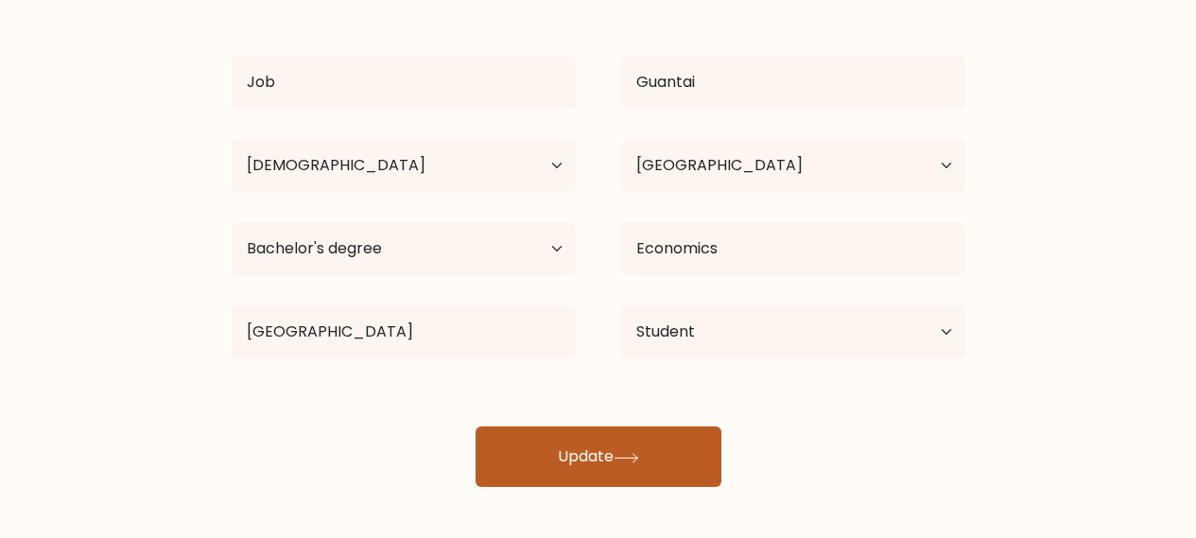
click at [601, 448] on button "Update" at bounding box center [599, 457] width 246 height 61
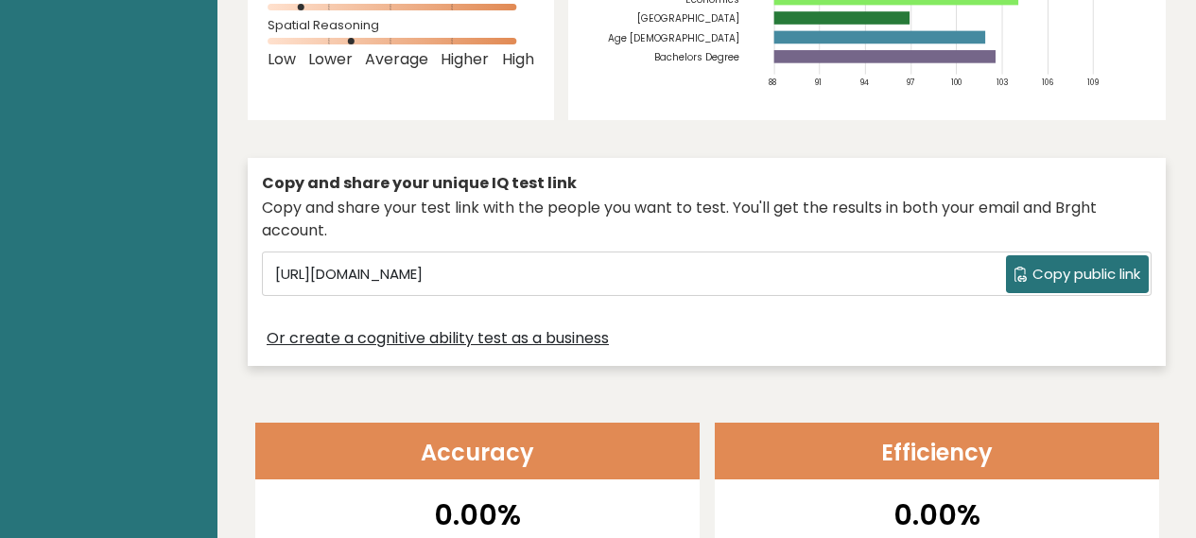
scroll to position [440, 0]
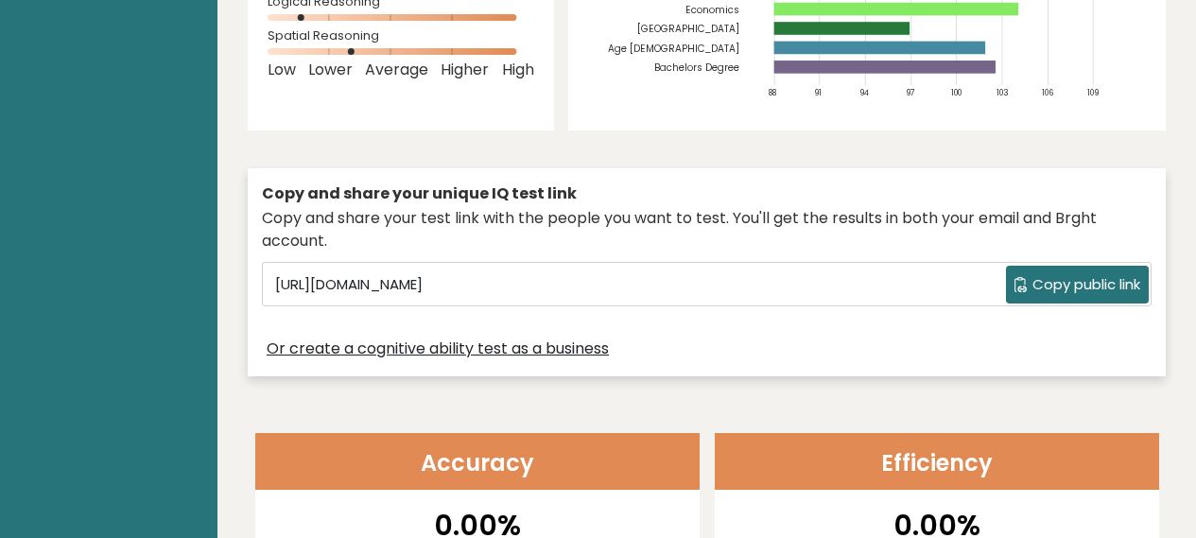
click at [1056, 274] on span "Copy public link" at bounding box center [1087, 285] width 108 height 22
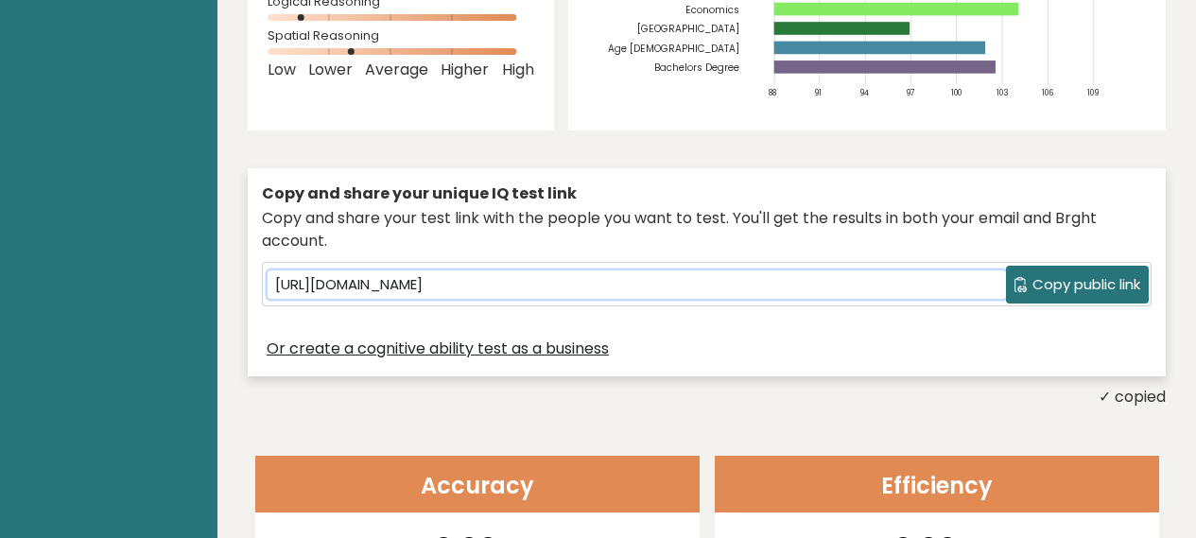
scroll to position [0, 0]
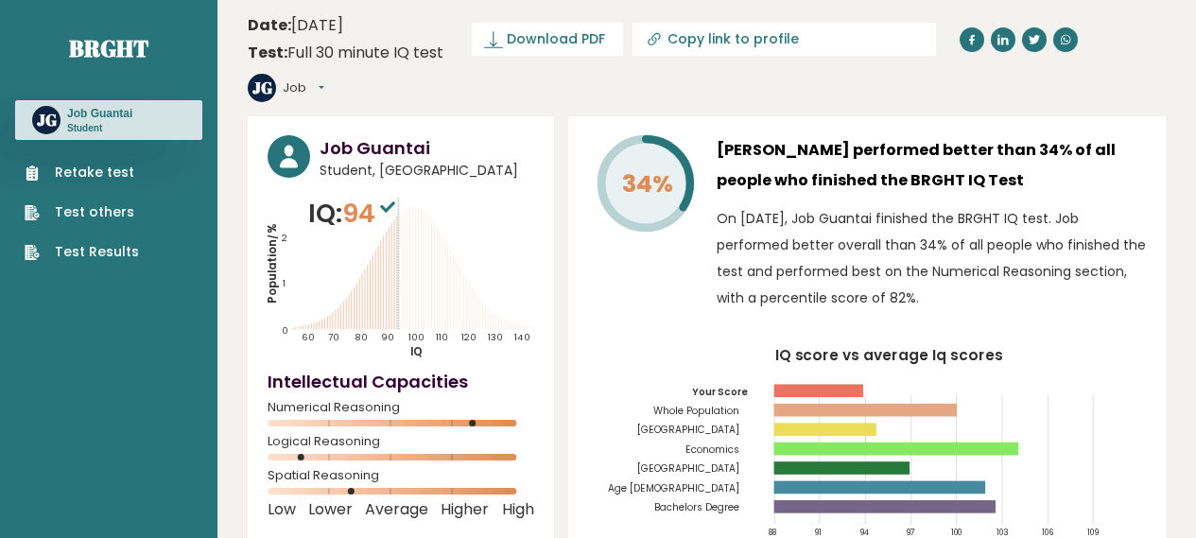
click at [68, 169] on link "Retake test" at bounding box center [82, 173] width 114 height 20
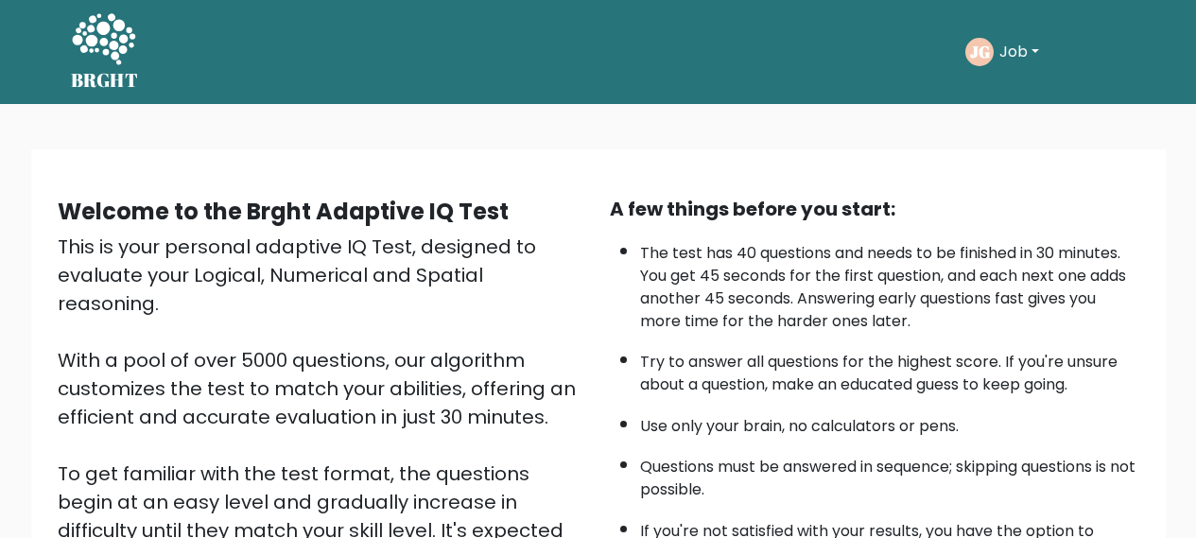
scroll to position [328, 0]
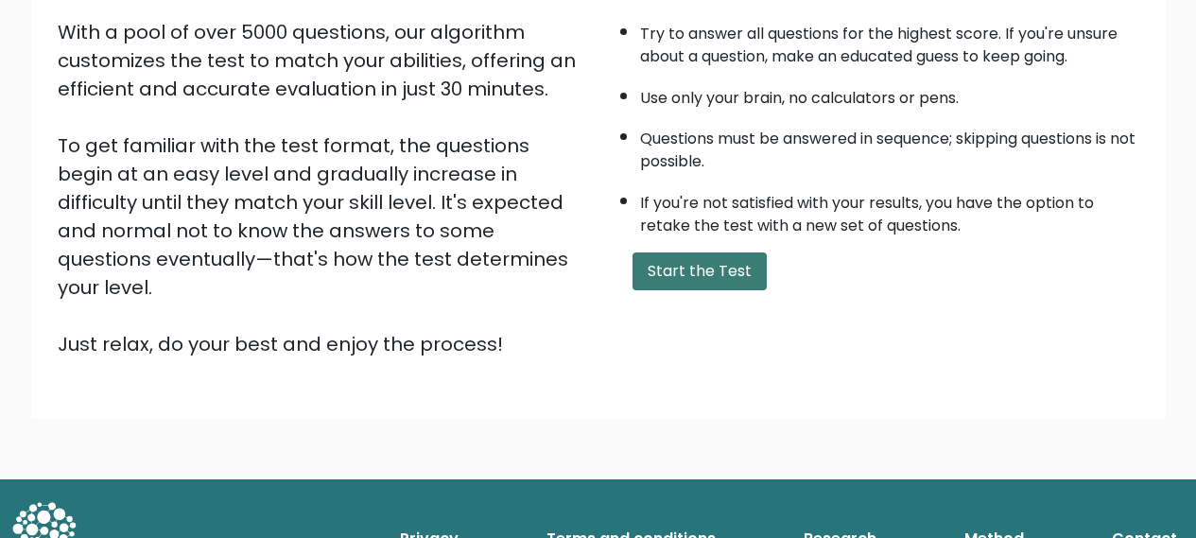
click at [706, 267] on button "Start the Test" at bounding box center [700, 272] width 134 height 38
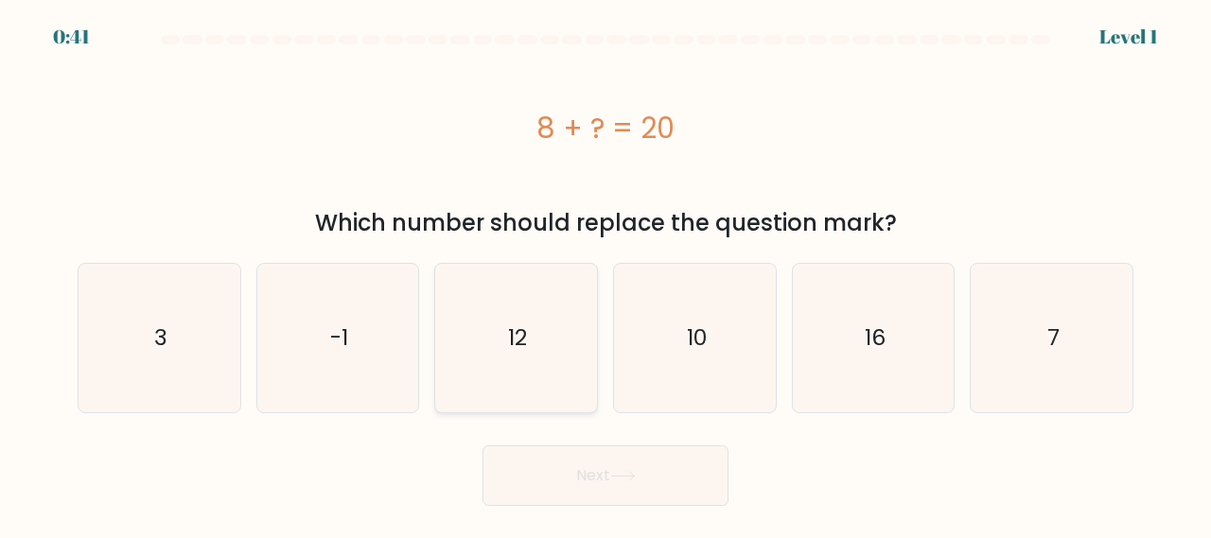
click at [509, 310] on icon "12" at bounding box center [516, 338] width 148 height 148
click at [605, 274] on input "c. 12" at bounding box center [605, 272] width 1 height 5
radio input "true"
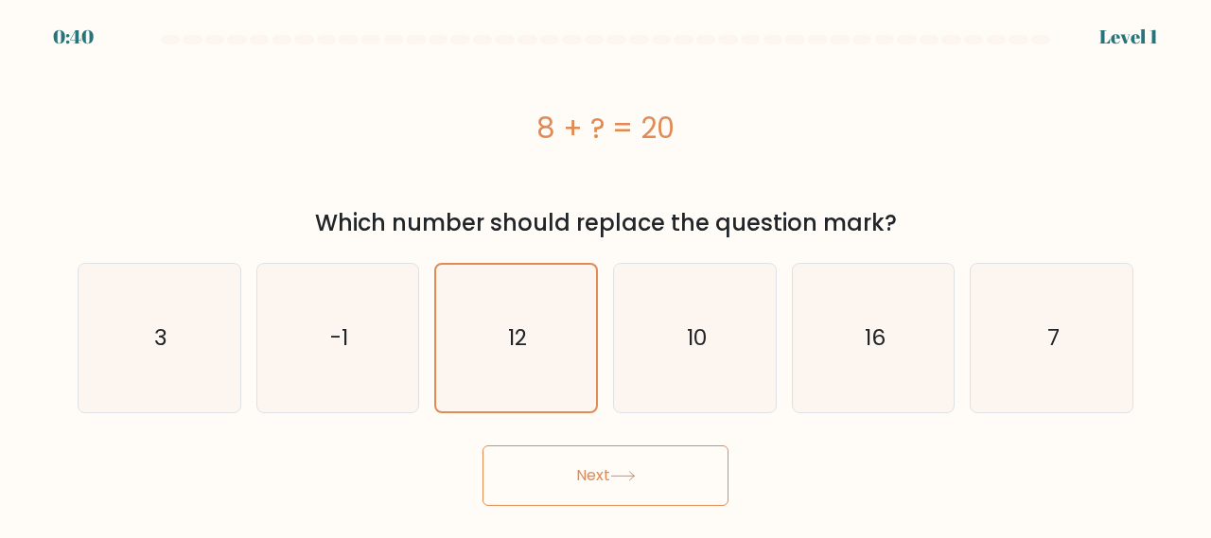
click at [586, 467] on button "Next" at bounding box center [605, 475] width 246 height 61
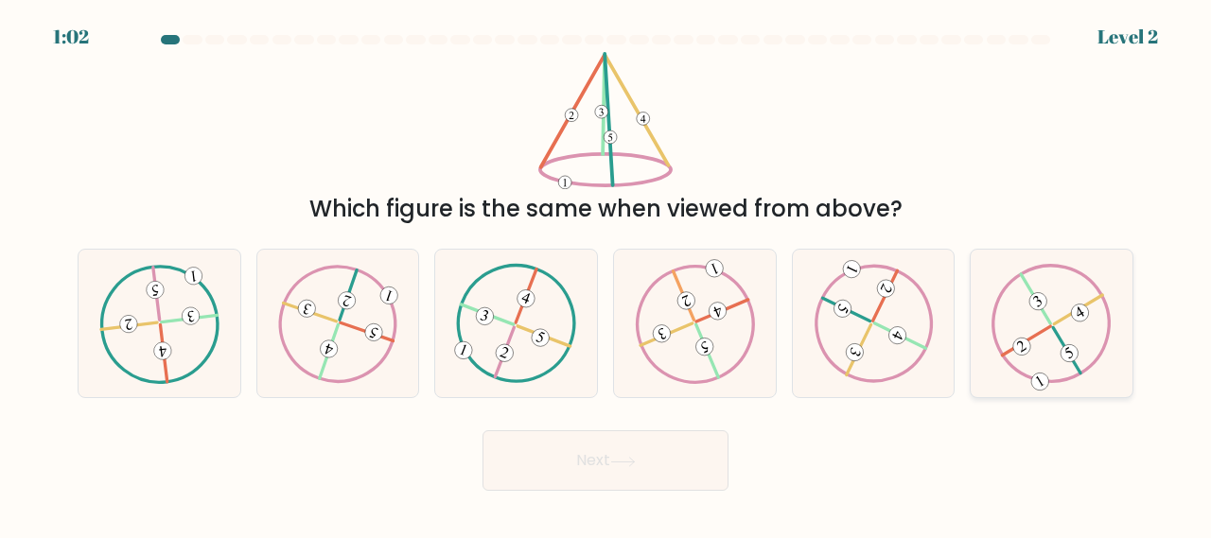
click at [1035, 336] on 422 at bounding box center [1026, 340] width 48 height 29
click at [606, 274] on input "f." at bounding box center [605, 272] width 1 height 5
radio input "true"
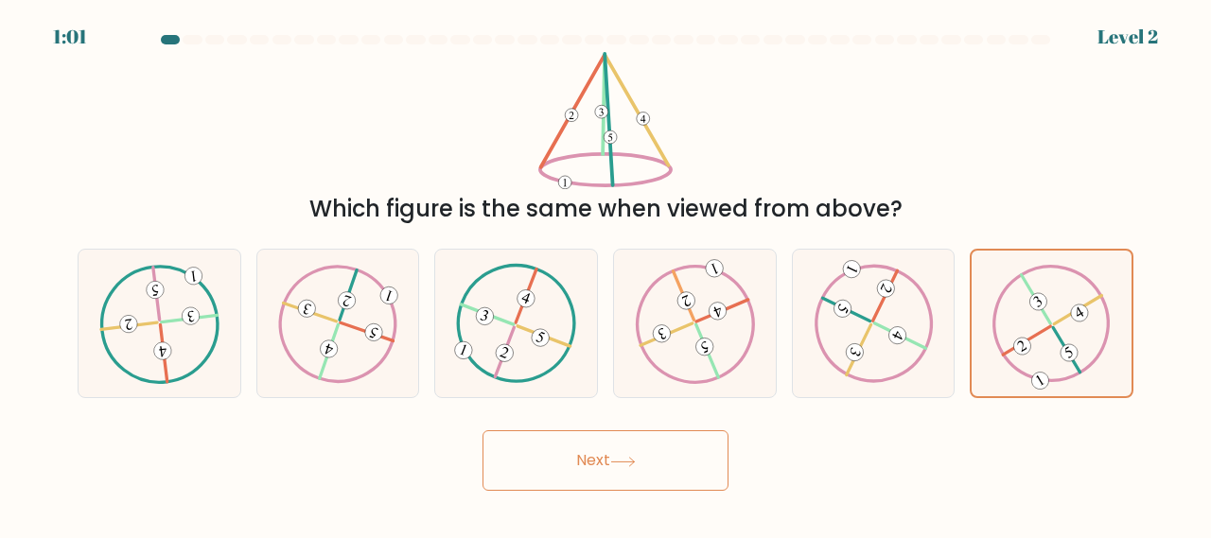
click at [621, 457] on icon at bounding box center [623, 462] width 26 height 10
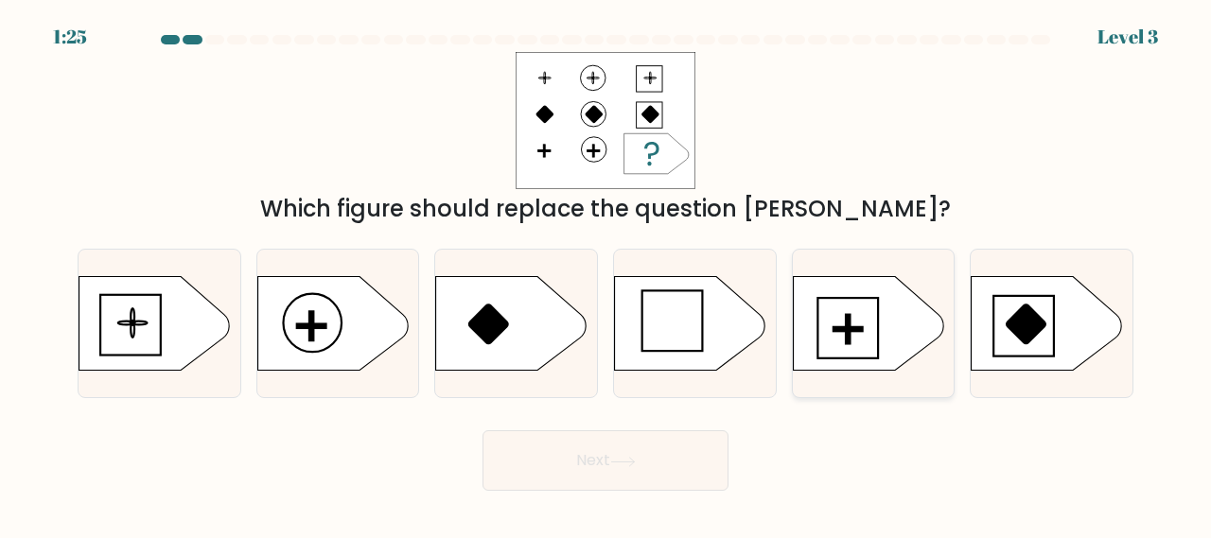
click at [832, 334] on icon at bounding box center [868, 323] width 151 height 95
click at [606, 274] on input "e." at bounding box center [605, 272] width 1 height 5
radio input "true"
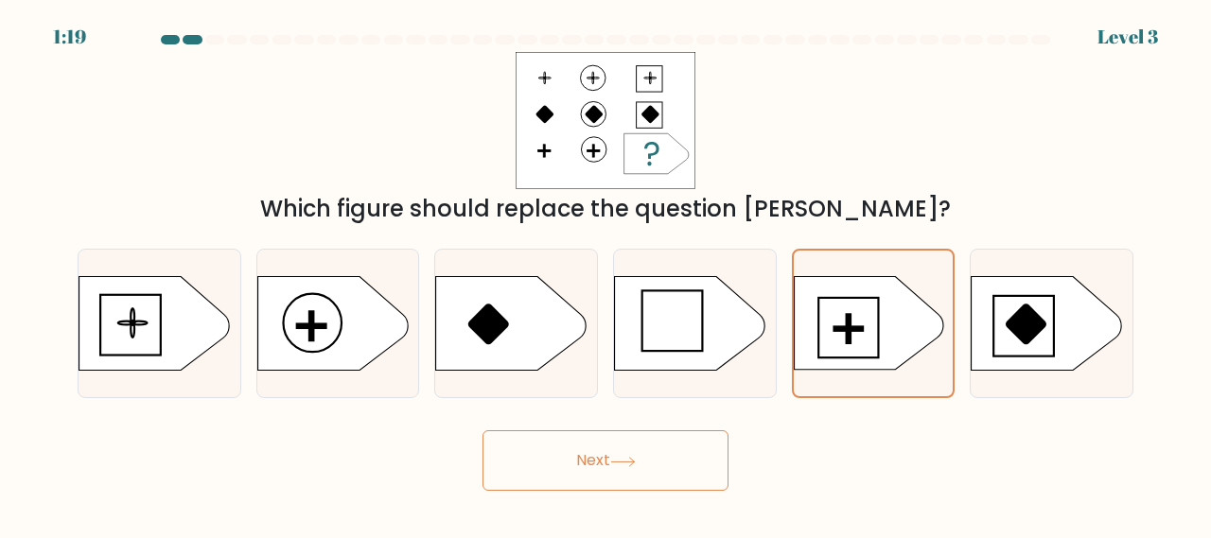
click at [569, 467] on button "Next" at bounding box center [605, 460] width 246 height 61
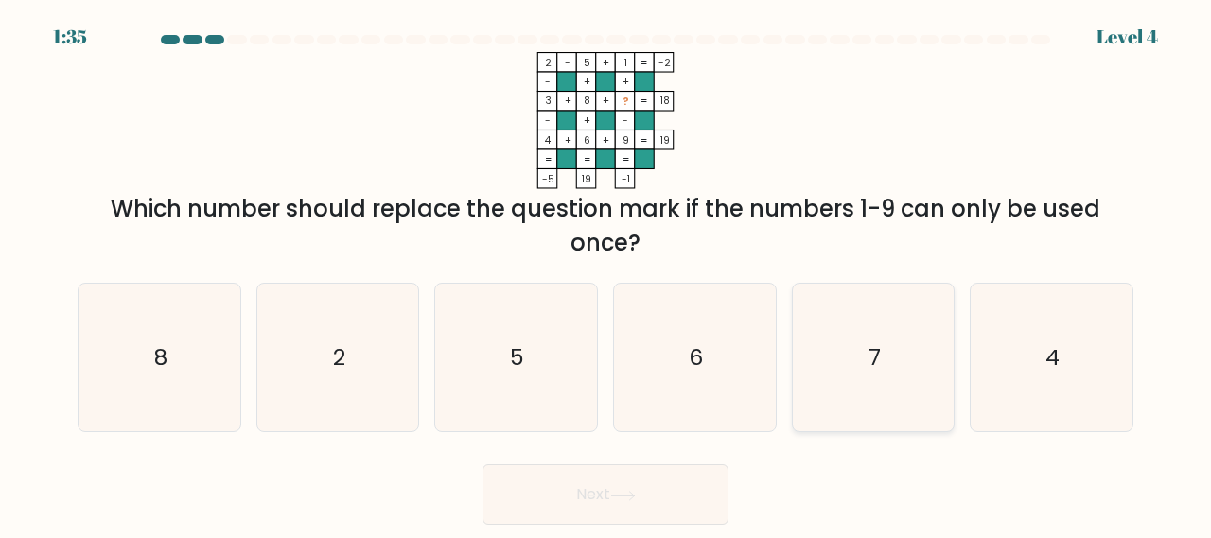
click at [926, 371] on icon "7" at bounding box center [873, 358] width 148 height 148
click at [606, 274] on input "e. 7" at bounding box center [605, 272] width 1 height 5
radio input "true"
click at [577, 495] on button "Next" at bounding box center [605, 494] width 246 height 61
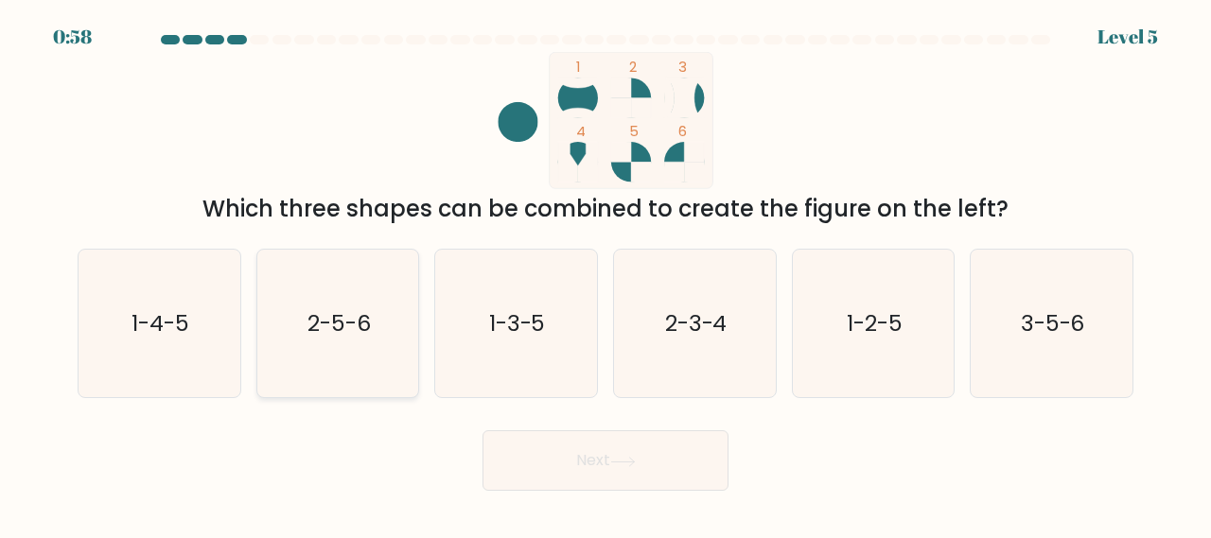
click at [351, 306] on icon "2-5-6" at bounding box center [338, 324] width 148 height 148
click at [605, 274] on input "b. 2-5-6" at bounding box center [605, 272] width 1 height 5
radio input "true"
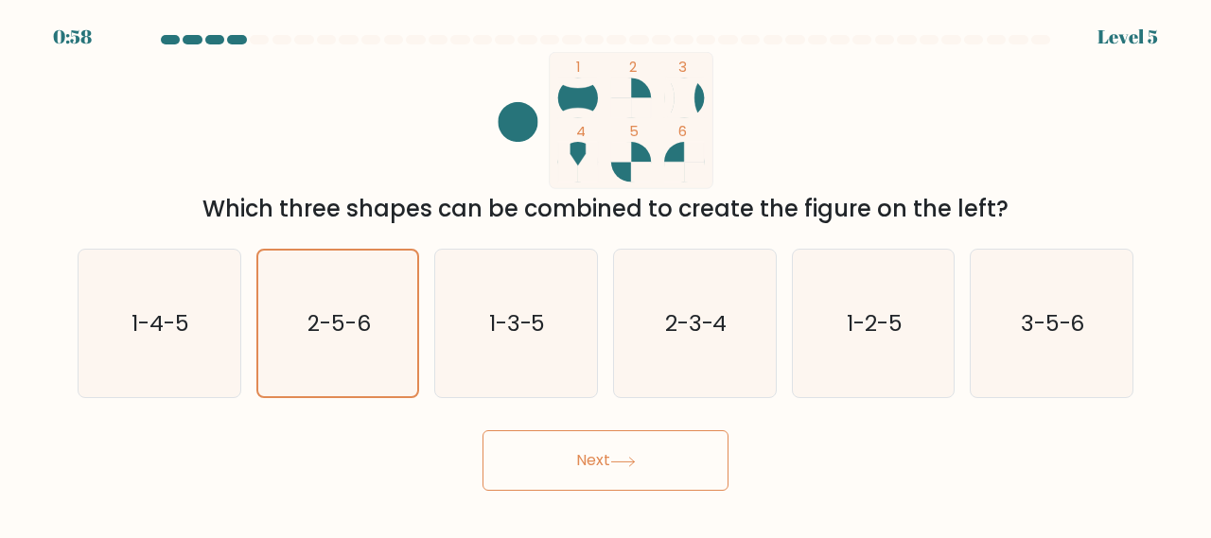
click at [594, 447] on button "Next" at bounding box center [605, 460] width 246 height 61
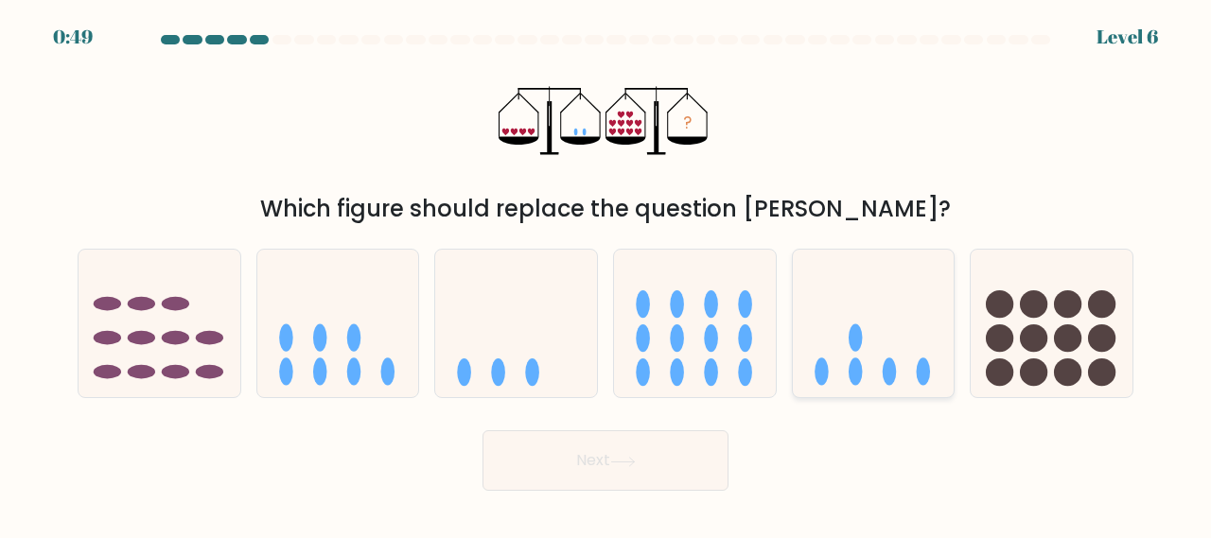
click at [856, 322] on icon at bounding box center [874, 322] width 162 height 133
click at [606, 274] on input "e." at bounding box center [605, 272] width 1 height 5
radio input "true"
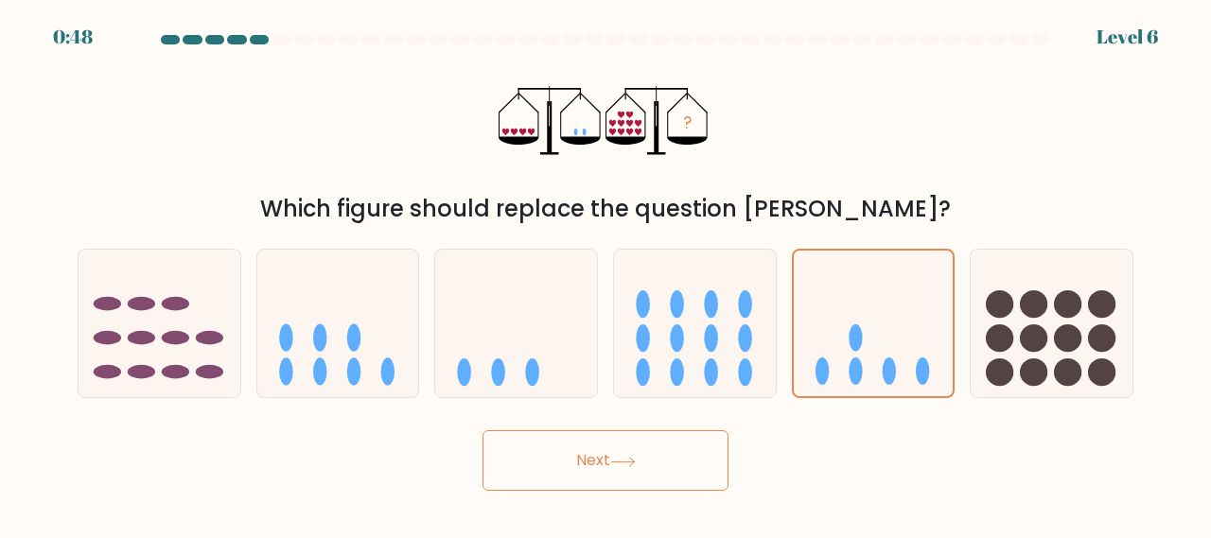
click at [646, 472] on button "Next" at bounding box center [605, 460] width 246 height 61
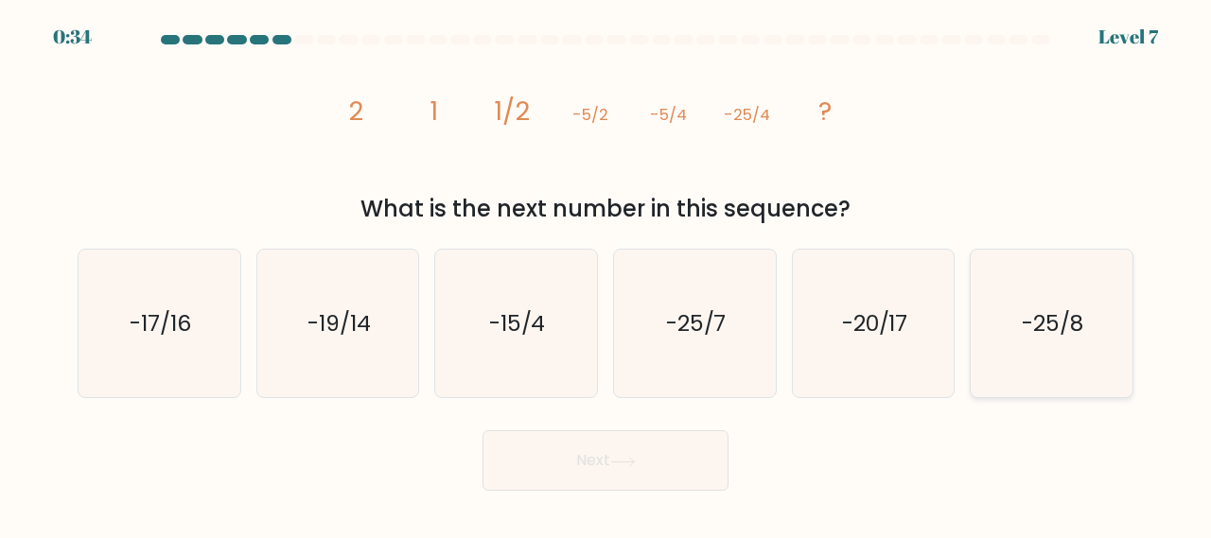
drag, startPoint x: 1093, startPoint y: 319, endPoint x: 996, endPoint y: 332, distance: 98.3
click at [1093, 318] on icon "-25/8" at bounding box center [1051, 324] width 148 height 148
click at [606, 274] on input "f. -25/8" at bounding box center [605, 272] width 1 height 5
radio input "true"
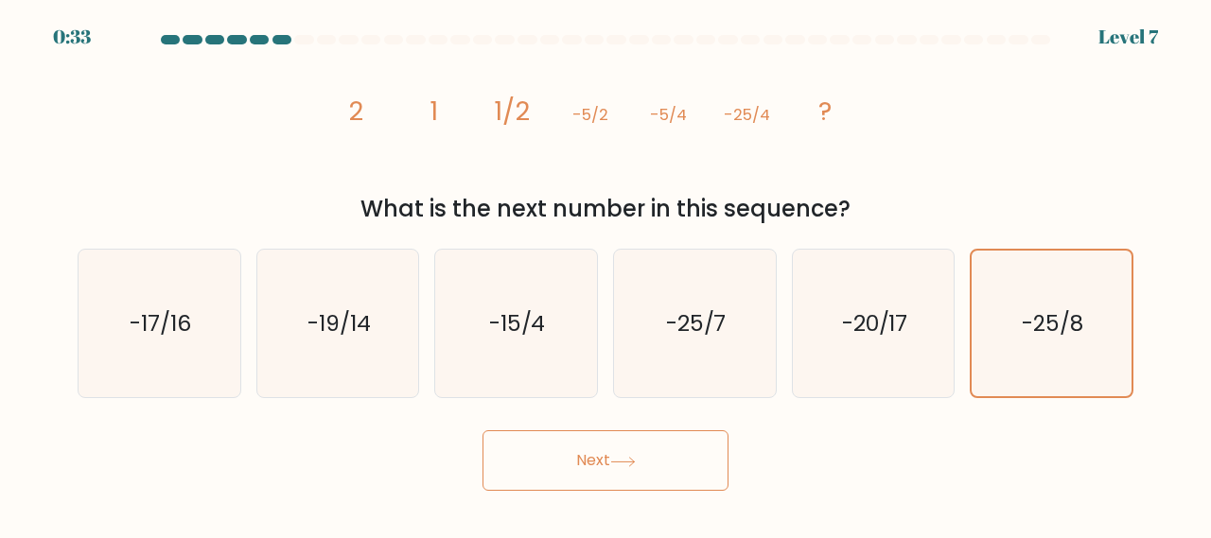
click at [567, 441] on button "Next" at bounding box center [605, 460] width 246 height 61
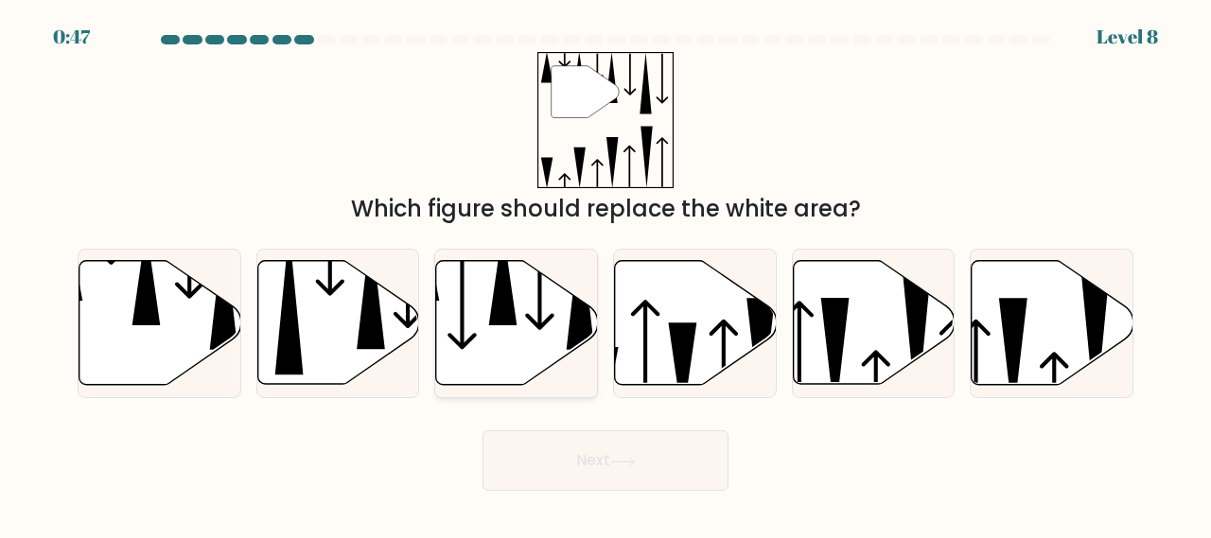
click at [482, 302] on icon at bounding box center [517, 323] width 162 height 124
click at [605, 274] on input "c." at bounding box center [605, 272] width 1 height 5
radio input "true"
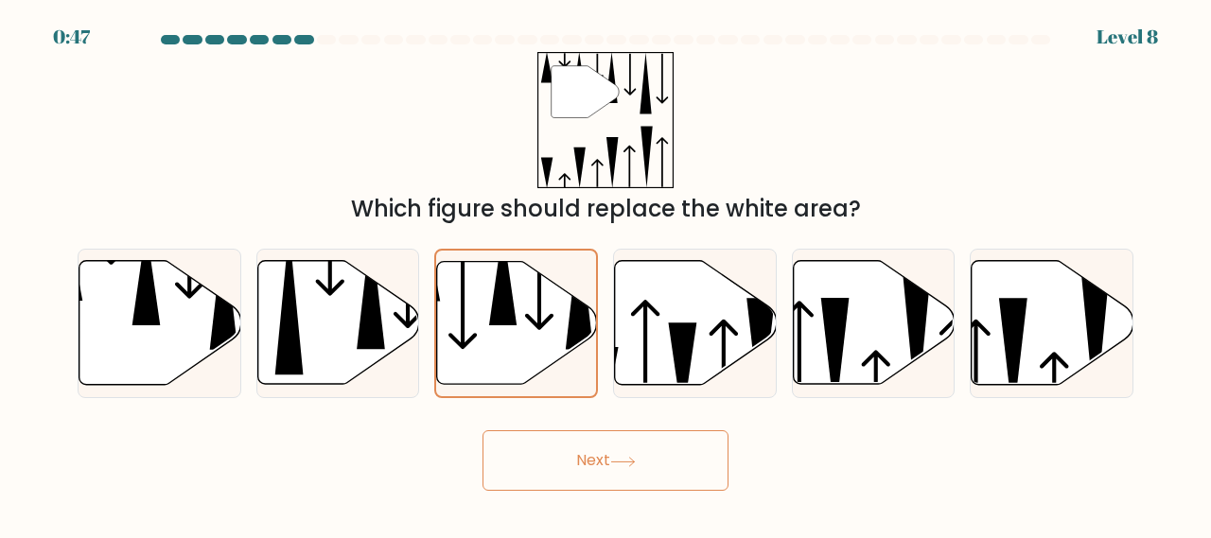
click at [574, 457] on button "Next" at bounding box center [605, 460] width 246 height 61
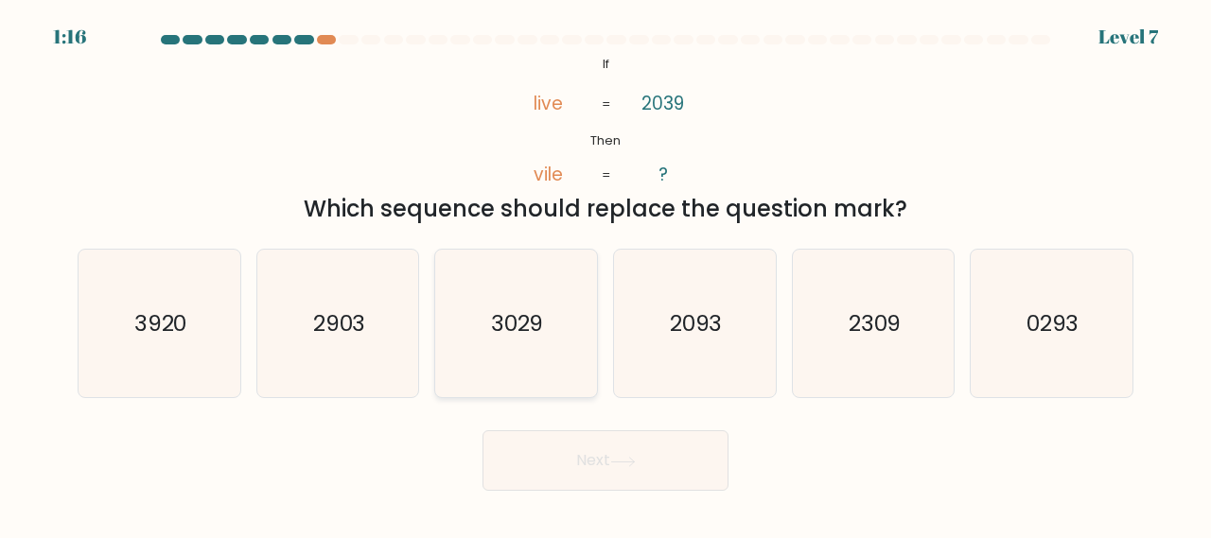
click at [534, 335] on text "3029" at bounding box center [517, 322] width 53 height 31
click at [605, 274] on input "c. 3029" at bounding box center [605, 272] width 1 height 5
radio input "true"
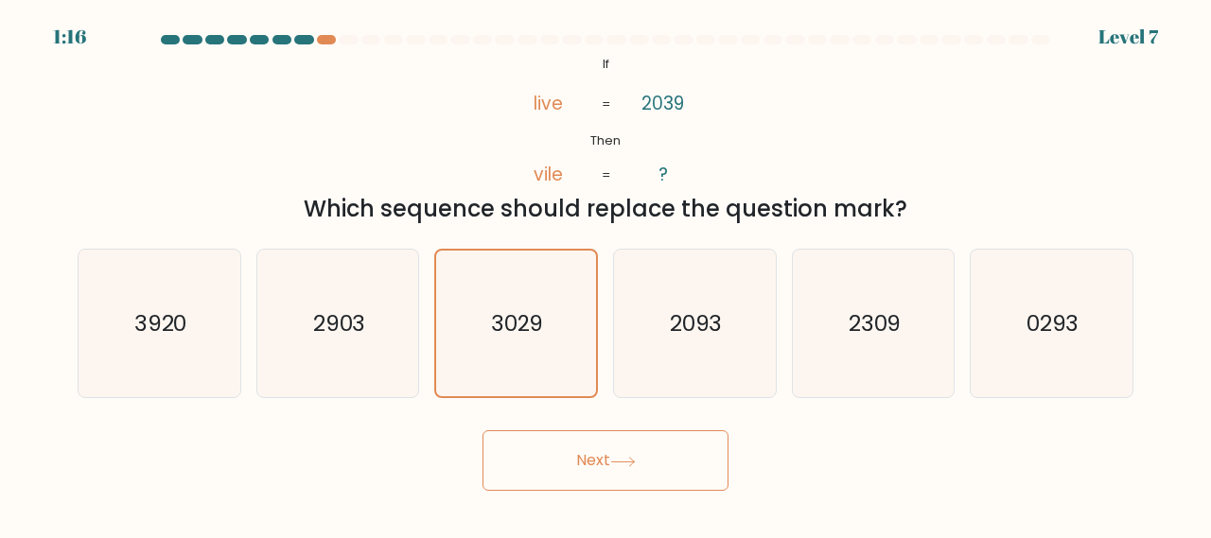
click at [560, 454] on button "Next" at bounding box center [605, 460] width 246 height 61
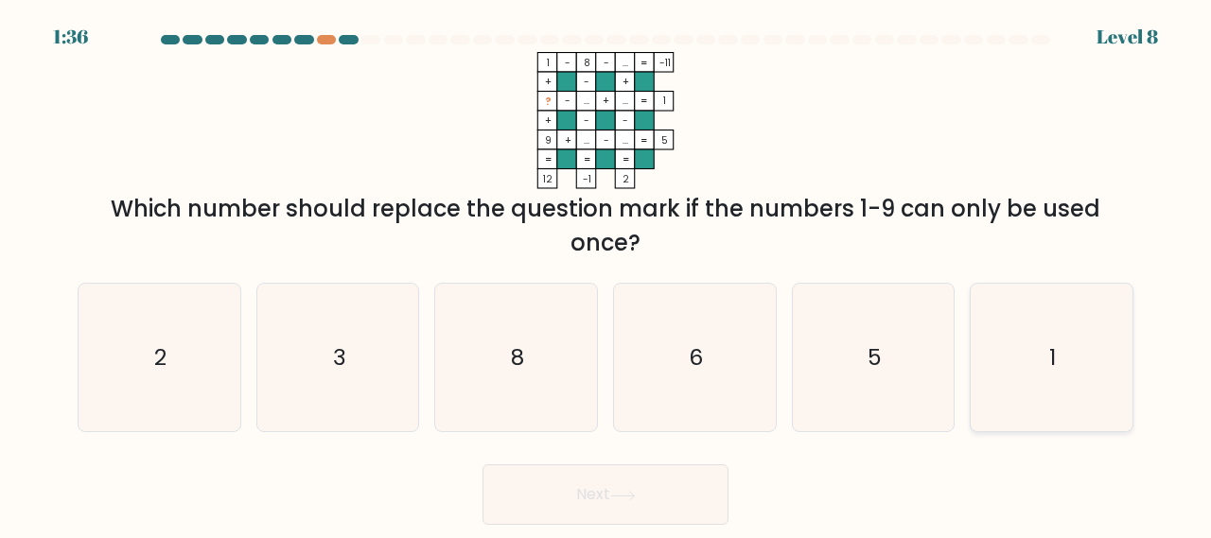
click at [1052, 364] on text "1" at bounding box center [1053, 356] width 7 height 31
click at [606, 274] on input "f. 1" at bounding box center [605, 272] width 1 height 5
radio input "true"
click at [609, 508] on button "Next" at bounding box center [605, 494] width 246 height 61
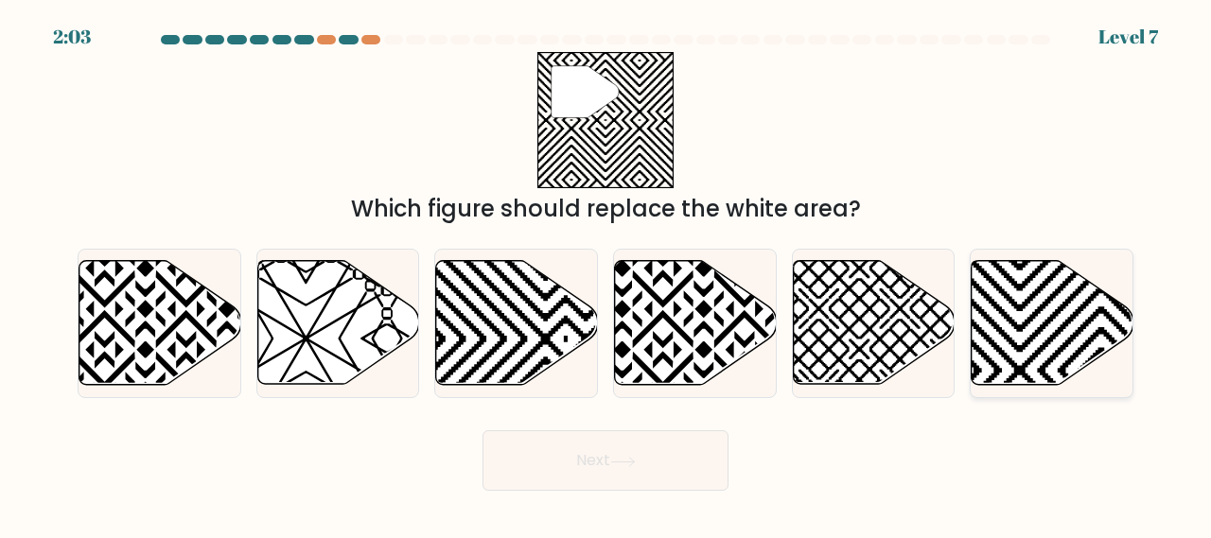
click at [1026, 328] on icon at bounding box center [1052, 323] width 162 height 124
click at [606, 274] on input "f." at bounding box center [605, 272] width 1 height 5
radio input "true"
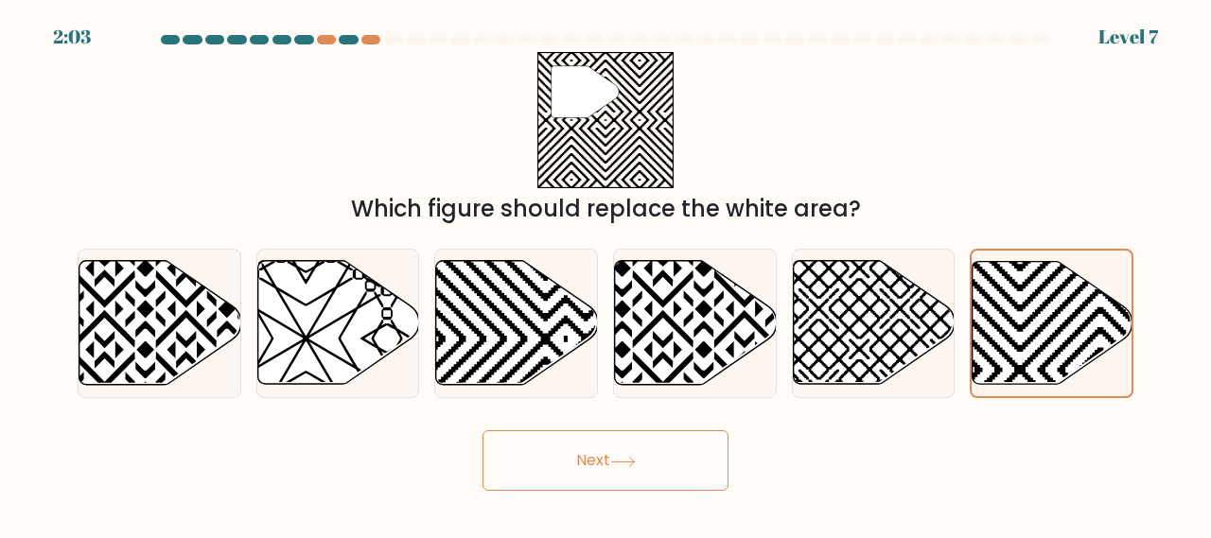
click at [654, 455] on button "Next" at bounding box center [605, 460] width 246 height 61
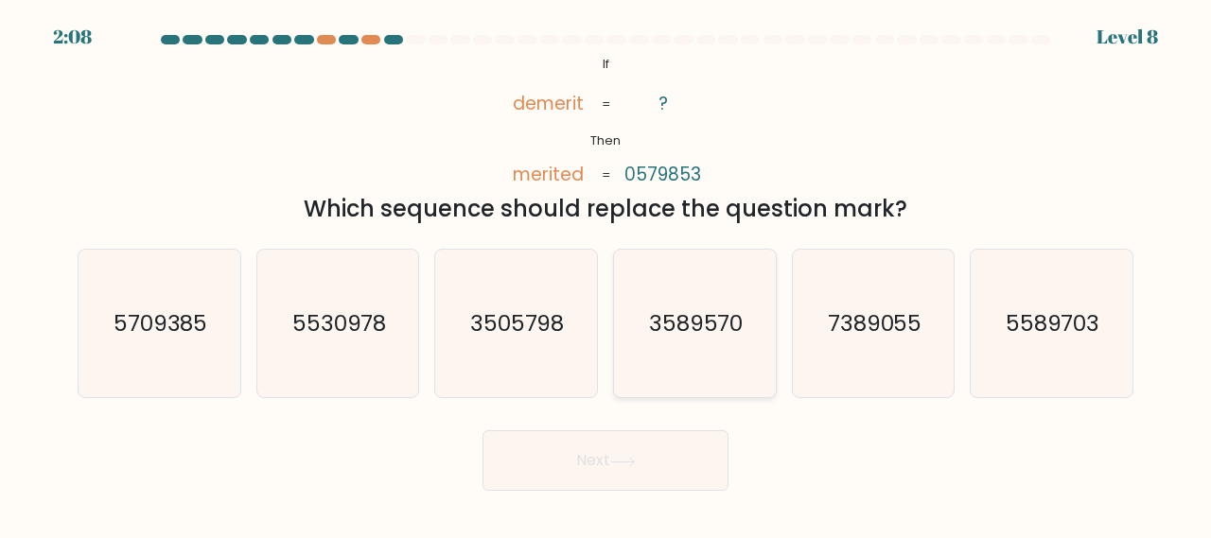
click at [718, 336] on text "3589570" at bounding box center [696, 322] width 95 height 31
click at [606, 274] on input "d. 3589570" at bounding box center [605, 272] width 1 height 5
radio input "true"
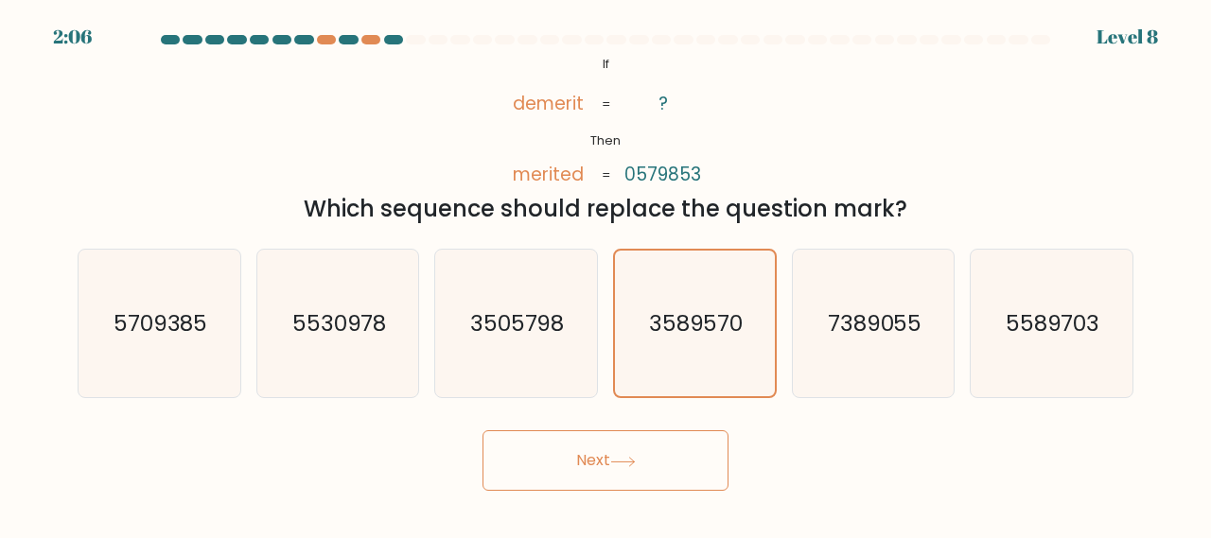
click at [588, 455] on button "Next" at bounding box center [605, 460] width 246 height 61
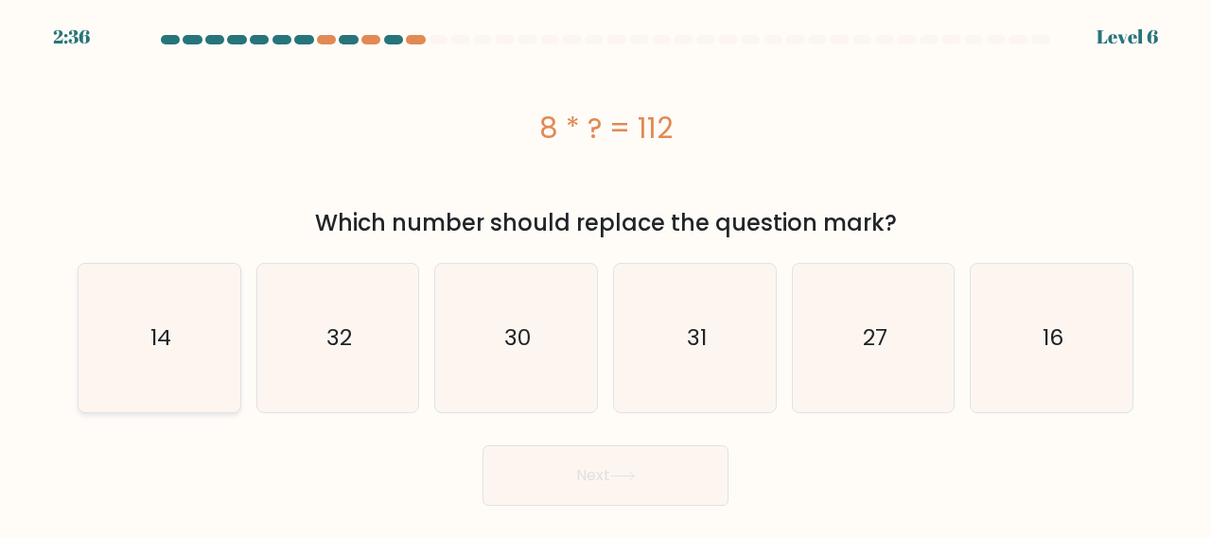
click at [170, 323] on text "14" at bounding box center [160, 337] width 21 height 31
click at [605, 274] on input "a. 14" at bounding box center [605, 272] width 1 height 5
radio input "true"
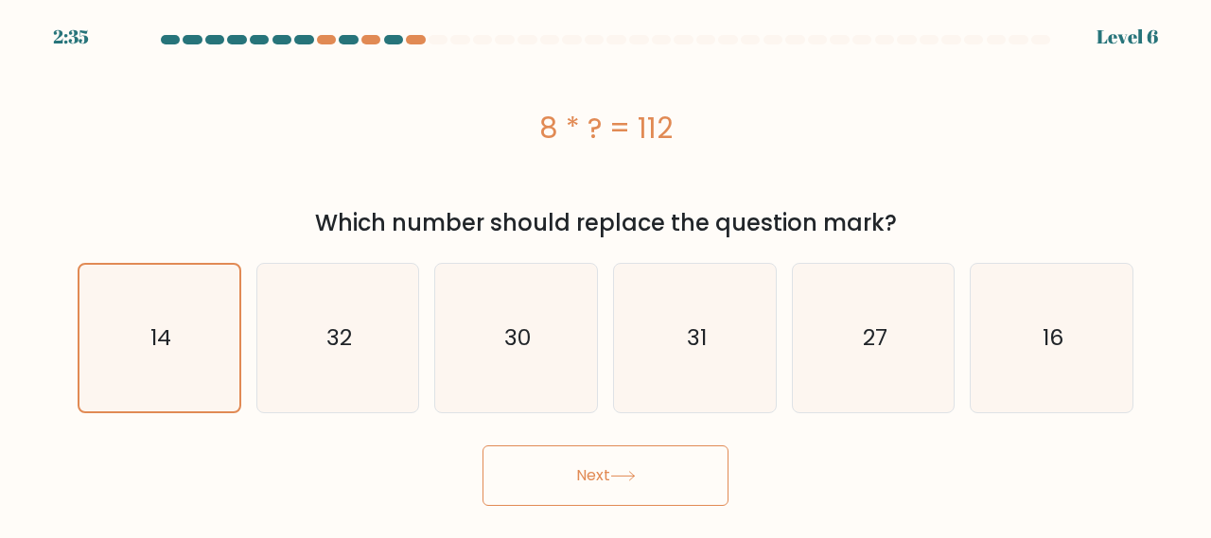
click at [524, 483] on button "Next" at bounding box center [605, 475] width 246 height 61
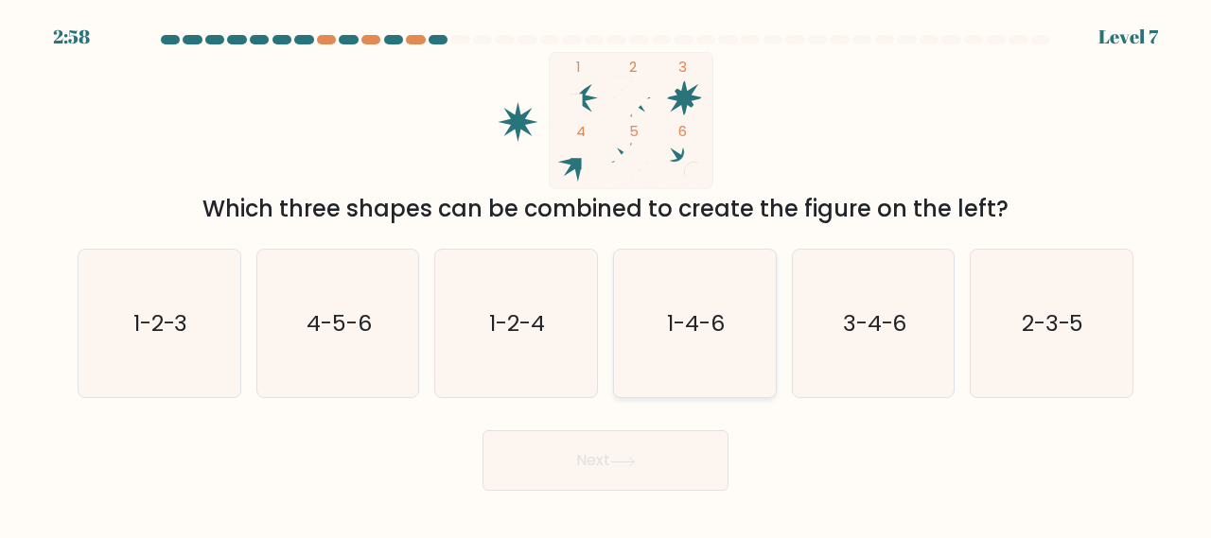
click at [679, 326] on text "1-4-6" at bounding box center [696, 322] width 58 height 31
click at [606, 274] on input "d. 1-4-6" at bounding box center [605, 272] width 1 height 5
radio input "true"
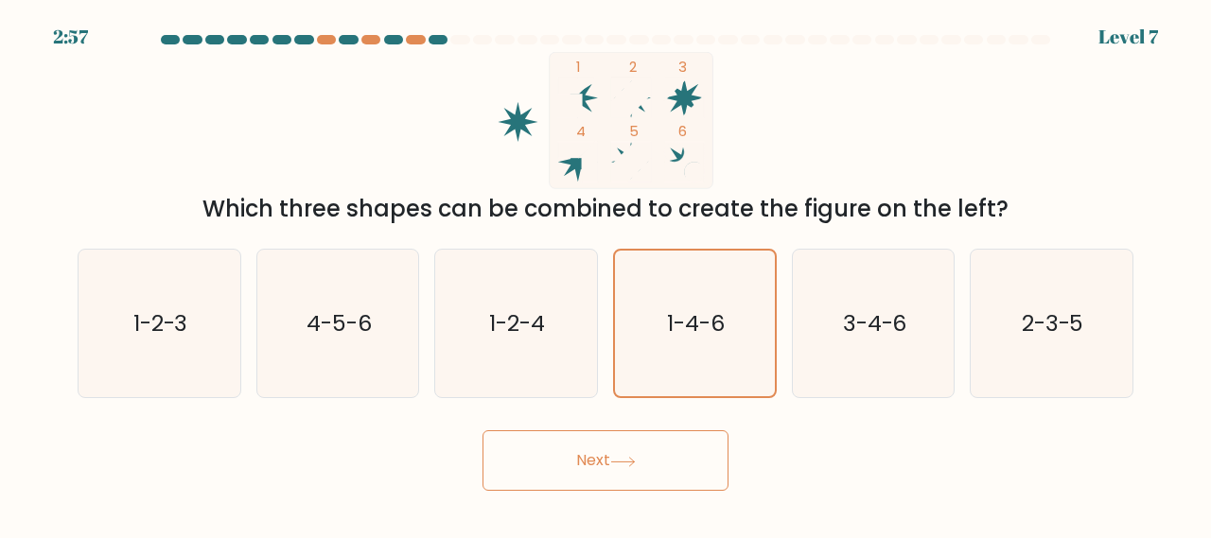
click at [613, 460] on button "Next" at bounding box center [605, 460] width 246 height 61
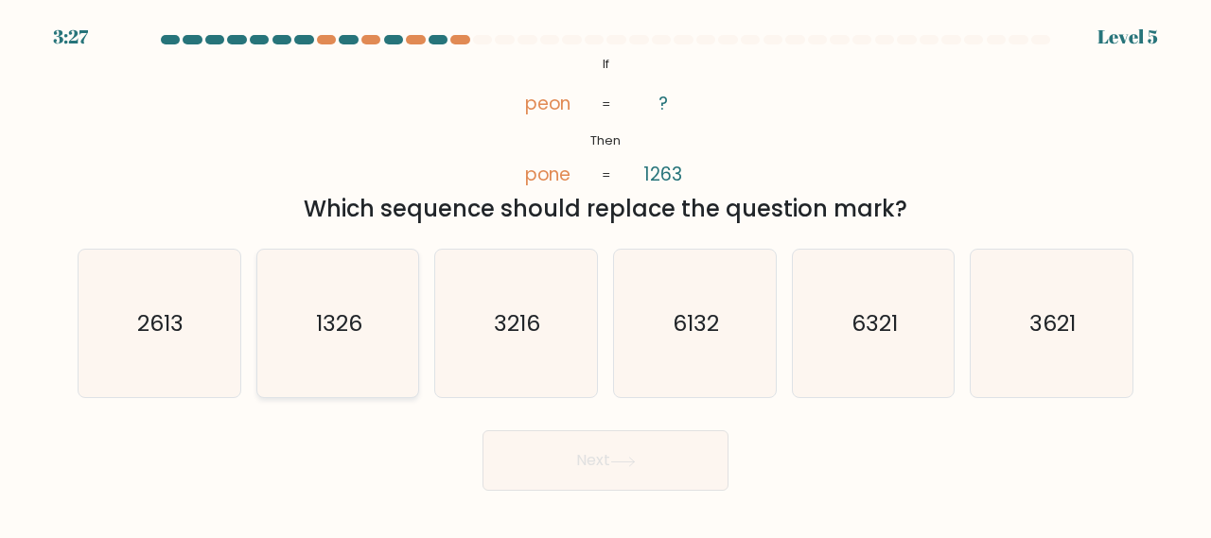
click at [343, 350] on icon "1326" at bounding box center [338, 324] width 148 height 148
click at [605, 274] on input "b. 1326" at bounding box center [605, 272] width 1 height 5
radio input "true"
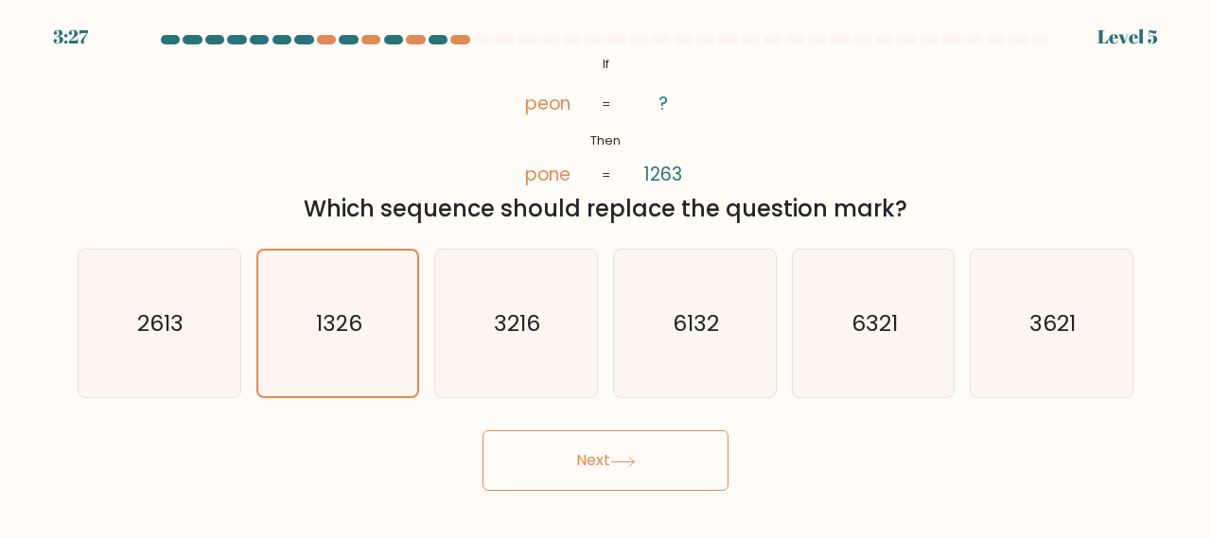
click at [584, 469] on button "Next" at bounding box center [605, 460] width 246 height 61
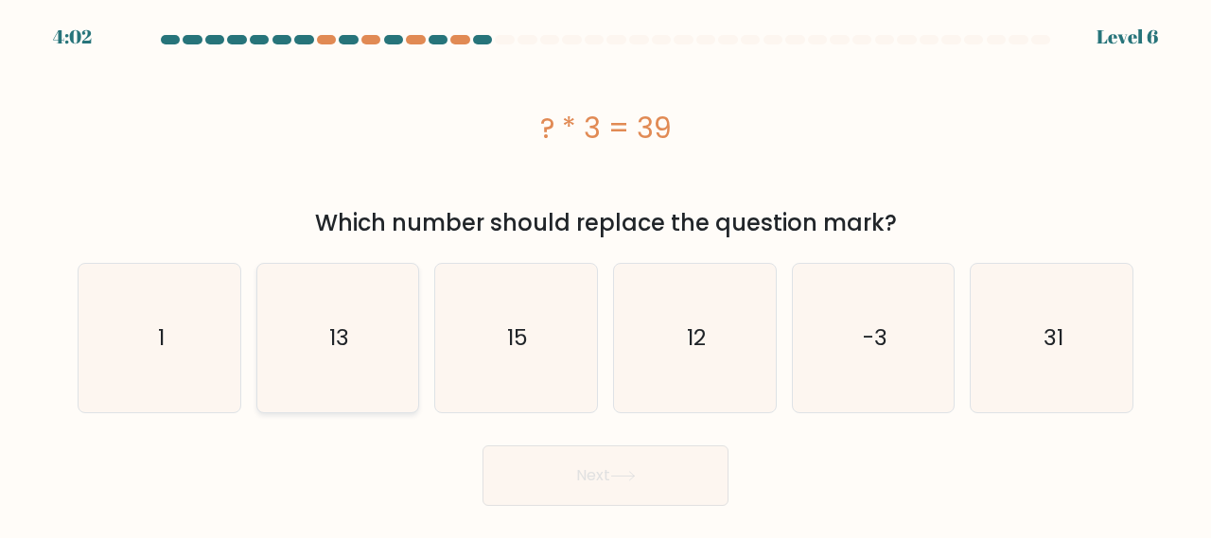
click at [348, 361] on icon "13" at bounding box center [338, 338] width 148 height 148
click at [605, 274] on input "b. 13" at bounding box center [605, 272] width 1 height 5
radio input "true"
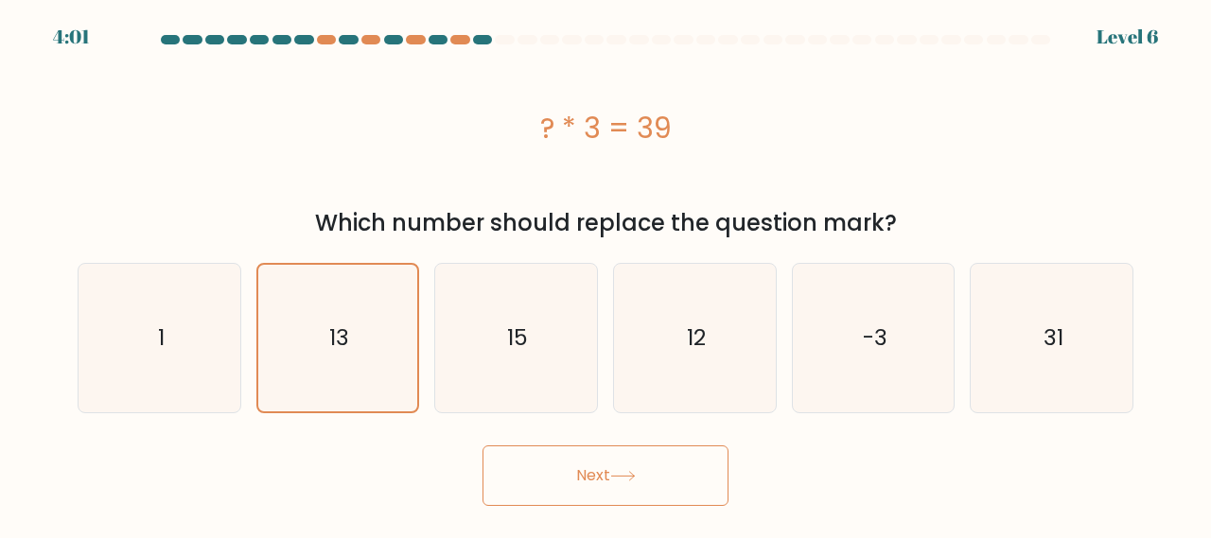
click at [608, 484] on button "Next" at bounding box center [605, 475] width 246 height 61
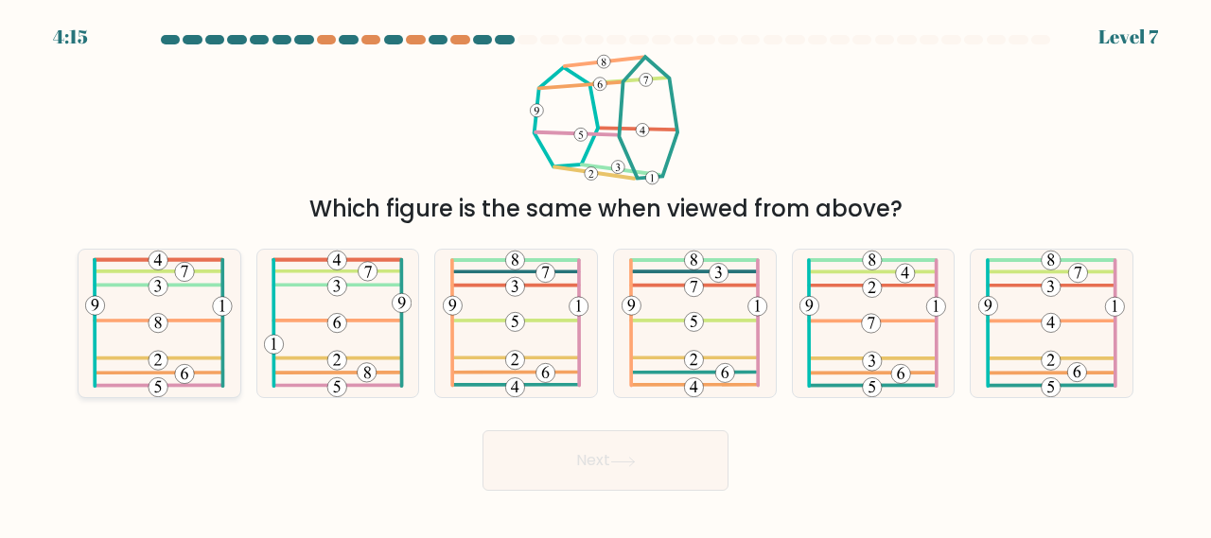
click at [207, 305] on icon at bounding box center [159, 324] width 148 height 148
click at [605, 274] on input "a." at bounding box center [605, 272] width 1 height 5
radio input "true"
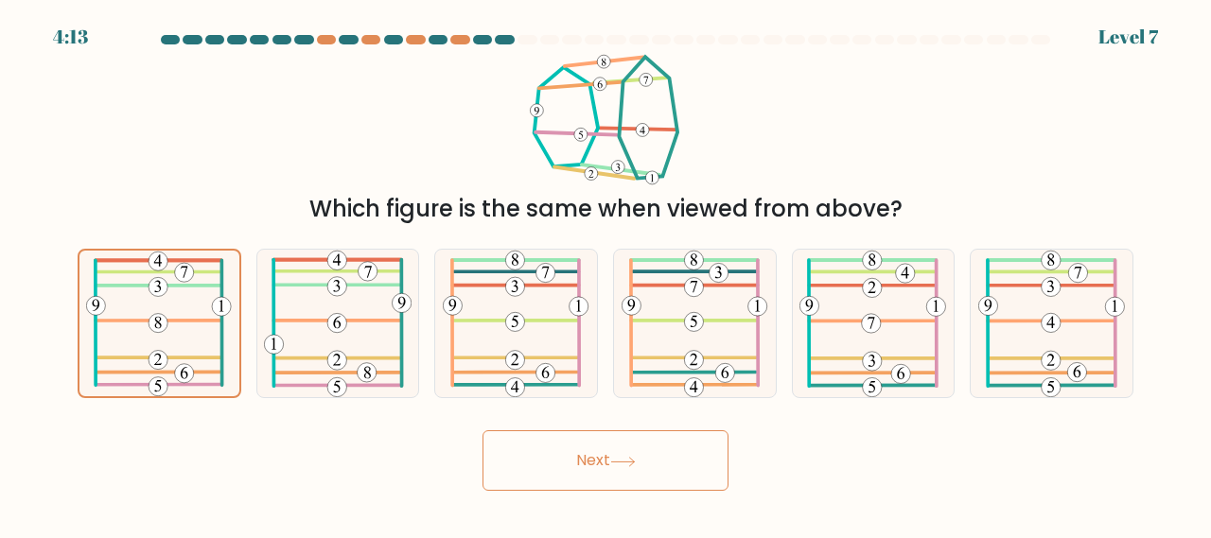
click at [566, 437] on button "Next" at bounding box center [605, 460] width 246 height 61
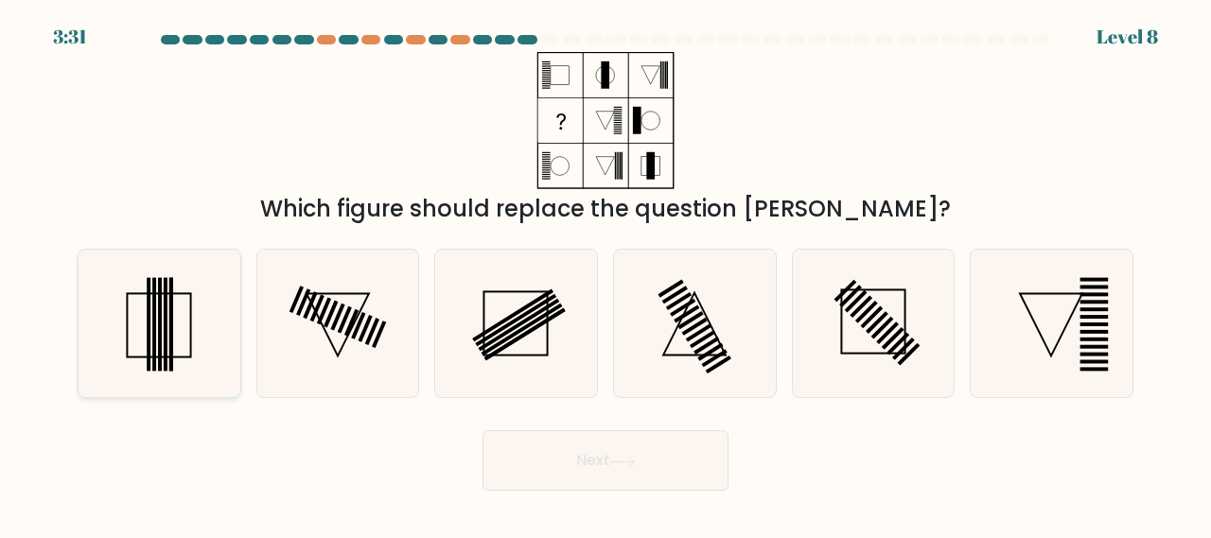
click at [200, 327] on icon at bounding box center [159, 324] width 148 height 148
click at [605, 274] on input "a." at bounding box center [605, 272] width 1 height 5
radio input "true"
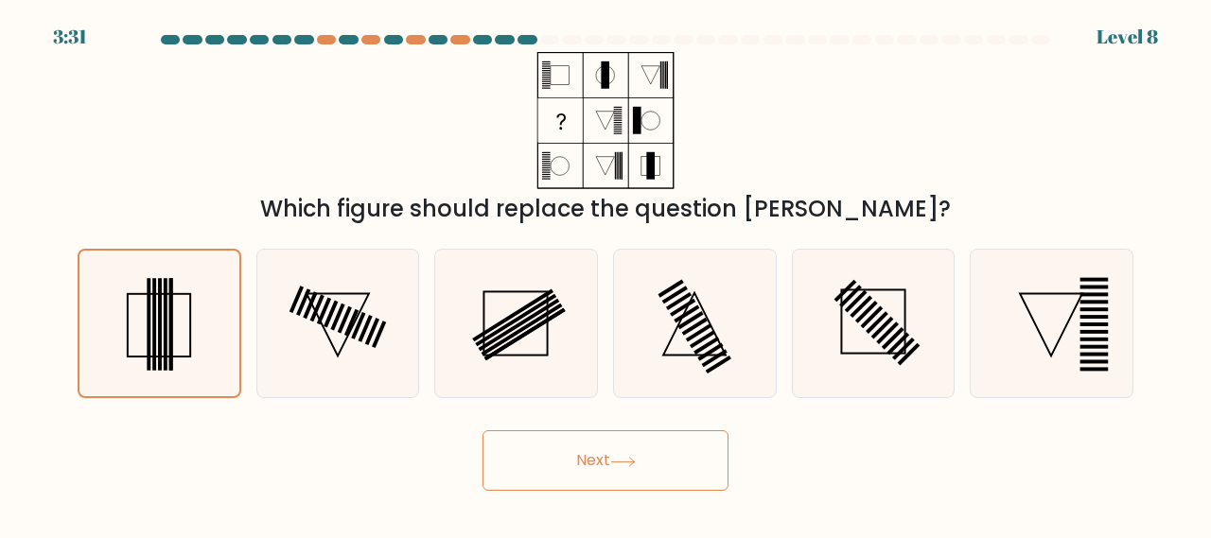
click at [610, 469] on button "Next" at bounding box center [605, 460] width 246 height 61
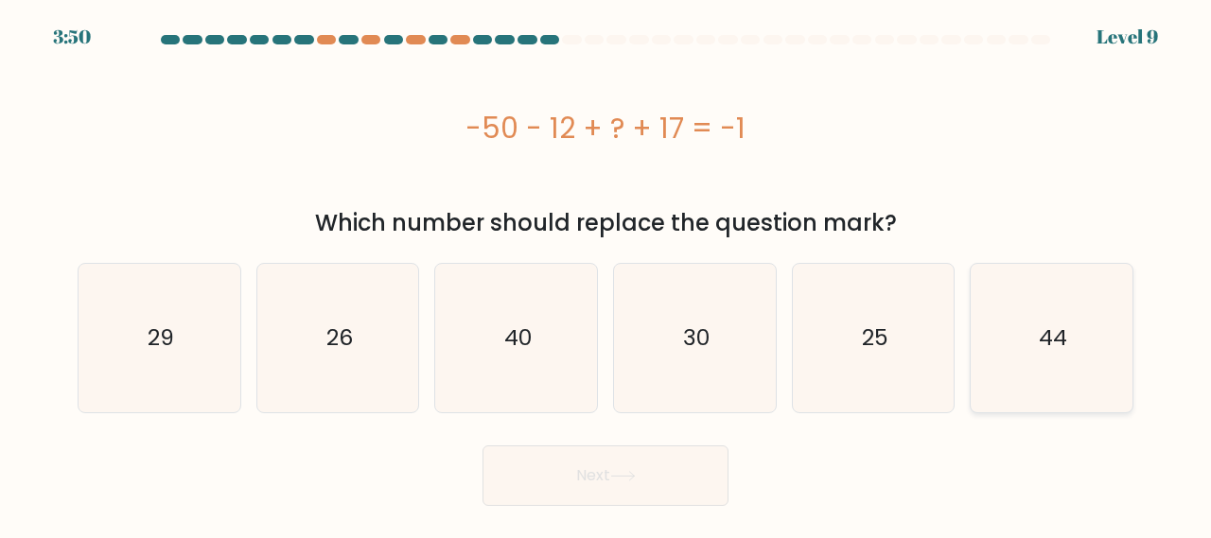
click at [1054, 322] on text "44" at bounding box center [1052, 337] width 28 height 31
click at [606, 274] on input "f. 44" at bounding box center [605, 272] width 1 height 5
radio input "true"
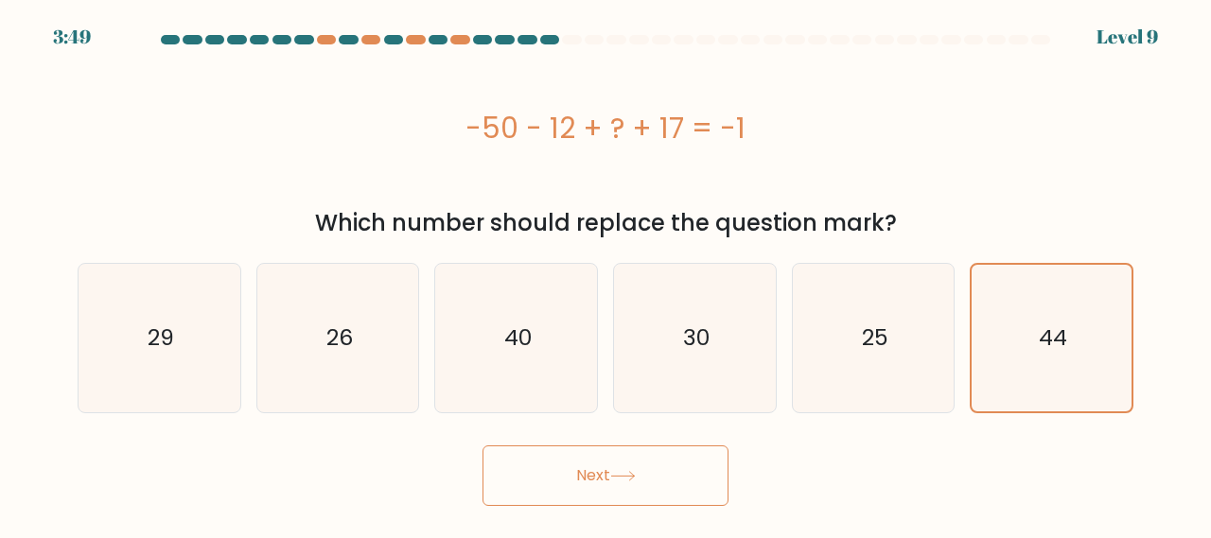
click at [612, 469] on button "Next" at bounding box center [605, 475] width 246 height 61
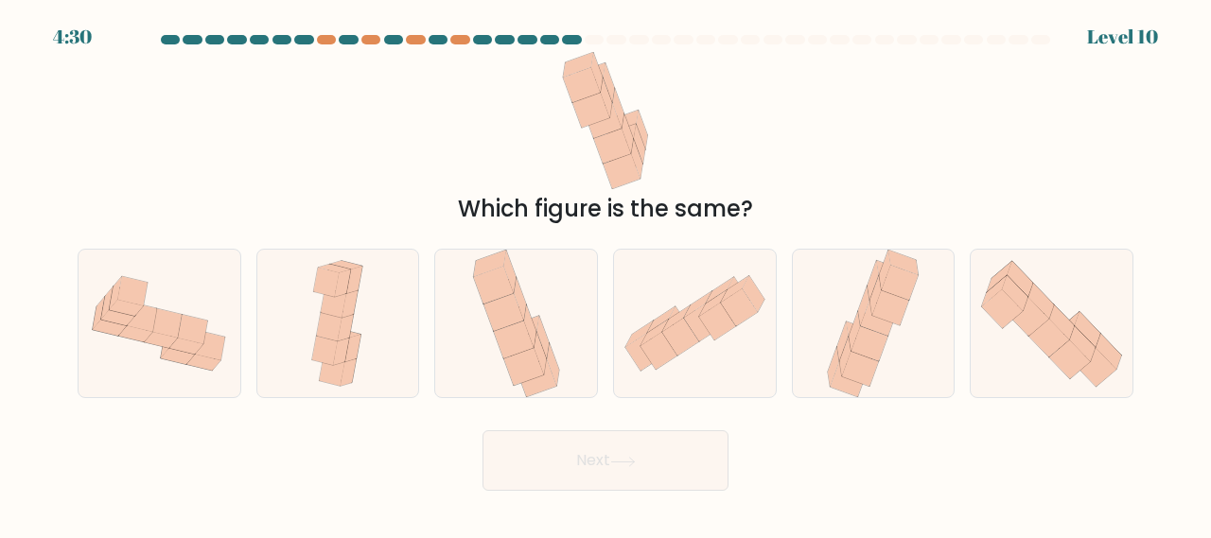
drag, startPoint x: 677, startPoint y: 145, endPoint x: 584, endPoint y: 158, distance: 94.6
click at [584, 158] on div "Which figure is the same?" at bounding box center [605, 139] width 1078 height 174
click at [210, 303] on icon at bounding box center [159, 324] width 162 height 122
click at [605, 274] on input "a." at bounding box center [605, 272] width 1 height 5
radio input "true"
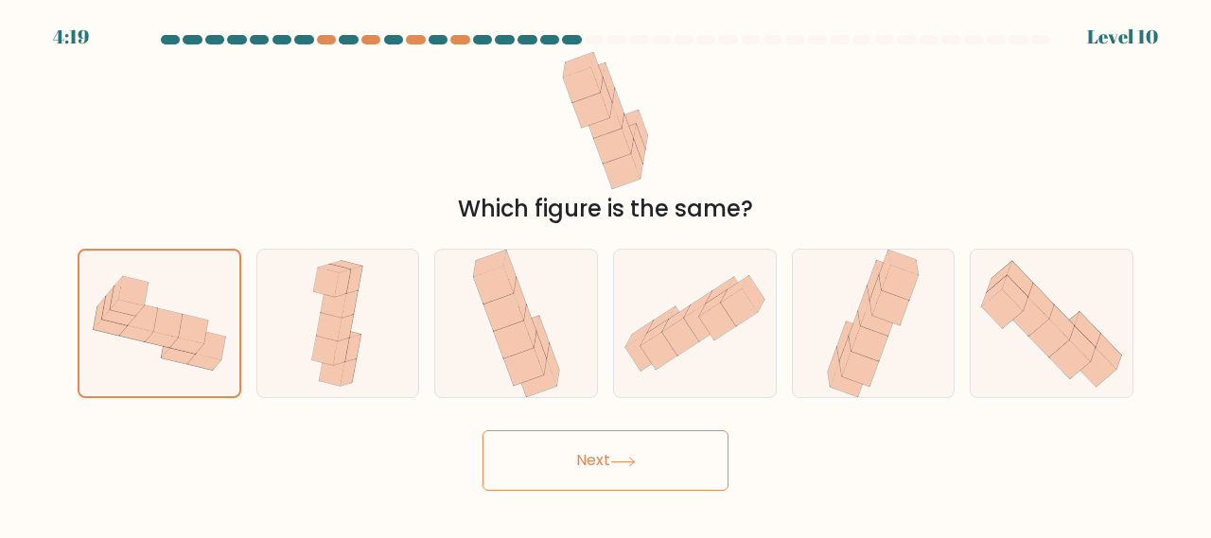
click at [540, 458] on button "Next" at bounding box center [605, 460] width 246 height 61
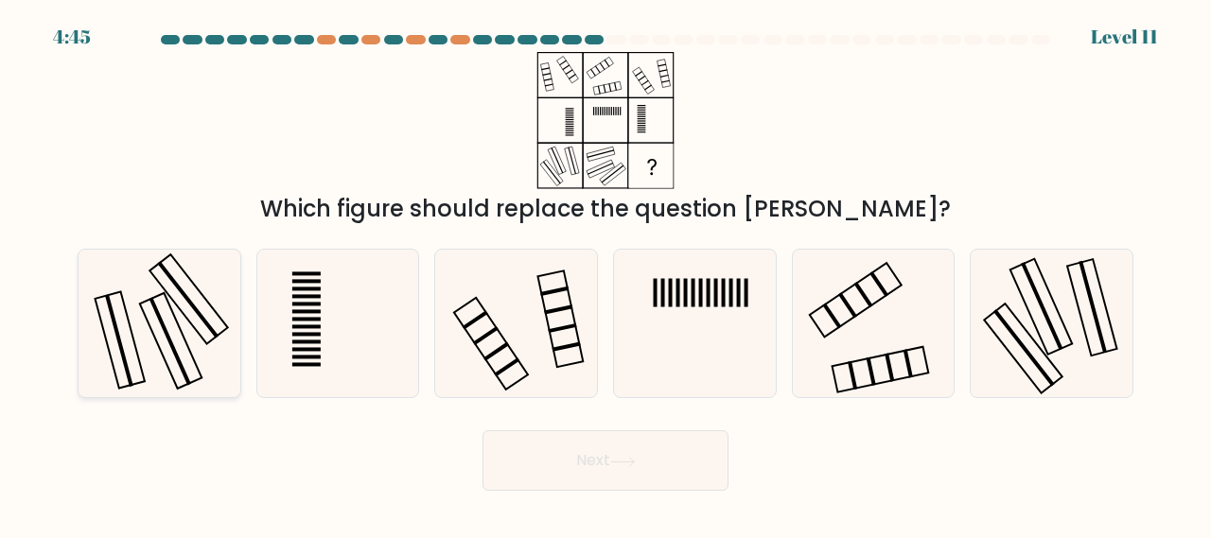
click at [162, 296] on icon at bounding box center [159, 324] width 148 height 148
click at [605, 274] on input "a." at bounding box center [605, 272] width 1 height 5
radio input "true"
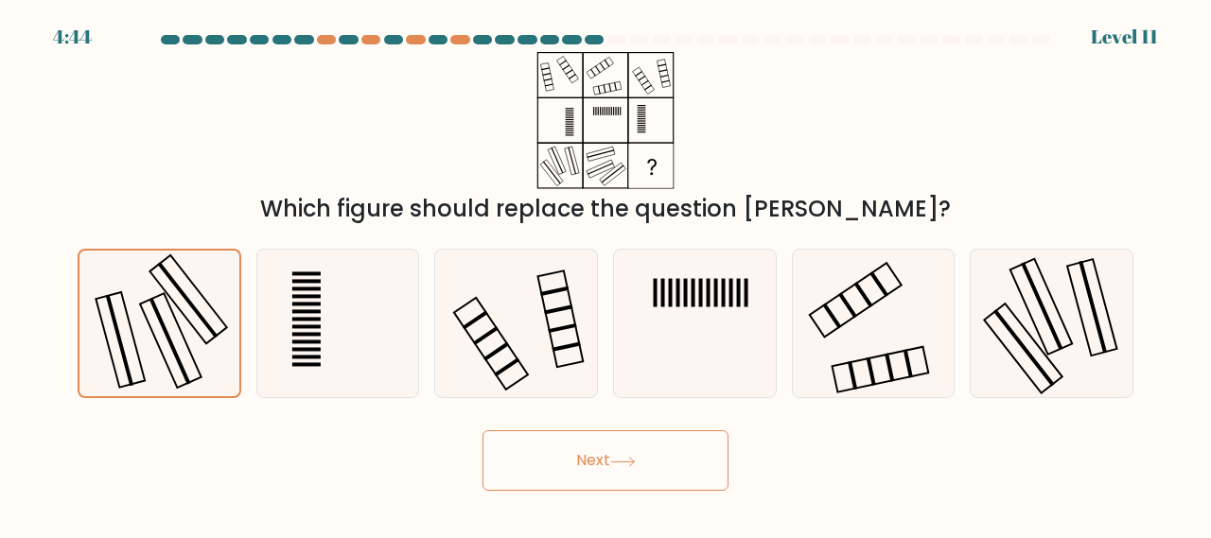
click at [574, 449] on button "Next" at bounding box center [605, 460] width 246 height 61
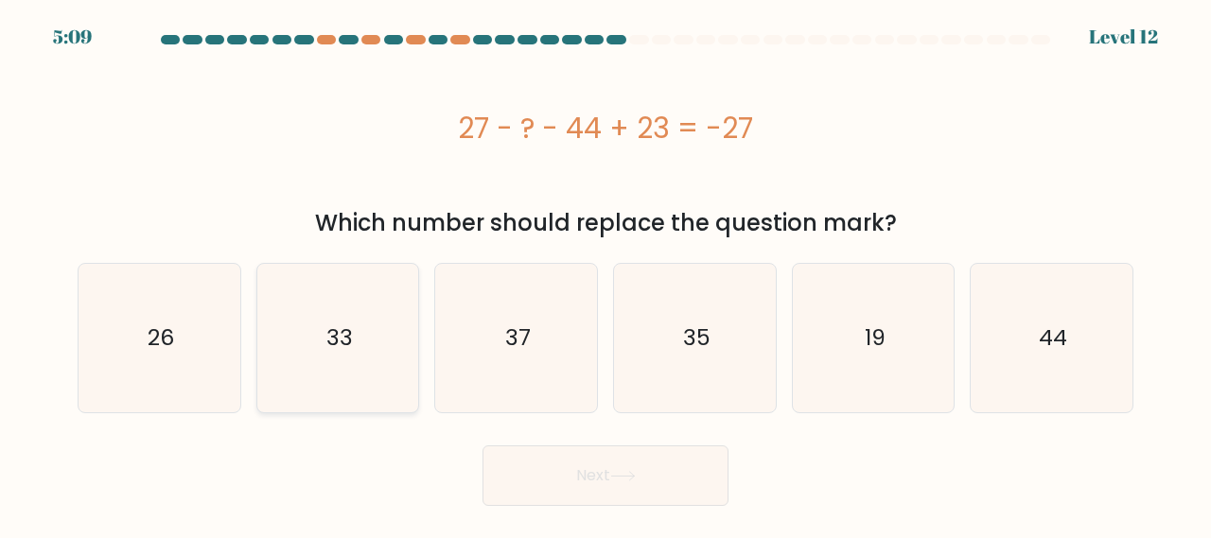
click at [350, 353] on text "33" at bounding box center [339, 337] width 26 height 31
click at [605, 274] on input "b. 33" at bounding box center [605, 272] width 1 height 5
radio input "true"
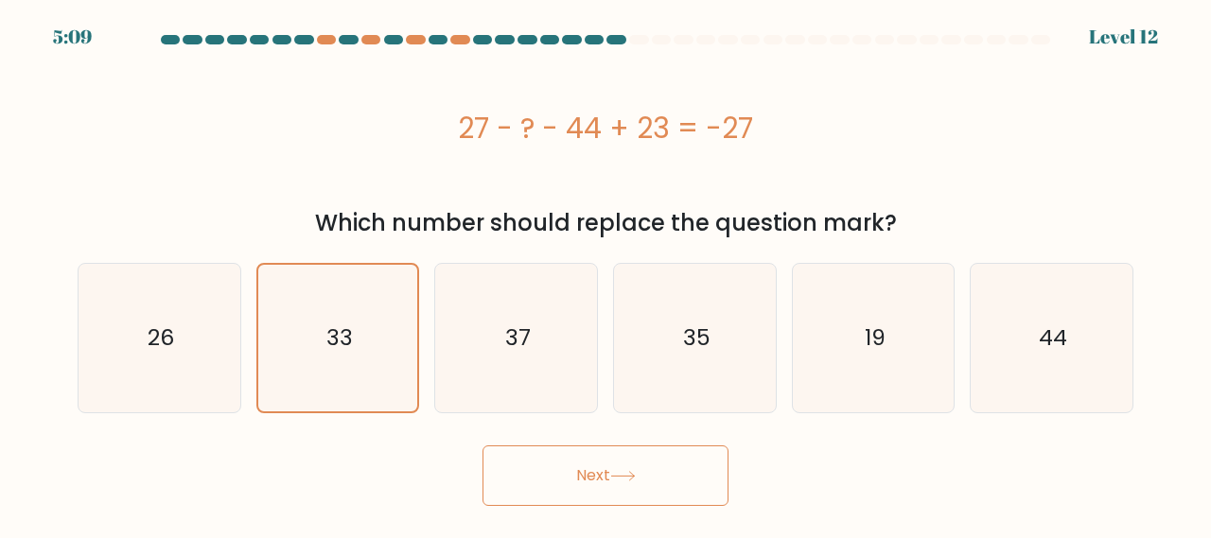
click at [571, 473] on button "Next" at bounding box center [605, 475] width 246 height 61
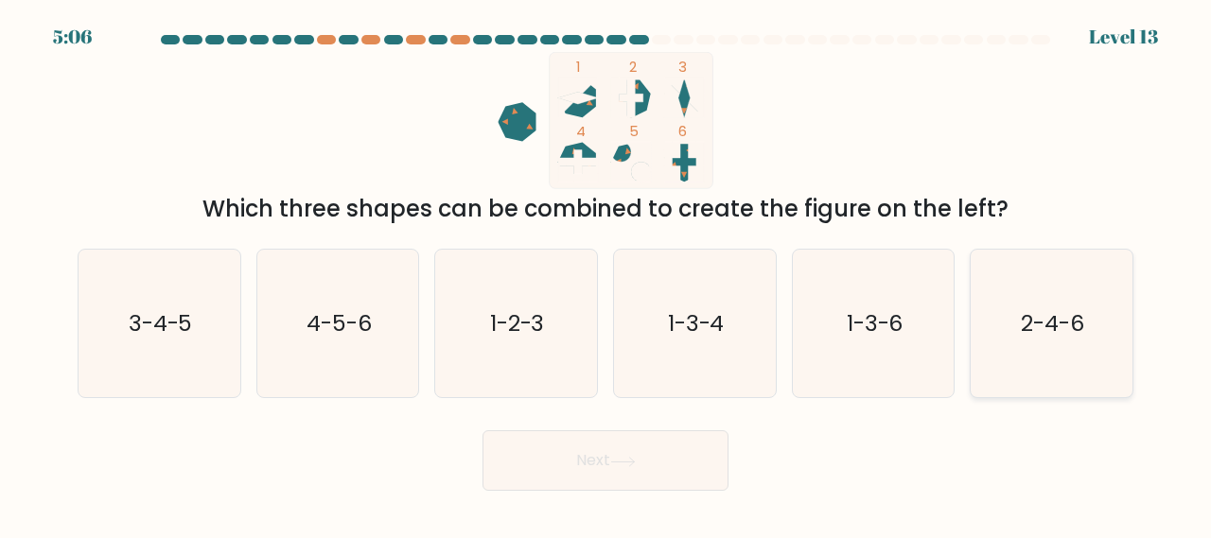
click at [1080, 326] on text "2-4-6" at bounding box center [1052, 322] width 63 height 31
click at [606, 274] on input "f. 2-4-6" at bounding box center [605, 272] width 1 height 5
radio input "true"
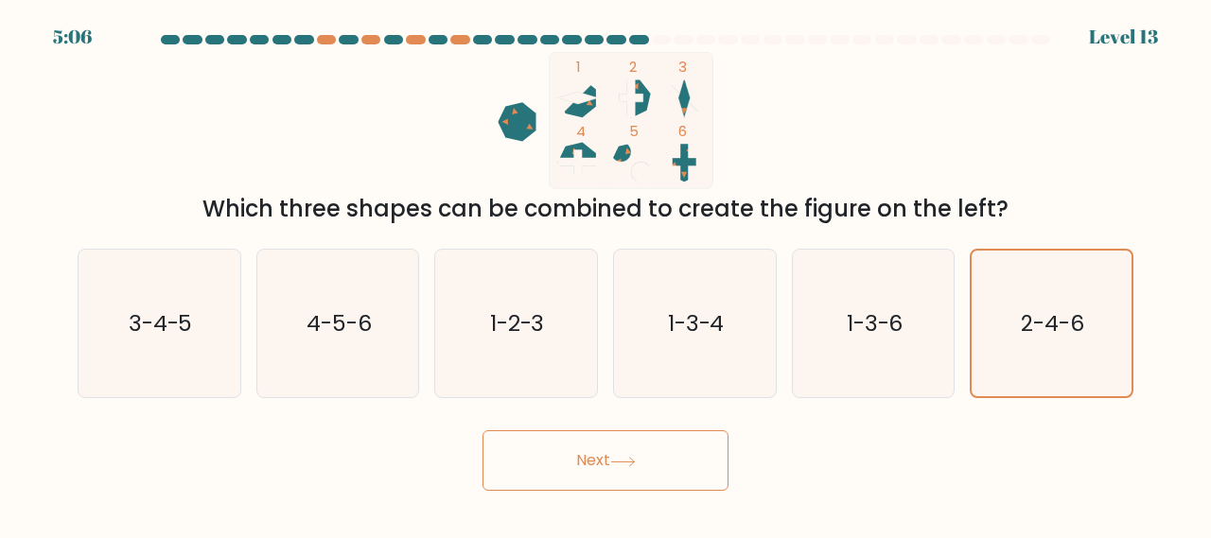
click at [616, 455] on button "Next" at bounding box center [605, 460] width 246 height 61
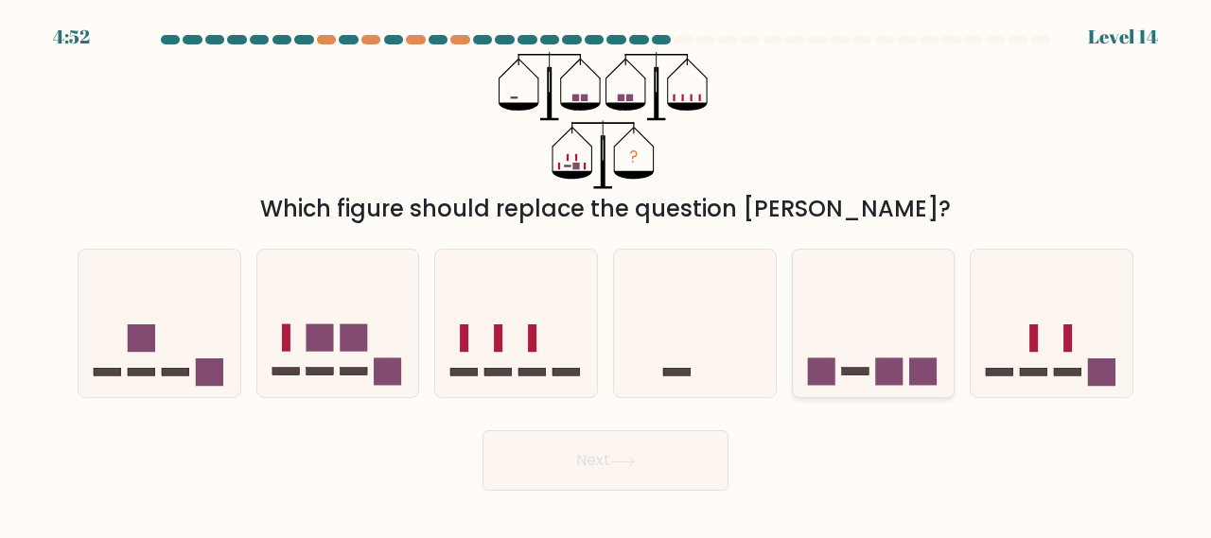
click at [830, 342] on icon at bounding box center [874, 322] width 162 height 133
click at [606, 274] on input "e." at bounding box center [605, 272] width 1 height 5
radio input "true"
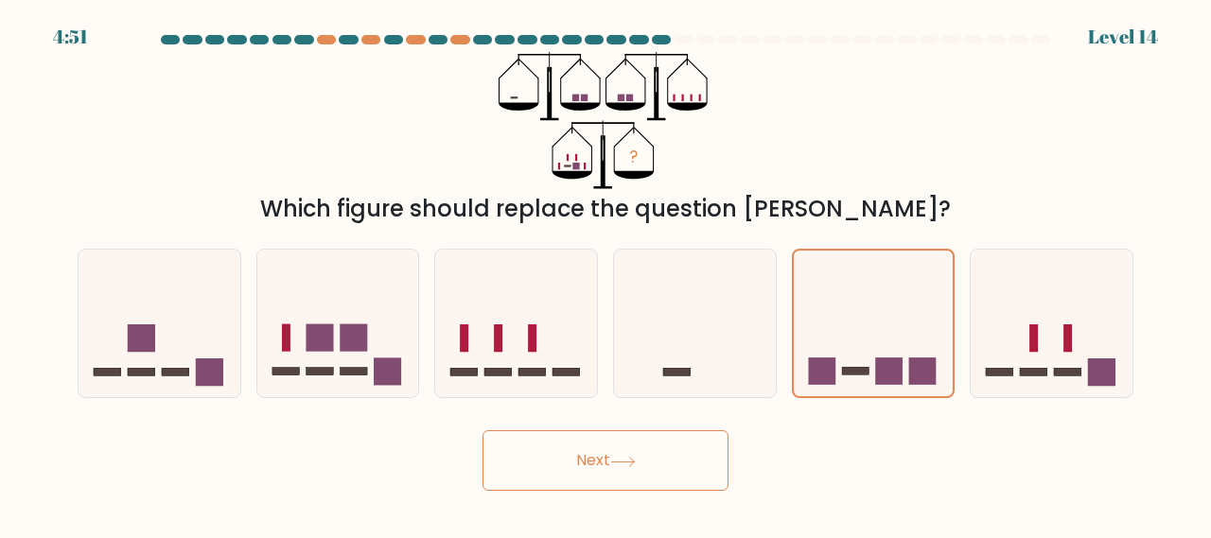
click at [550, 453] on button "Next" at bounding box center [605, 460] width 246 height 61
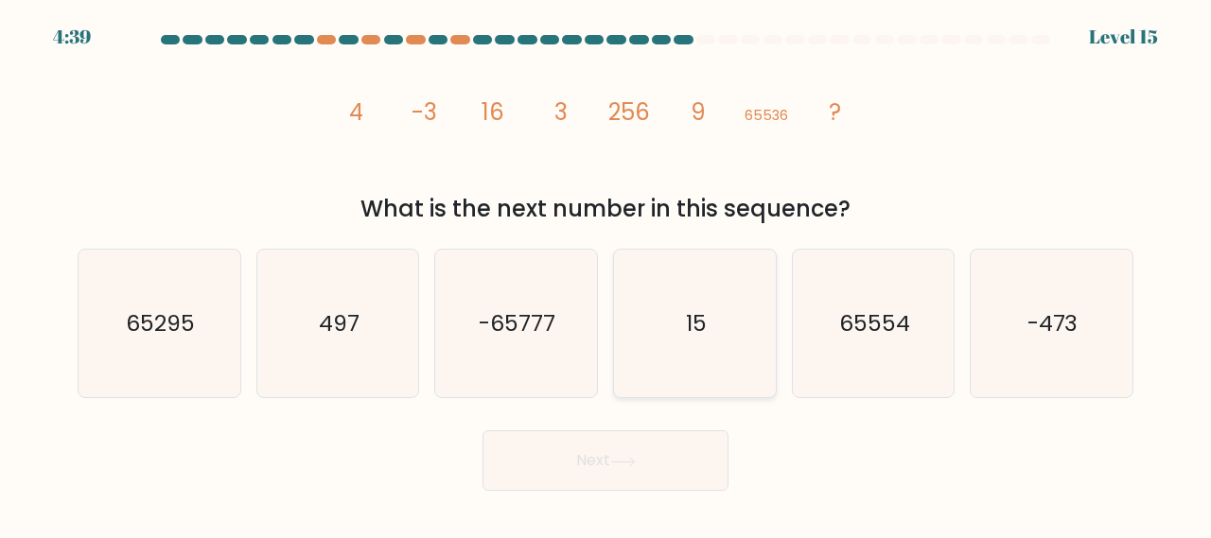
click at [689, 305] on icon "15" at bounding box center [694, 324] width 148 height 148
click at [606, 274] on input "d. 15" at bounding box center [605, 272] width 1 height 5
radio input "true"
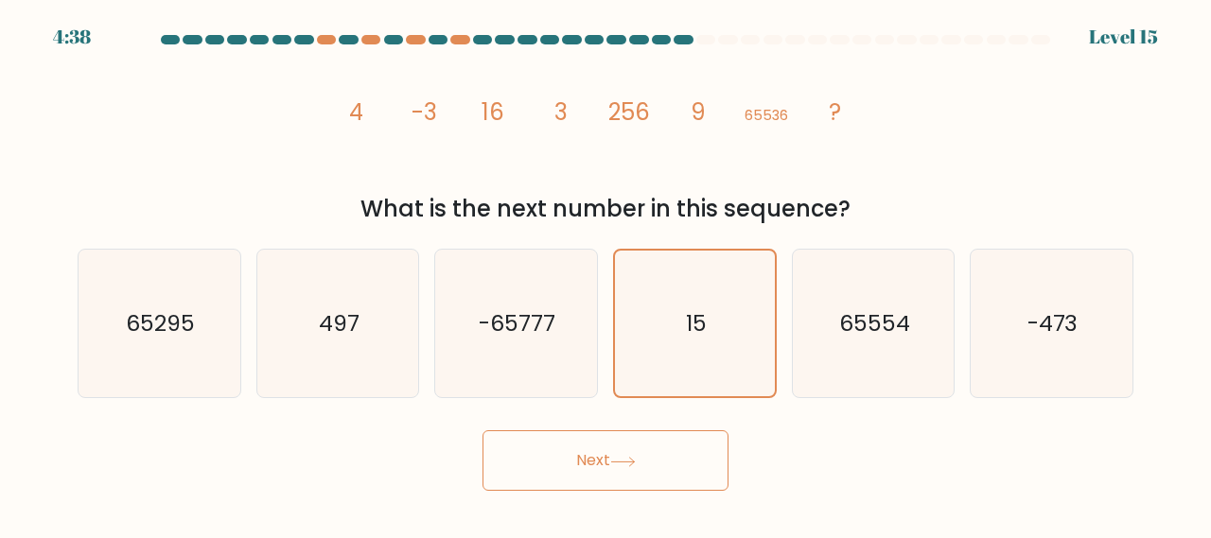
drag, startPoint x: 550, startPoint y: 456, endPoint x: 540, endPoint y: 447, distance: 13.4
click at [549, 455] on button "Next" at bounding box center [605, 460] width 246 height 61
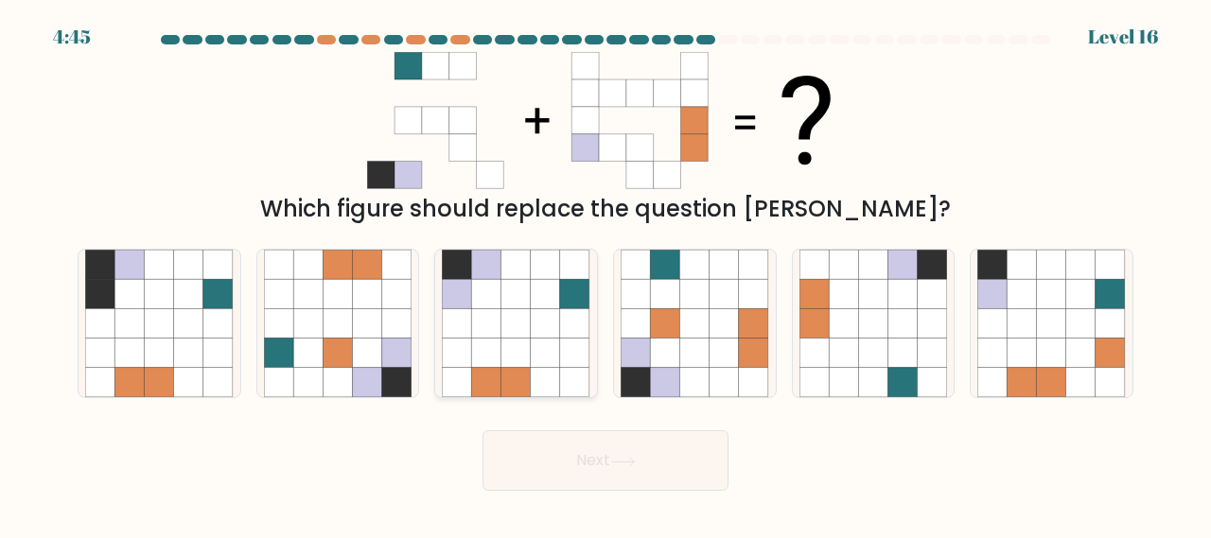
click at [477, 296] on icon at bounding box center [486, 293] width 29 height 29
click at [605, 274] on input "c." at bounding box center [605, 272] width 1 height 5
radio input "true"
click at [602, 464] on button "Next" at bounding box center [605, 460] width 246 height 61
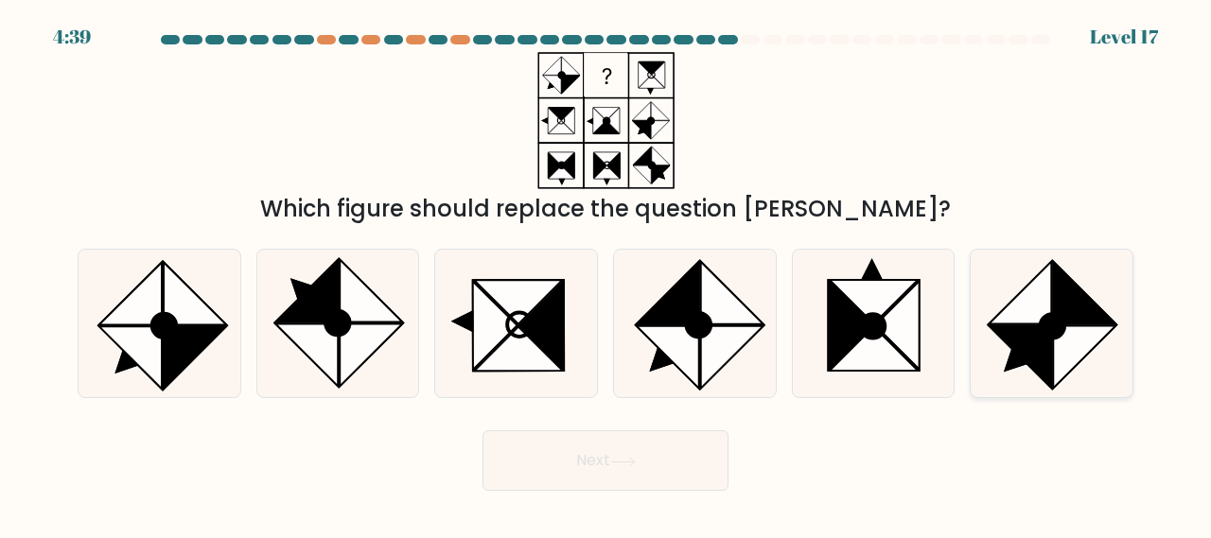
click at [1042, 321] on circle at bounding box center [1053, 326] width 34 height 34
click at [606, 274] on input "f." at bounding box center [605, 272] width 1 height 5
radio input "true"
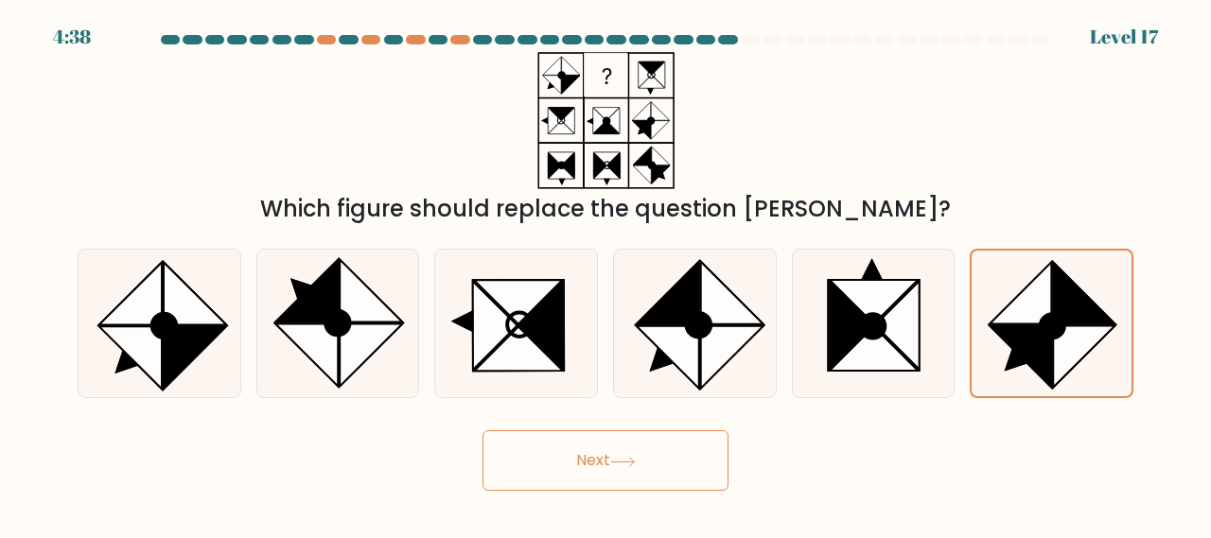
click at [611, 457] on button "Next" at bounding box center [605, 460] width 246 height 61
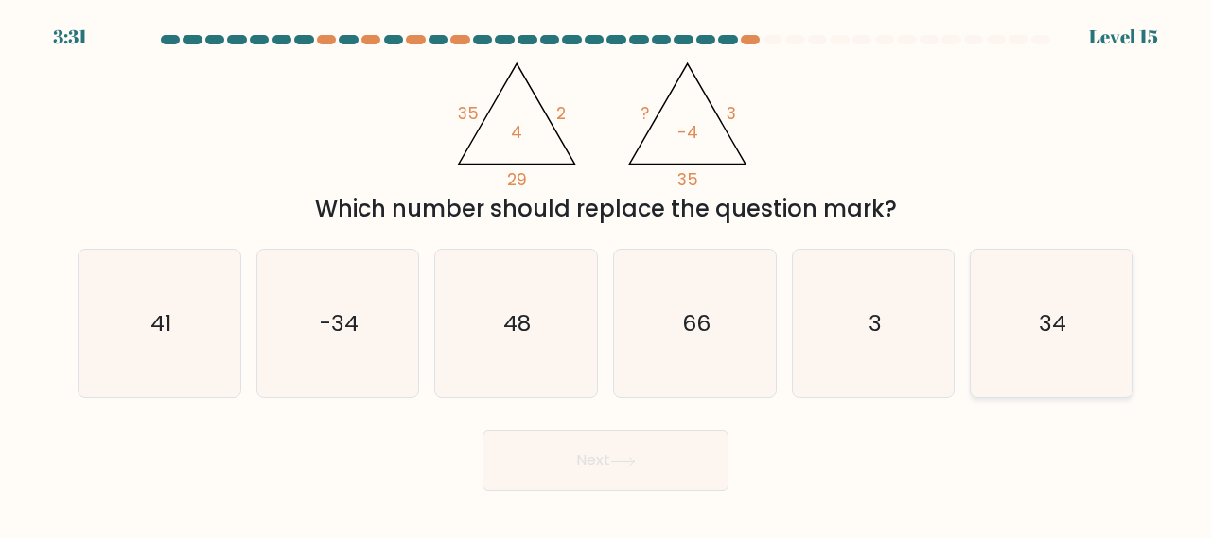
click at [1101, 313] on icon "34" at bounding box center [1051, 324] width 148 height 148
click at [606, 274] on input "f. 34" at bounding box center [605, 272] width 1 height 5
radio input "true"
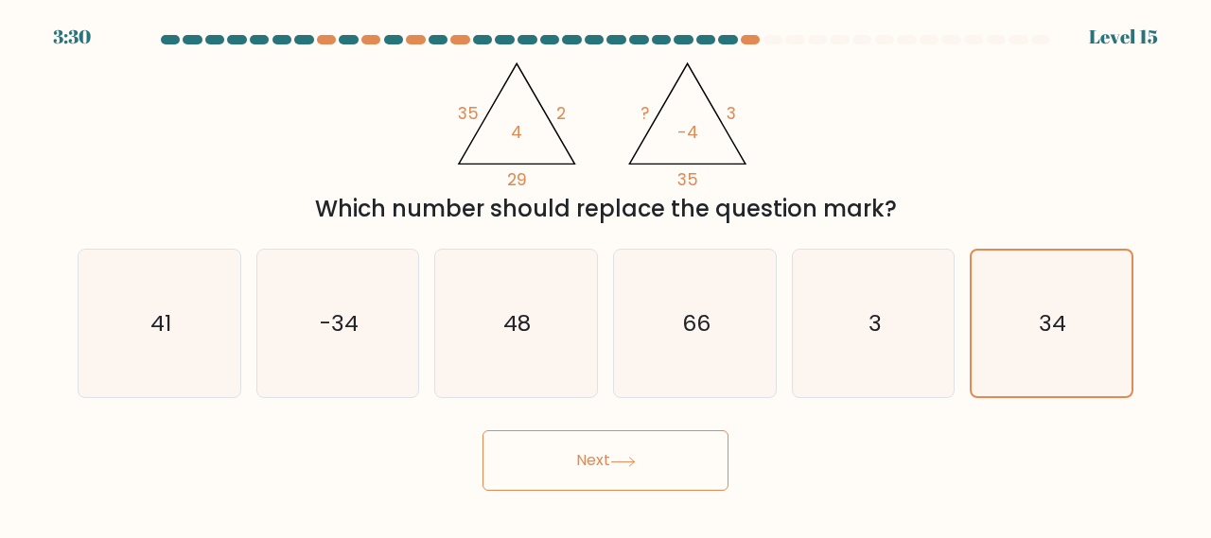
click at [556, 454] on button "Next" at bounding box center [605, 460] width 246 height 61
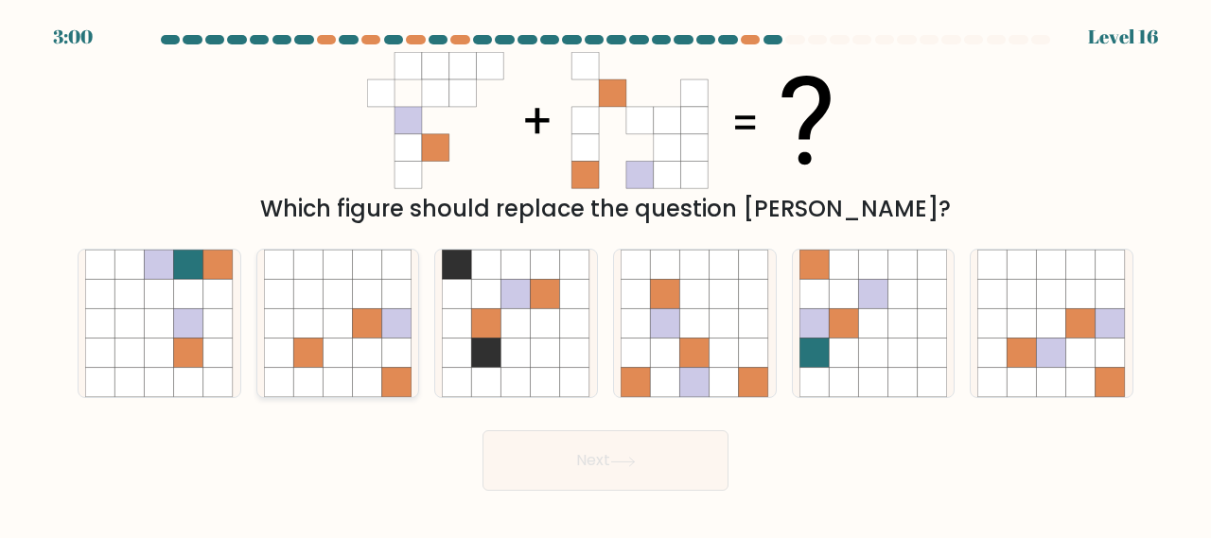
click at [375, 361] on icon at bounding box center [367, 353] width 29 height 29
click at [605, 274] on input "b." at bounding box center [605, 272] width 1 height 5
radio input "true"
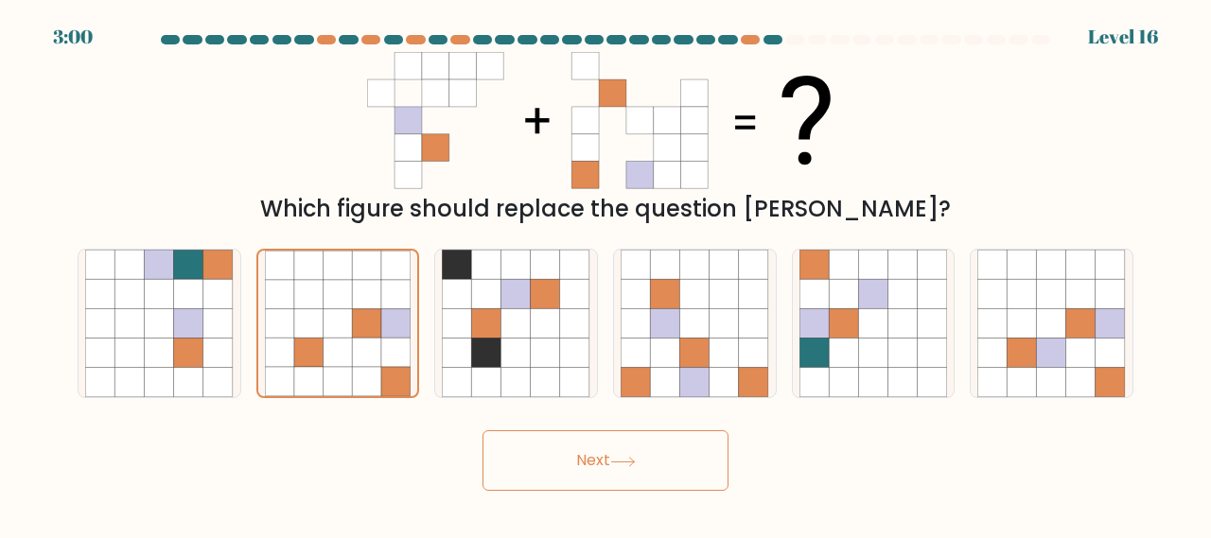
click at [590, 452] on button "Next" at bounding box center [605, 460] width 246 height 61
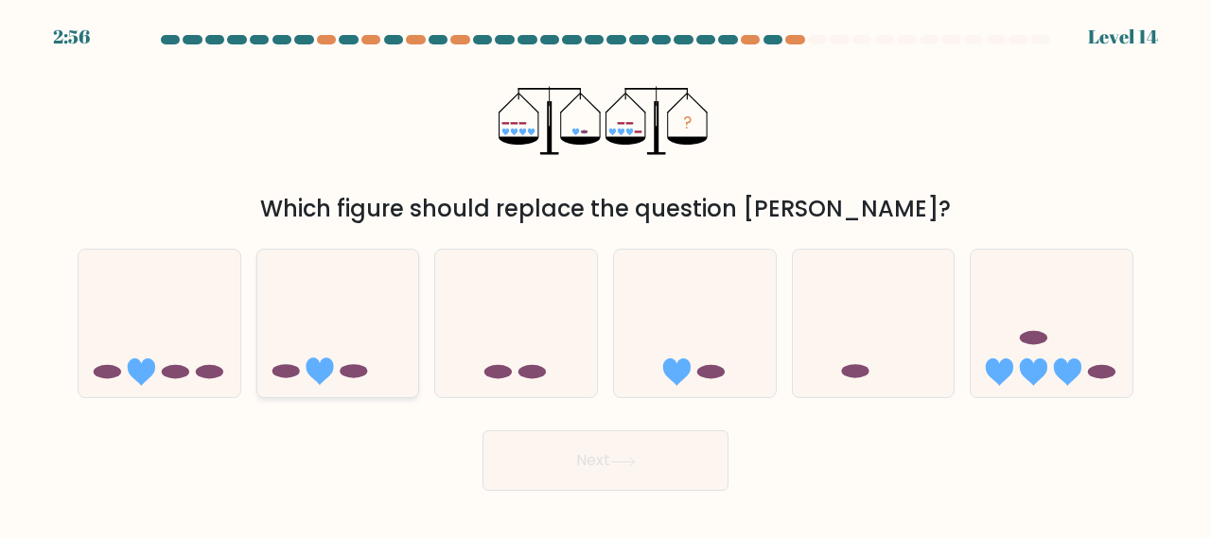
click at [354, 331] on icon at bounding box center [338, 322] width 162 height 133
click at [605, 274] on input "b." at bounding box center [605, 272] width 1 height 5
radio input "true"
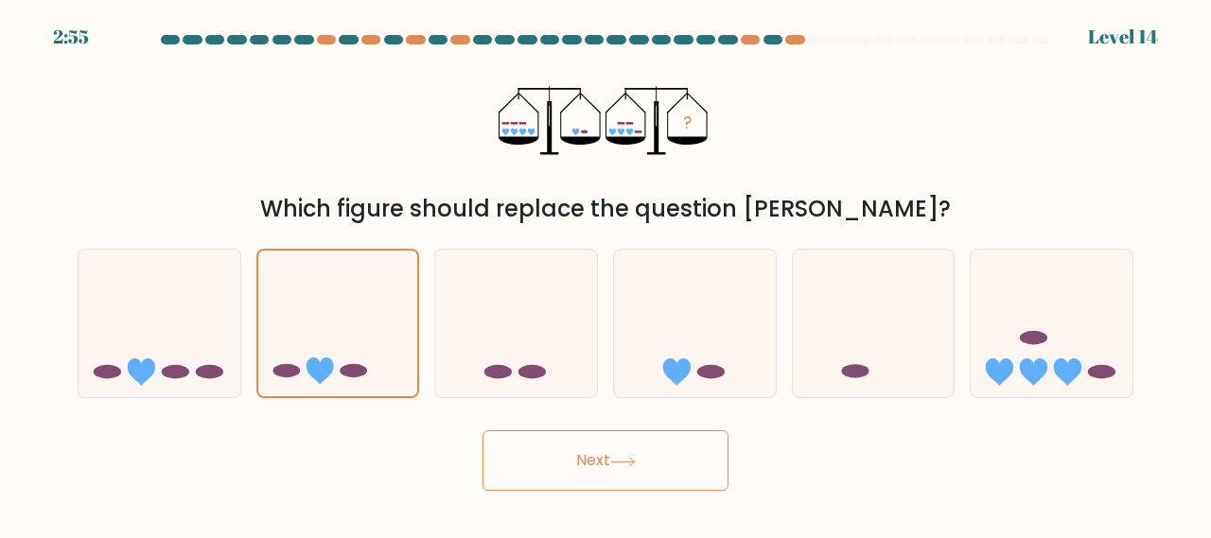
click at [649, 470] on button "Next" at bounding box center [605, 460] width 246 height 61
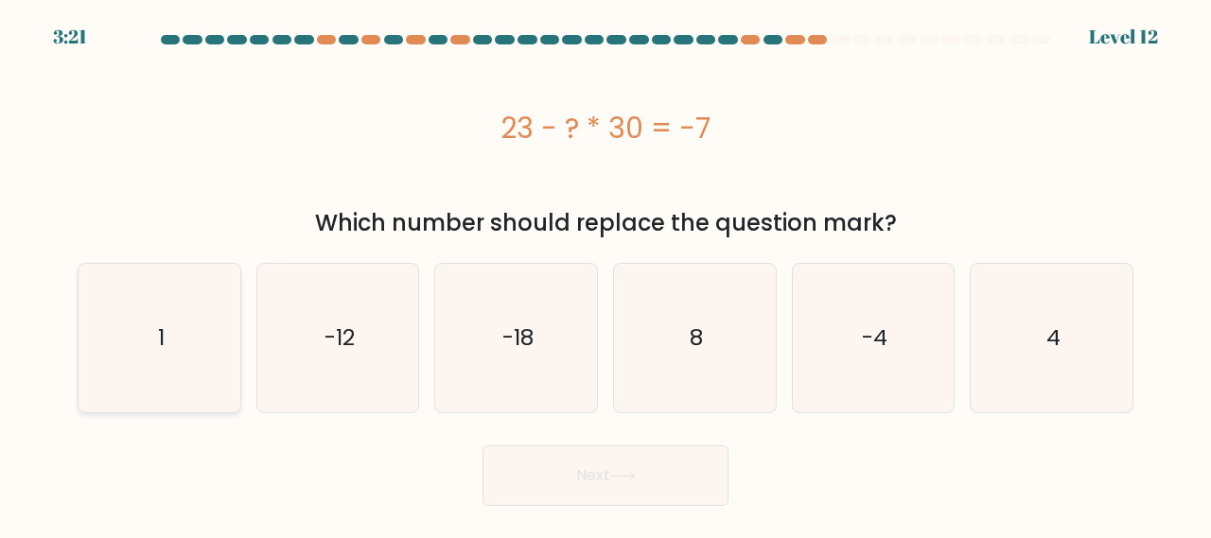
click at [196, 360] on icon "1" at bounding box center [159, 338] width 148 height 148
click at [605, 274] on input "a. 1" at bounding box center [605, 272] width 1 height 5
radio input "true"
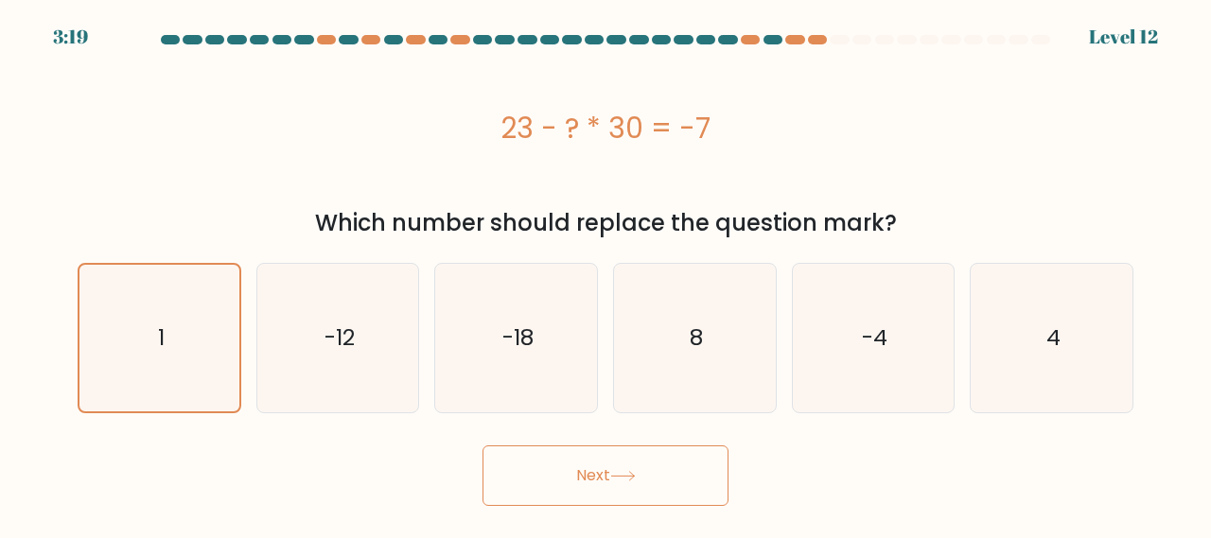
click at [579, 461] on button "Next" at bounding box center [605, 475] width 246 height 61
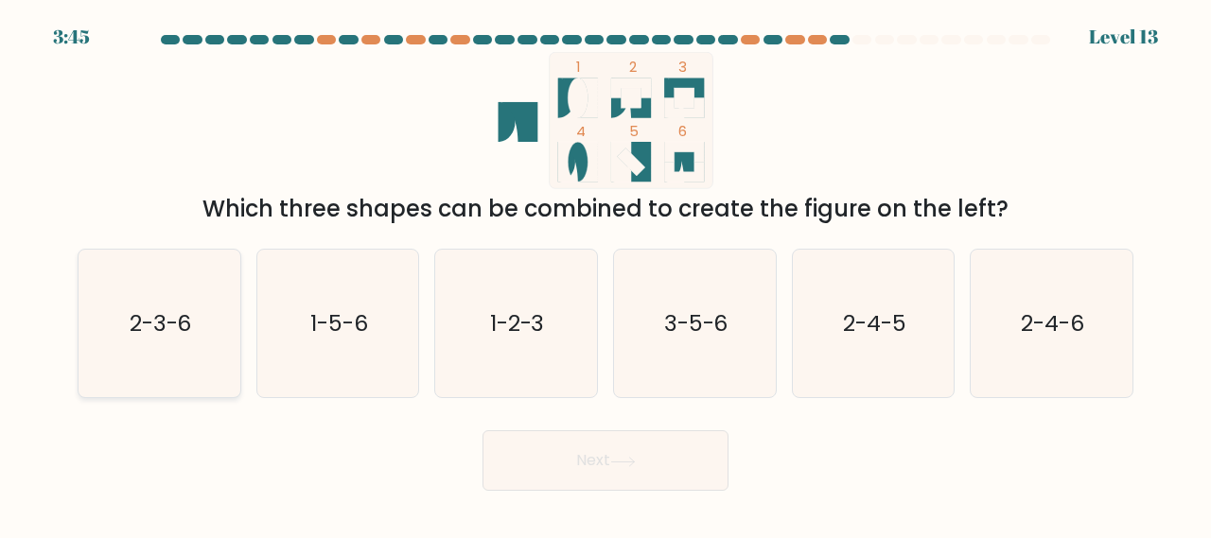
click at [187, 323] on text "2-3-6" at bounding box center [161, 322] width 62 height 31
click at [605, 274] on input "a. 2-3-6" at bounding box center [605, 272] width 1 height 5
radio input "true"
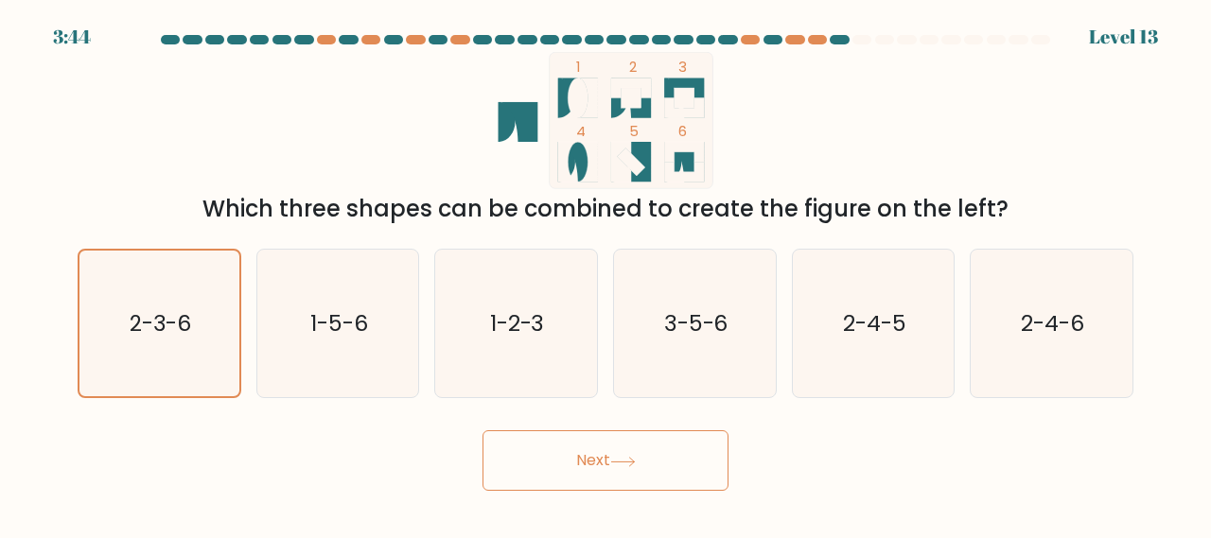
click at [580, 435] on button "Next" at bounding box center [605, 460] width 246 height 61
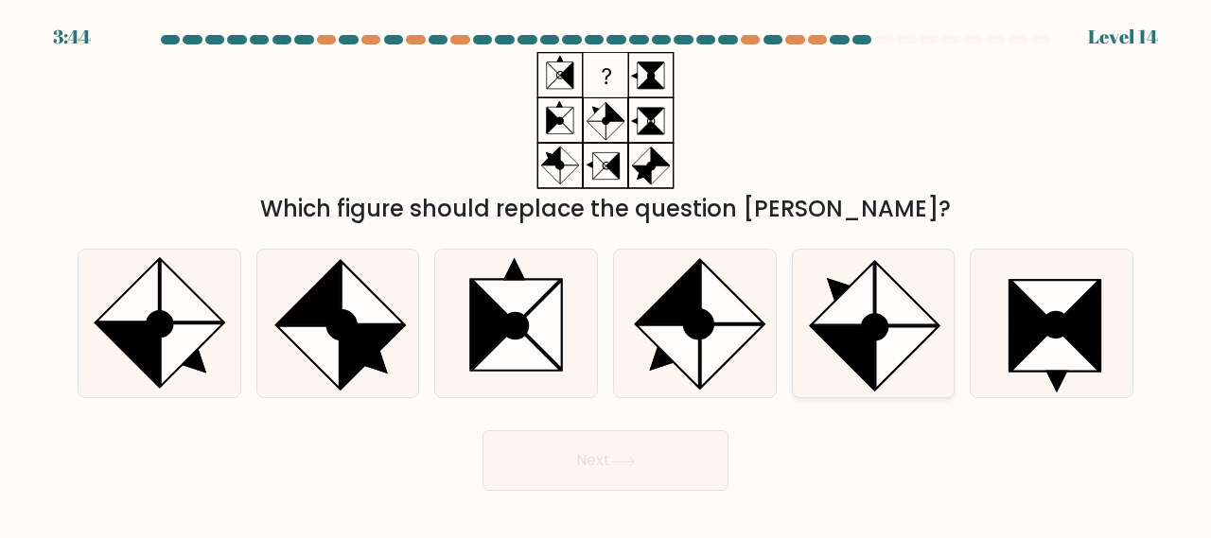
click at [898, 320] on icon at bounding box center [906, 293] width 62 height 62
click at [606, 274] on input "e." at bounding box center [605, 272] width 1 height 5
radio input "true"
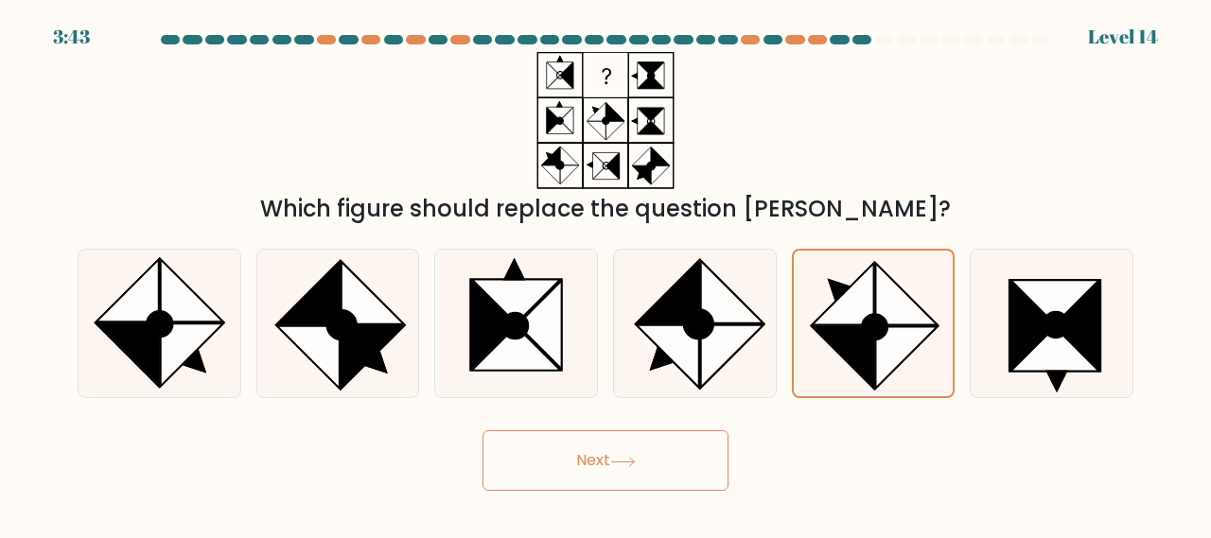
click at [564, 465] on button "Next" at bounding box center [605, 460] width 246 height 61
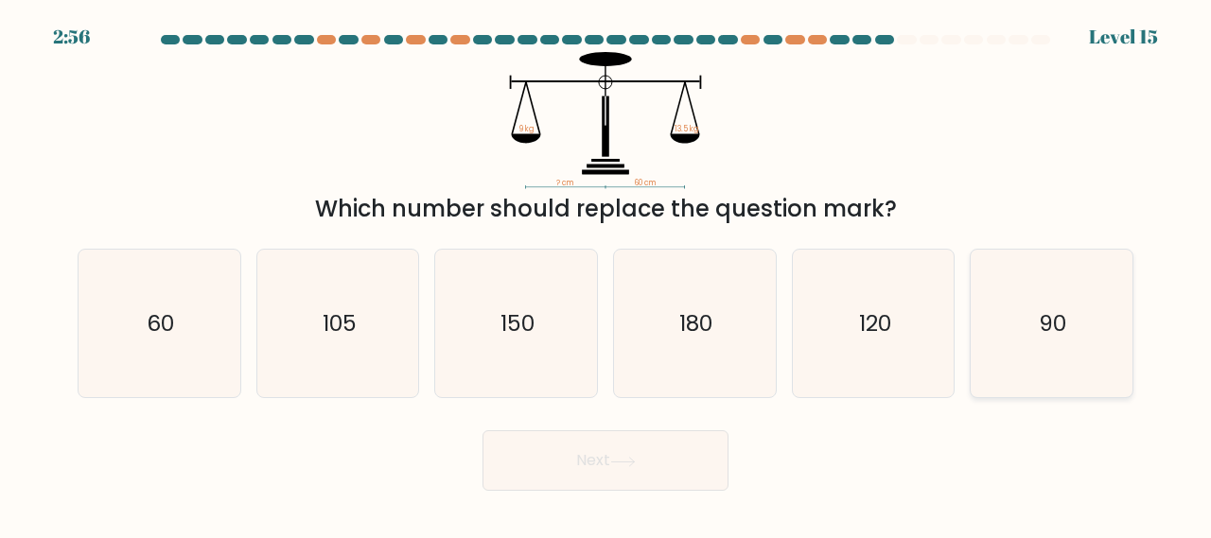
drag, startPoint x: 1071, startPoint y: 330, endPoint x: 1061, endPoint y: 340, distance: 13.4
click at [1071, 330] on icon "90" at bounding box center [1051, 324] width 148 height 148
click at [606, 274] on input "f. 90" at bounding box center [605, 272] width 1 height 5
radio input "true"
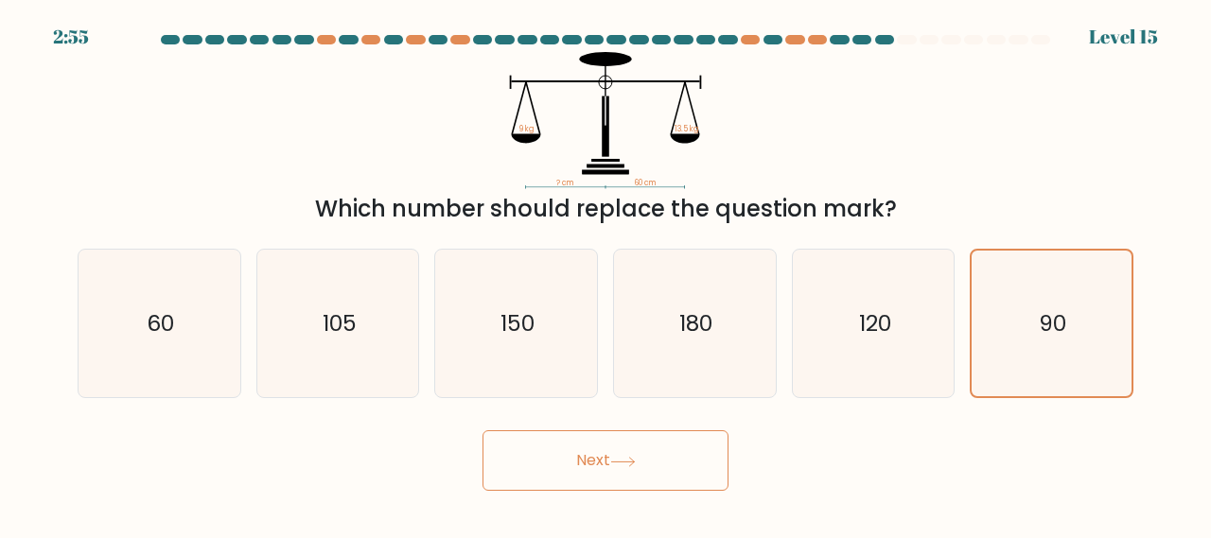
click at [613, 451] on button "Next" at bounding box center [605, 460] width 246 height 61
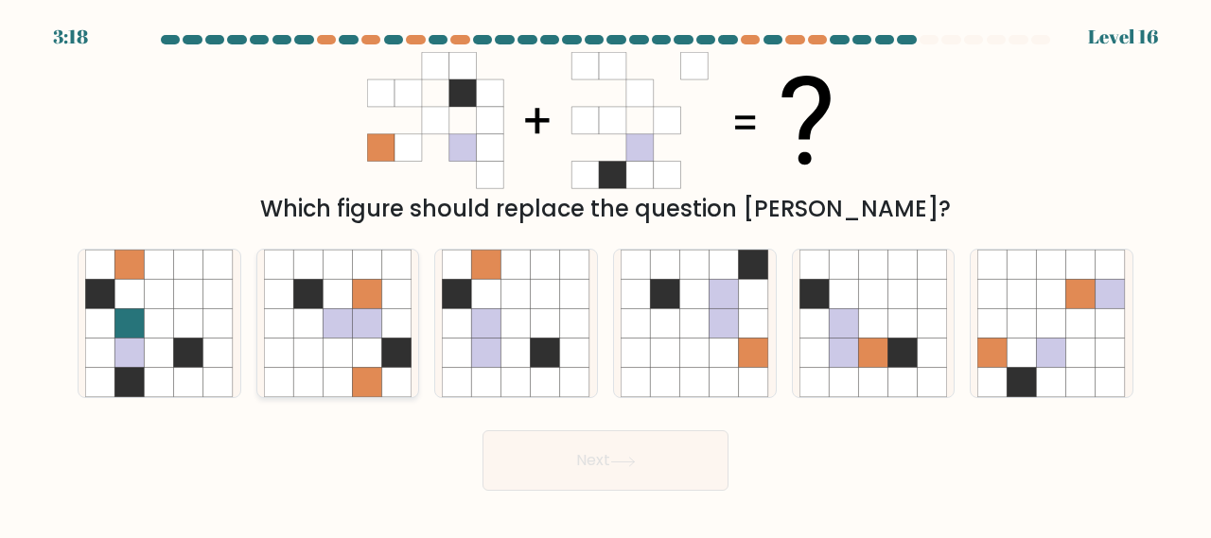
click at [391, 347] on icon at bounding box center [396, 353] width 29 height 29
click at [605, 274] on input "b." at bounding box center [605, 272] width 1 height 5
radio input "true"
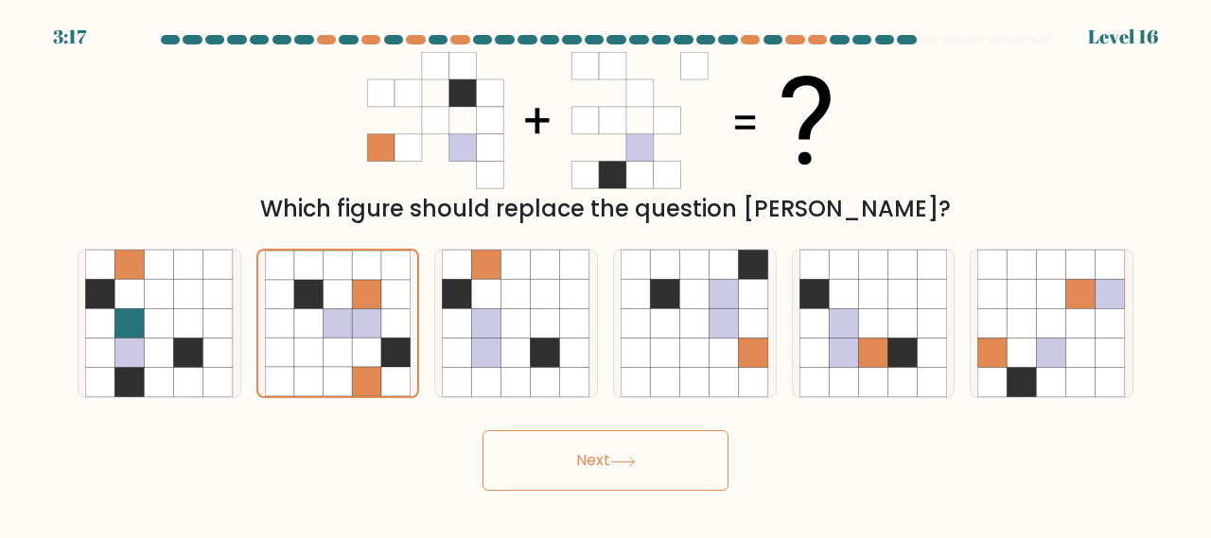
click at [589, 458] on button "Next" at bounding box center [605, 460] width 246 height 61
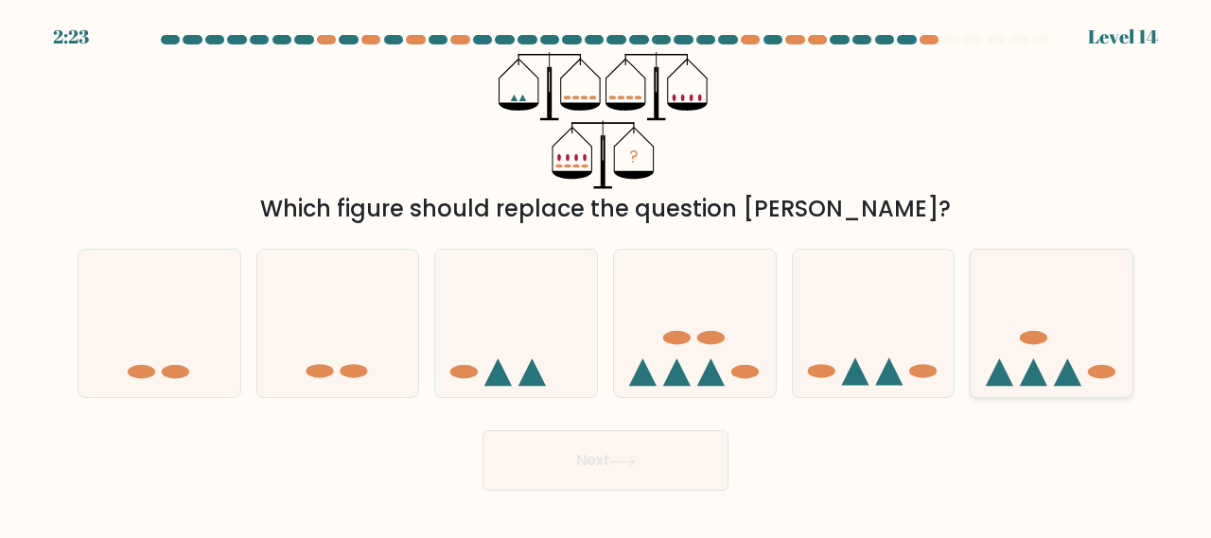
click at [1038, 336] on ellipse at bounding box center [1033, 338] width 27 height 14
click at [606, 274] on input "f." at bounding box center [605, 272] width 1 height 5
radio input "true"
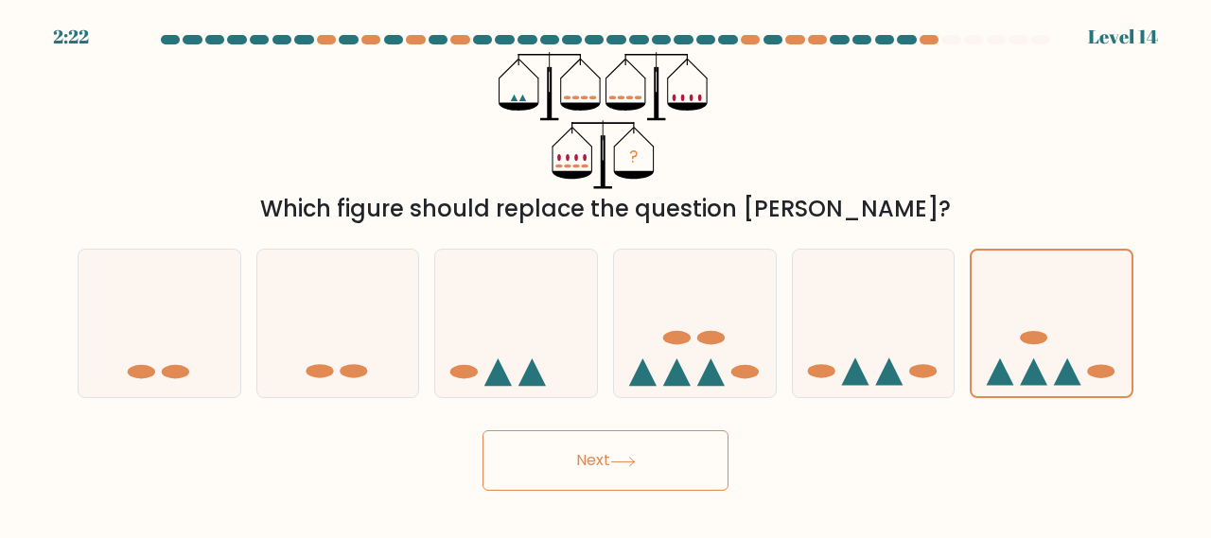
click at [627, 450] on button "Next" at bounding box center [605, 460] width 246 height 61
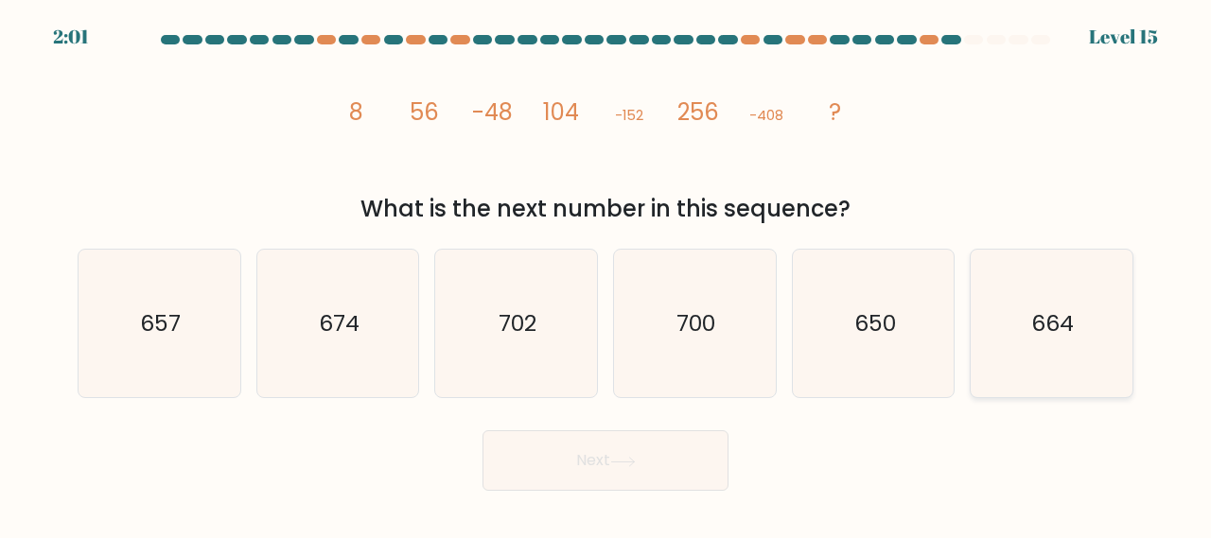
click at [1046, 321] on text "664" at bounding box center [1053, 322] width 43 height 31
click at [606, 274] on input "f. 664" at bounding box center [605, 272] width 1 height 5
radio input "true"
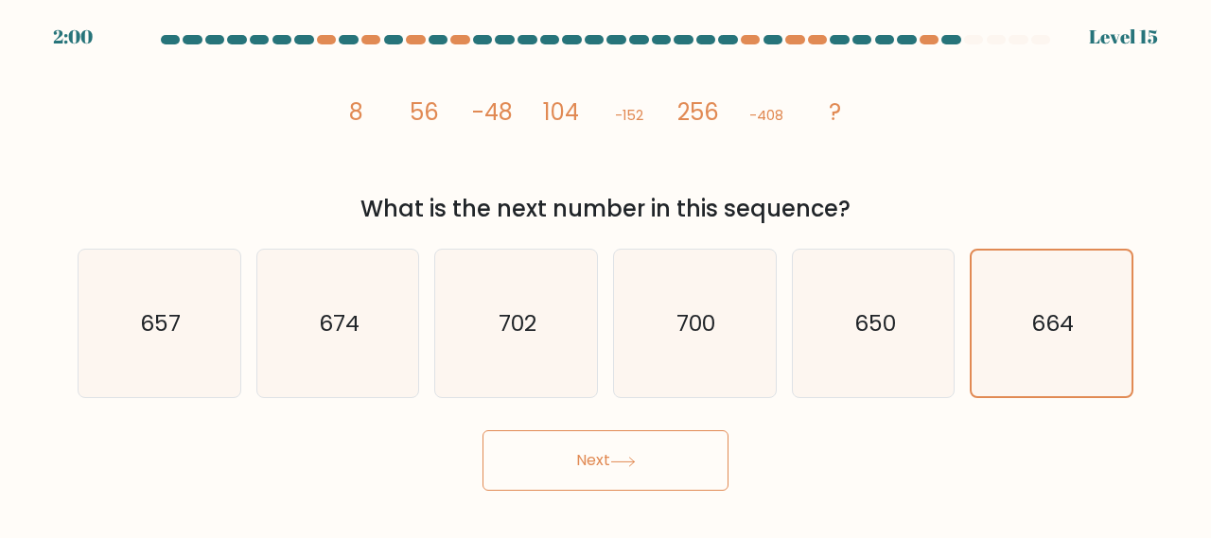
click at [641, 453] on button "Next" at bounding box center [605, 460] width 246 height 61
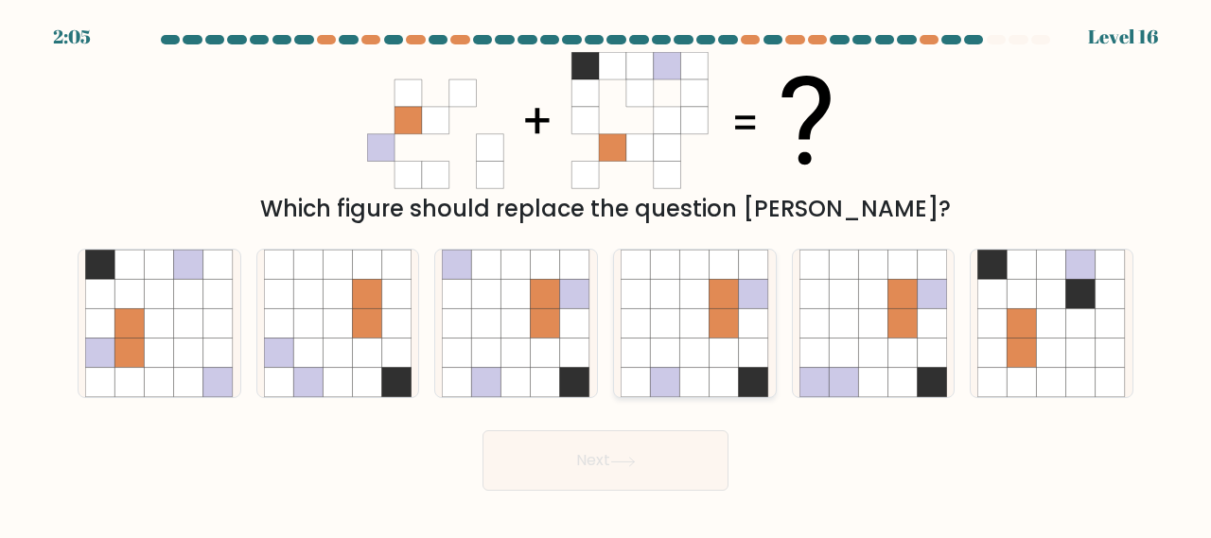
click at [681, 352] on icon at bounding box center [694, 353] width 29 height 29
click at [606, 274] on input "d." at bounding box center [605, 272] width 1 height 5
radio input "true"
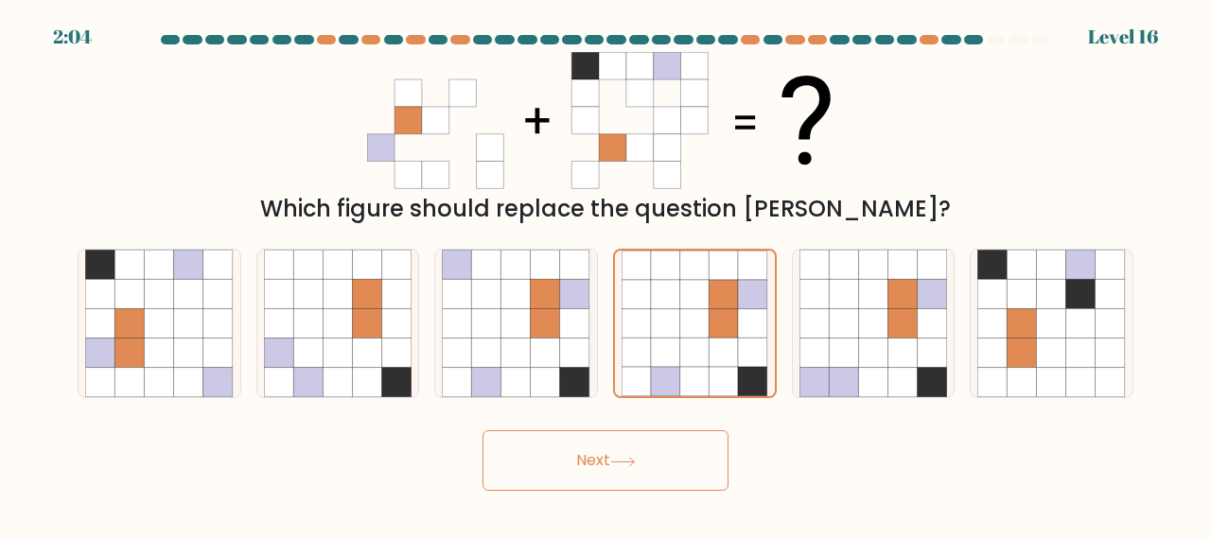
click at [615, 446] on button "Next" at bounding box center [605, 460] width 246 height 61
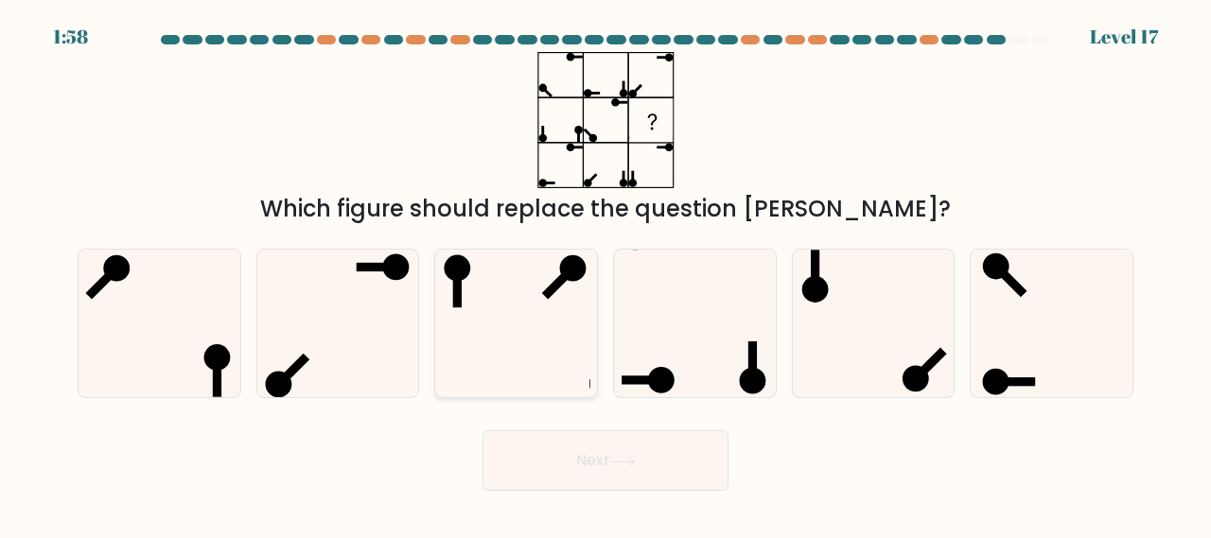
click at [562, 340] on icon at bounding box center [516, 324] width 148 height 148
click at [605, 274] on input "c." at bounding box center [605, 272] width 1 height 5
radio input "true"
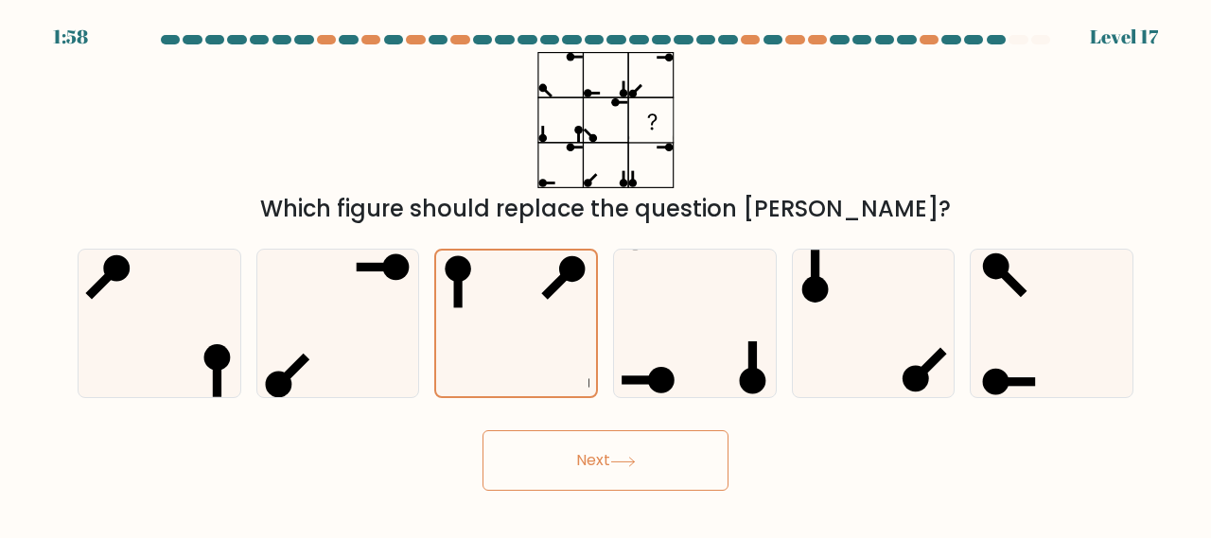
click at [664, 466] on button "Next" at bounding box center [605, 460] width 246 height 61
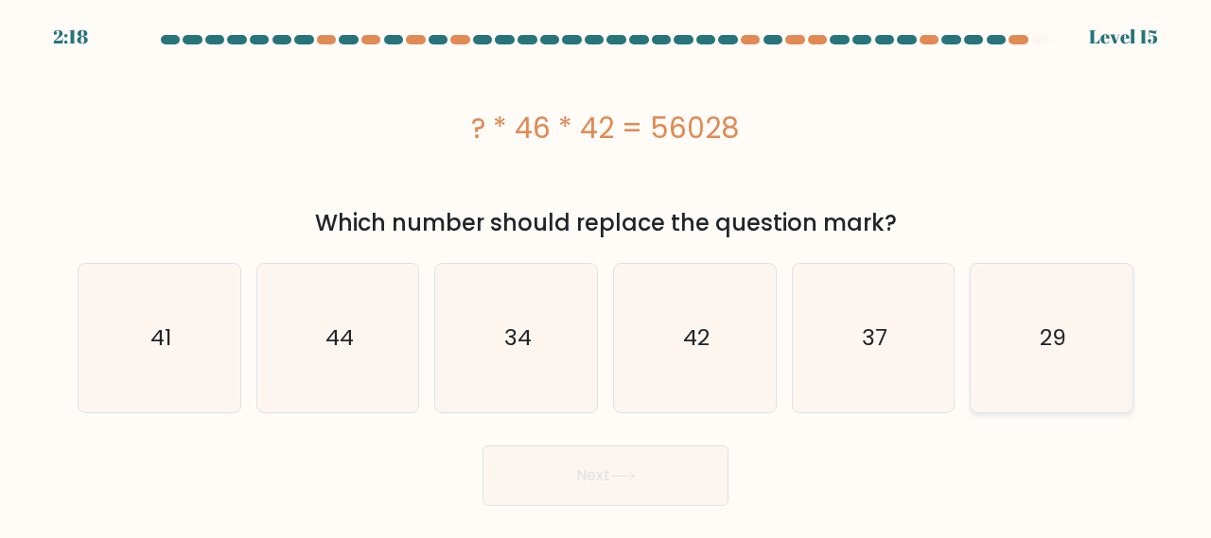
click at [1049, 341] on text "29" at bounding box center [1052, 337] width 26 height 31
click at [606, 274] on input "f. 29" at bounding box center [605, 272] width 1 height 5
radio input "true"
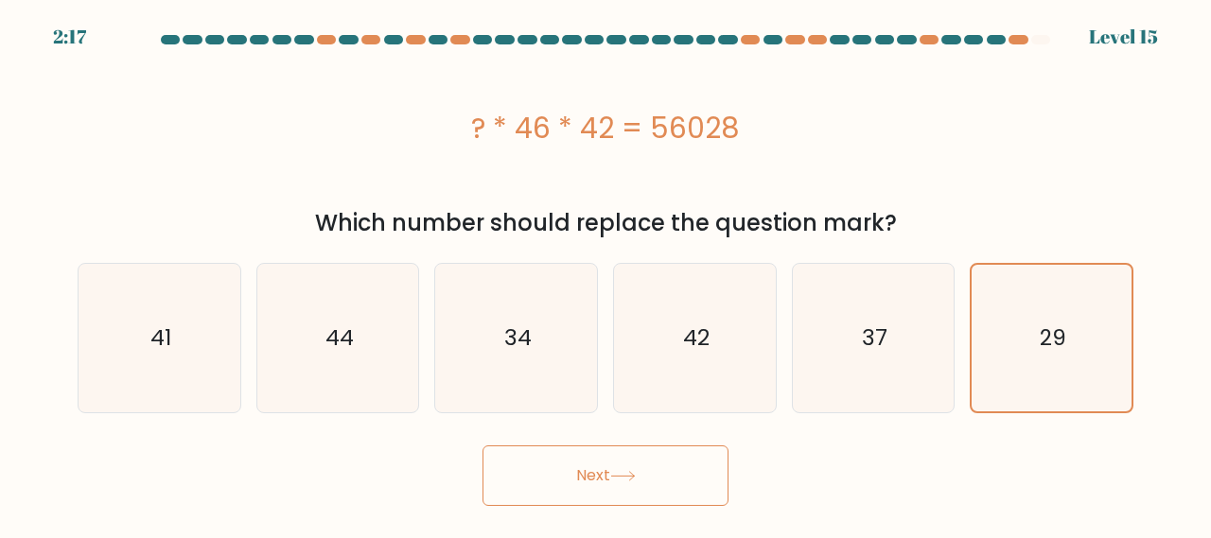
click at [598, 479] on button "Next" at bounding box center [605, 475] width 246 height 61
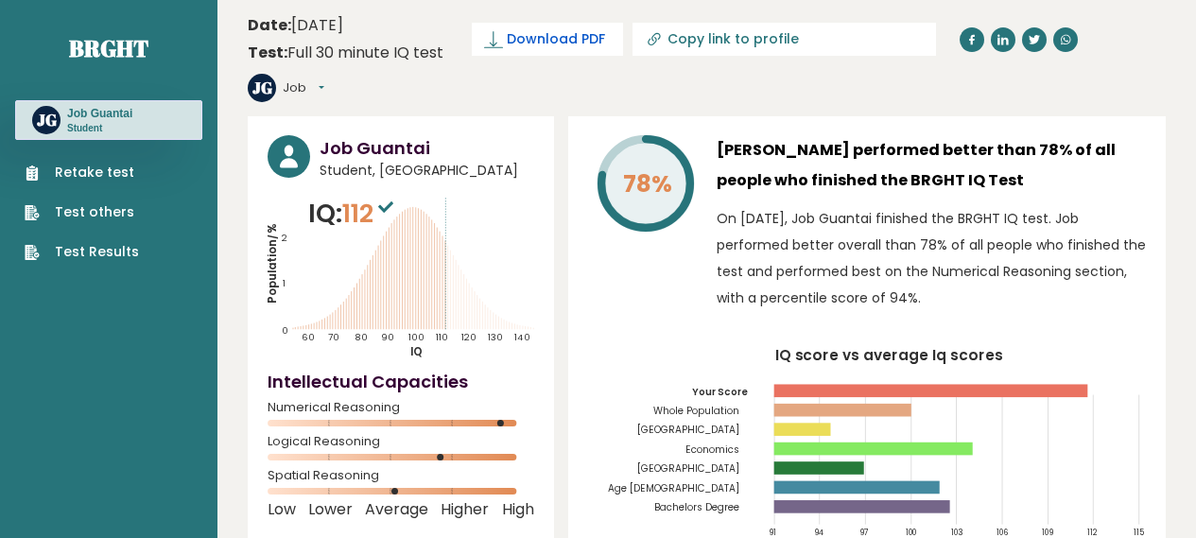
click at [581, 46] on span "Download PDF" at bounding box center [556, 39] width 98 height 20
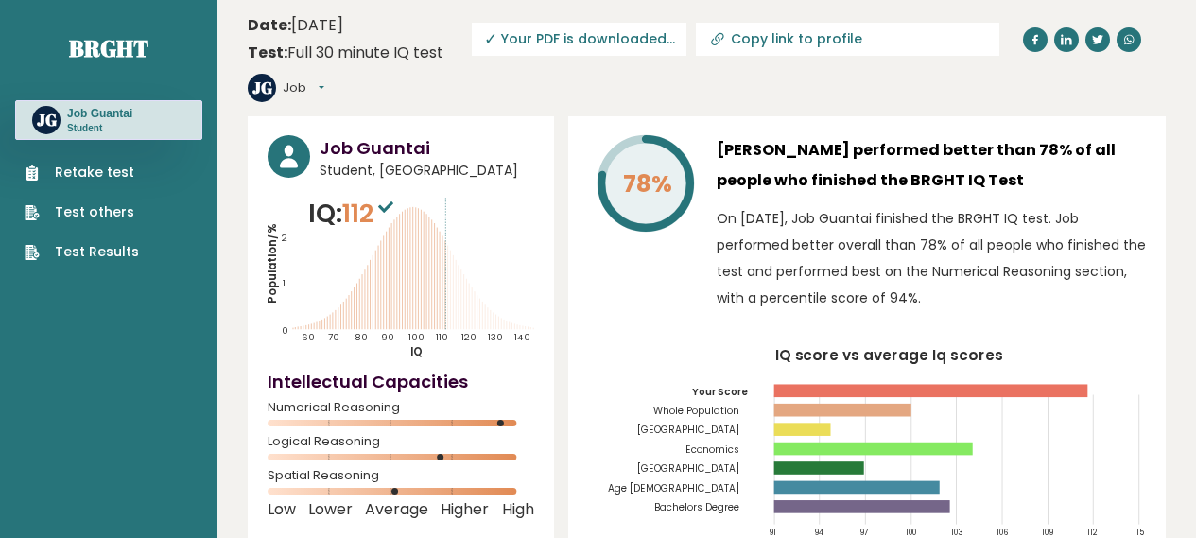
click at [568, 38] on span "✓ Your PDF is downloaded..." at bounding box center [579, 39] width 215 height 33
